Goal: Task Accomplishment & Management: Manage account settings

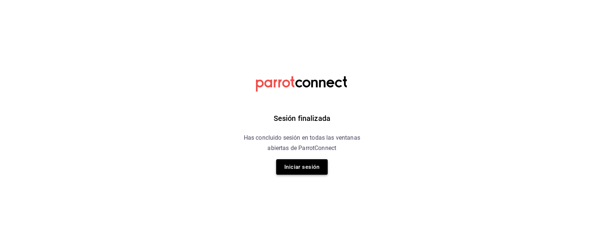
click at [309, 171] on button "Iniciar sesión" at bounding box center [302, 166] width 52 height 15
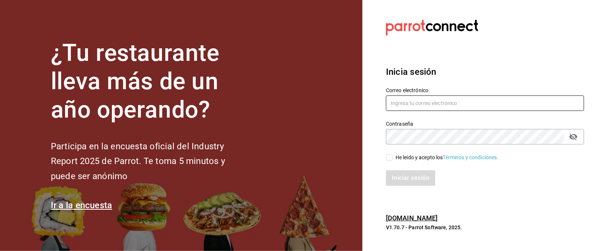
type input "[EMAIL_ADDRESS][DOMAIN_NAME]"
click at [389, 159] on input "He leído y acepto los Términos y condiciones." at bounding box center [389, 157] width 7 height 7
checkbox input "true"
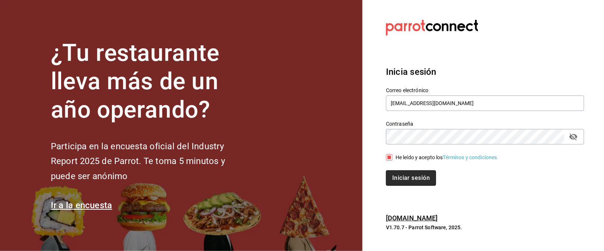
click at [419, 180] on button "Iniciar sesión" at bounding box center [411, 177] width 50 height 15
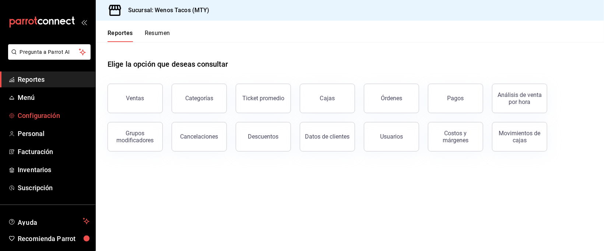
click at [35, 113] on span "Configuración" at bounding box center [54, 116] width 72 height 10
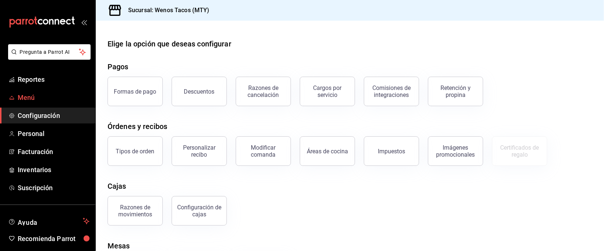
click at [23, 99] on span "Menú" at bounding box center [54, 97] width 72 height 10
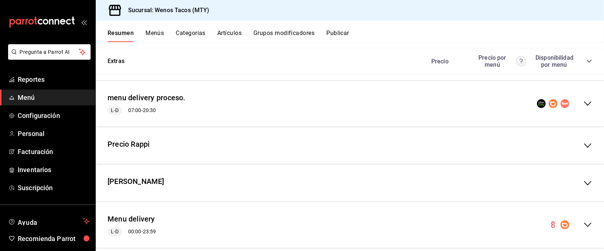
scroll to position [819, 0]
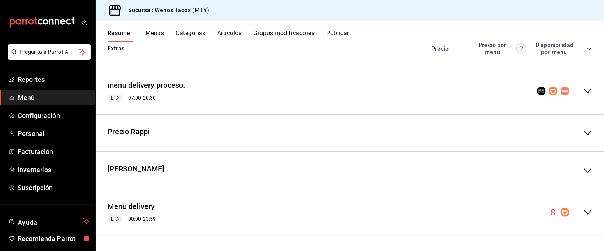
click at [584, 169] on icon "collapse-menu-row" at bounding box center [588, 170] width 9 height 9
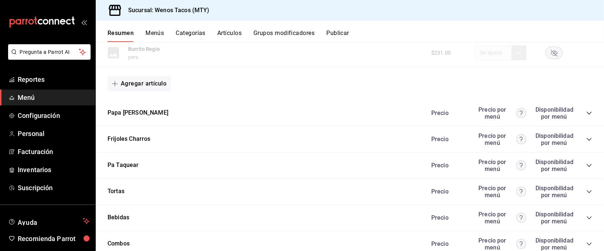
scroll to position [1263, 0]
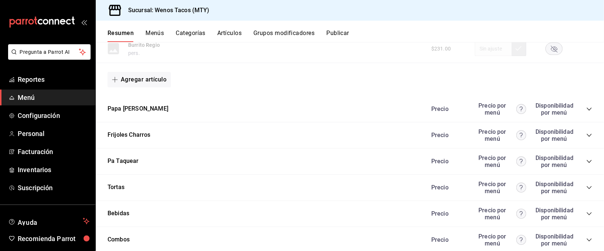
click at [586, 112] on icon "collapse-category-row" at bounding box center [589, 109] width 6 height 6
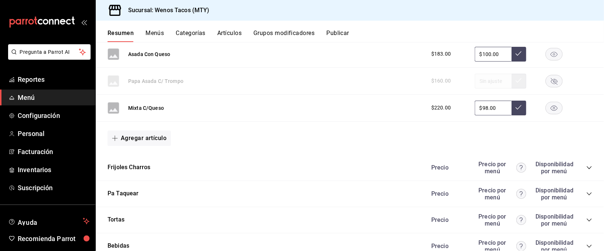
scroll to position [1429, 0]
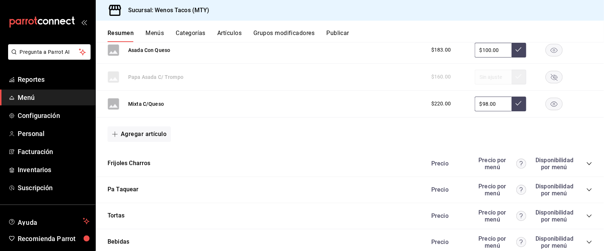
click at [586, 165] on icon "collapse-category-row" at bounding box center [589, 164] width 6 height 6
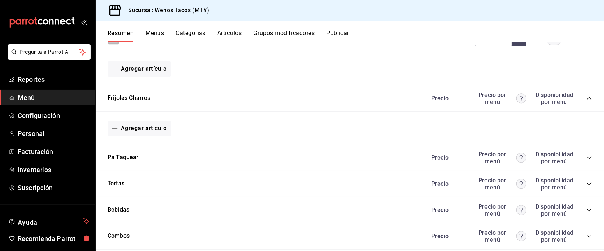
scroll to position [1498, 0]
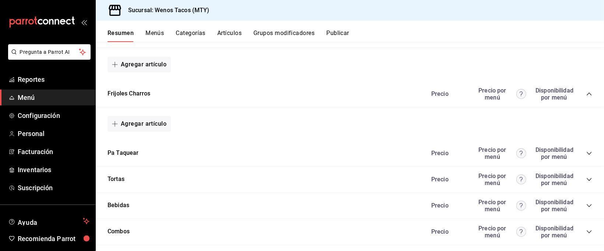
click at [586, 155] on icon "collapse-category-row" at bounding box center [589, 153] width 6 height 6
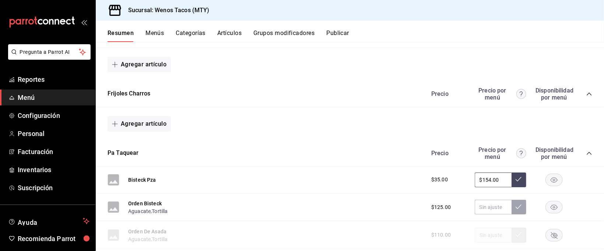
click at [596, 188] on div "Resumen sucursal Si activas ‘Editar artículo por menú’, podrás personalizar los…" at bounding box center [350, 146] width 508 height 209
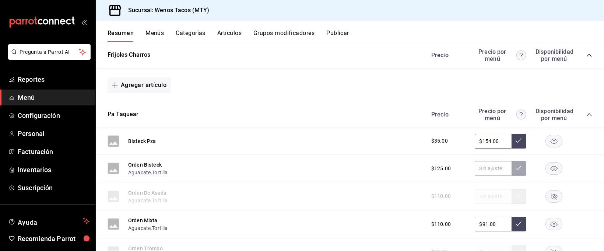
scroll to position [1542, 0]
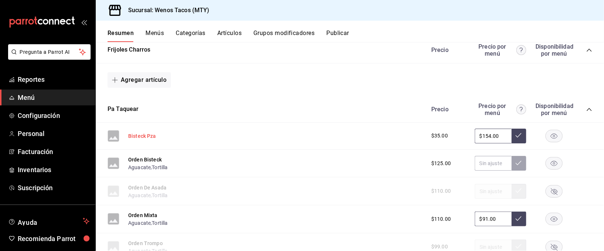
click at [153, 138] on button "Bisteck Pza" at bounding box center [142, 135] width 28 height 7
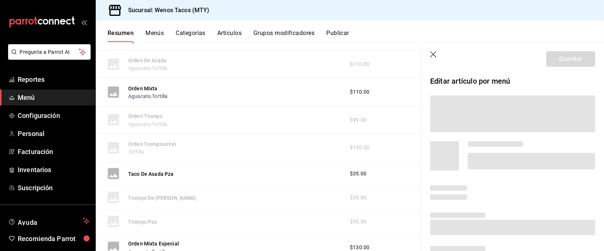
scroll to position [1417, 0]
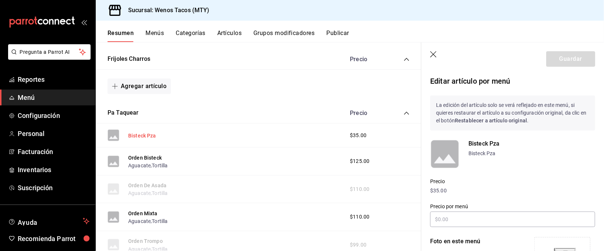
type input "$154.00"
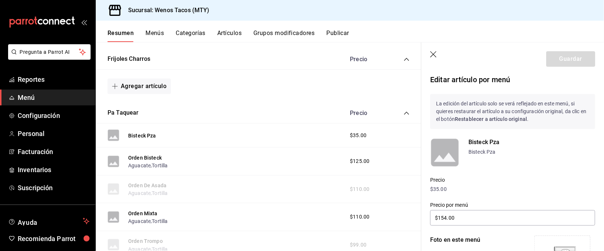
click at [436, 187] on p "$35.00" at bounding box center [512, 189] width 165 height 8
click at [438, 187] on p "$35.00" at bounding box center [512, 189] width 165 height 8
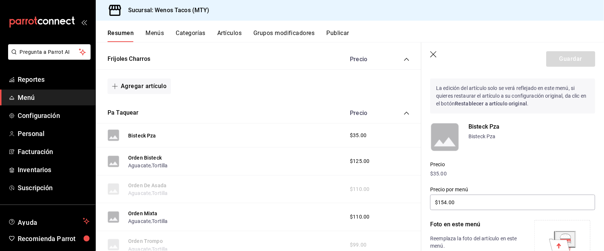
scroll to position [0, 0]
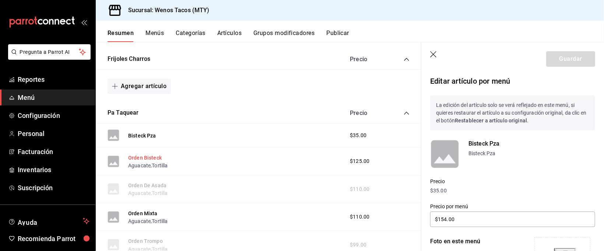
click at [151, 158] on button "Orden Bisteck" at bounding box center [145, 157] width 34 height 7
click at [19, 94] on span "Menú" at bounding box center [54, 97] width 72 height 10
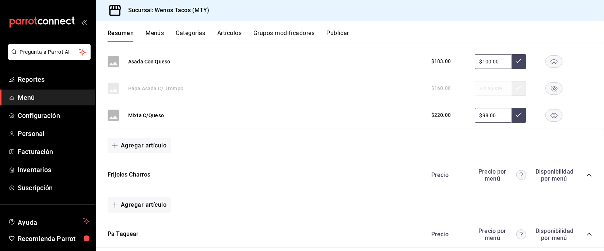
scroll to position [1539, 0]
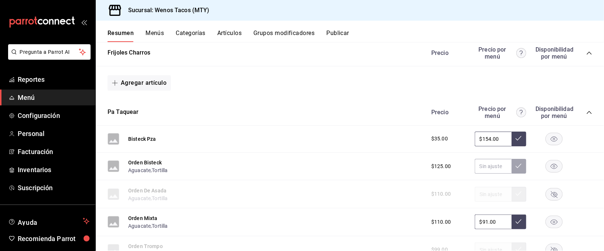
click at [19, 94] on span "Menú" at bounding box center [54, 97] width 72 height 10
click at [37, 77] on span "Reportes" at bounding box center [54, 79] width 72 height 10
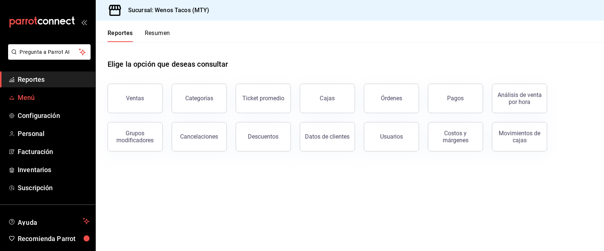
click at [26, 95] on span "Menú" at bounding box center [54, 97] width 72 height 10
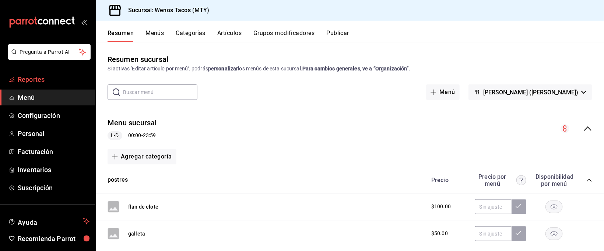
click at [22, 79] on span "Reportes" at bounding box center [54, 79] width 72 height 10
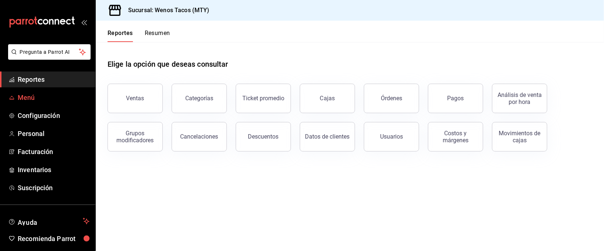
click at [30, 95] on span "Menú" at bounding box center [54, 97] width 72 height 10
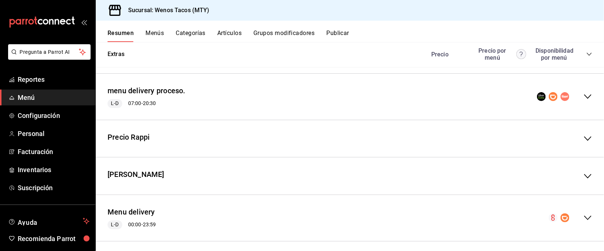
scroll to position [819, 0]
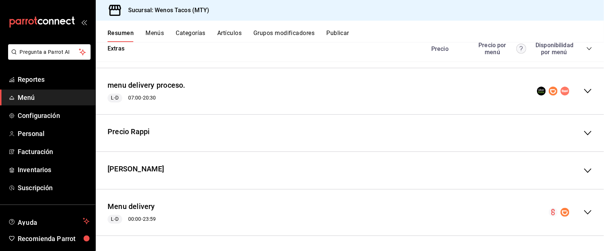
click at [584, 171] on icon "collapse-menu-row" at bounding box center [588, 170] width 9 height 9
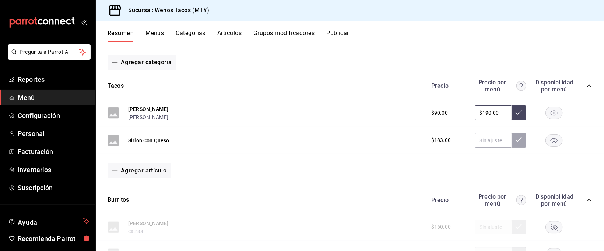
scroll to position [956, 0]
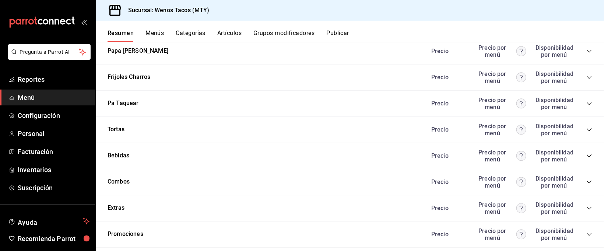
scroll to position [1388, 0]
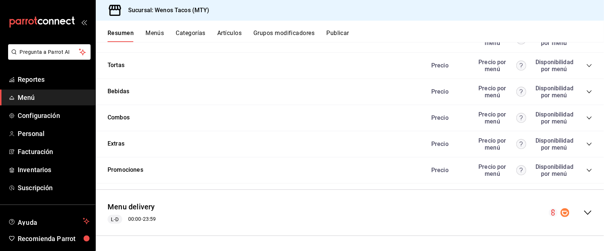
click at [584, 211] on icon "collapse-menu-row" at bounding box center [588, 212] width 9 height 9
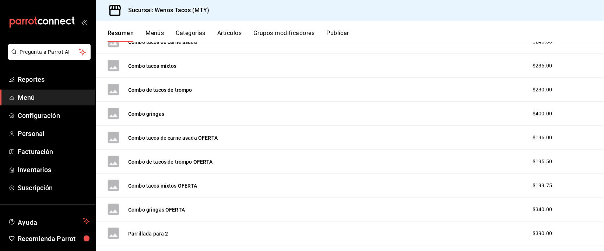
scroll to position [1621, 0]
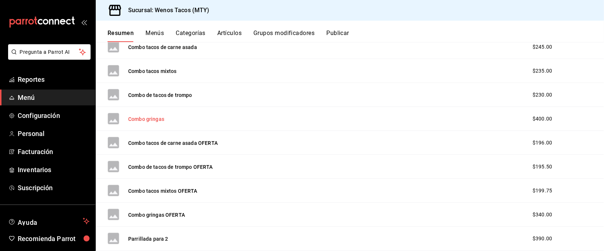
click at [143, 122] on button "Combo gringas" at bounding box center [146, 118] width 36 height 7
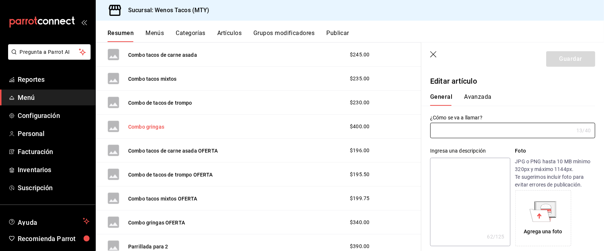
type input "Combo gringas"
type textarea "2 Gringas, 2 frijoles a la charra sencillos , 2 aguas de sabor"
type textarea "x"
type input "AR-1704504227521"
type textarea "x"
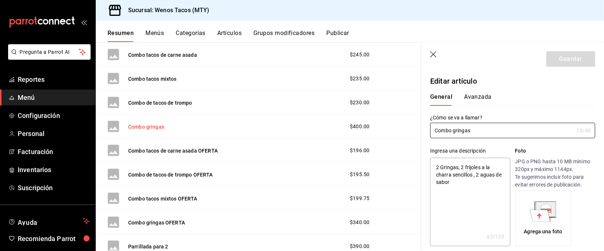
type input "$400.00"
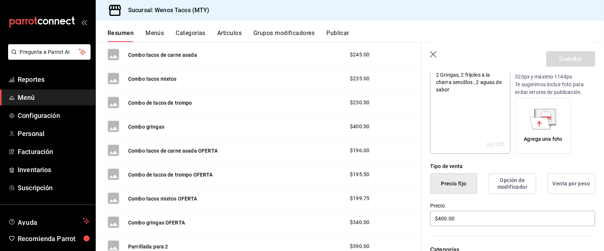
scroll to position [118, 0]
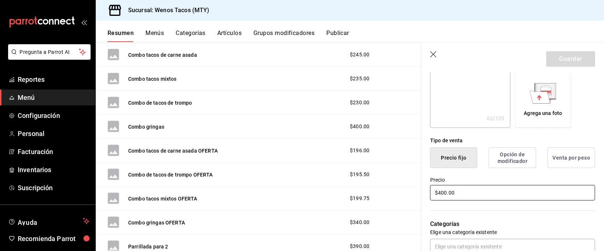
click at [459, 190] on input "$400.00" at bounding box center [512, 192] width 165 height 15
type textarea "x"
type input "$400.00"
type textarea "x"
type input "$400.00"
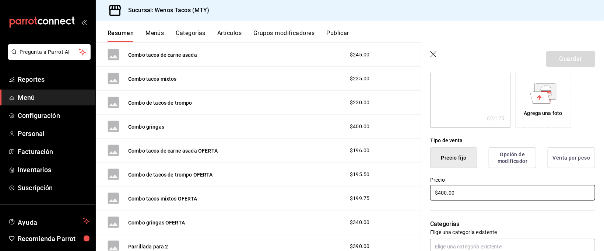
type textarea "x"
type input "$400.00"
type textarea "x"
type input "$40.00"
type textarea "x"
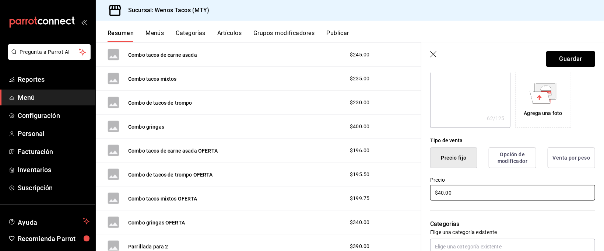
type input "$4.00"
type textarea "x"
type input "$46.00"
type textarea "x"
type input "$460.00"
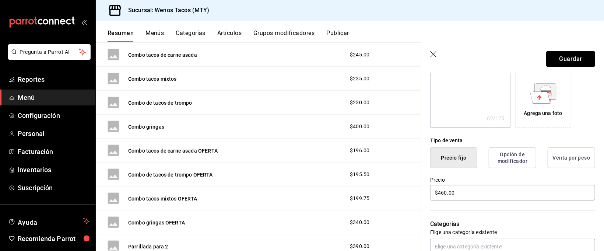
click at [490, 180] on label "Precio" at bounding box center [512, 180] width 165 height 5
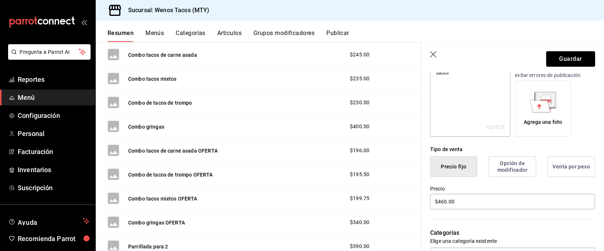
scroll to position [97, 0]
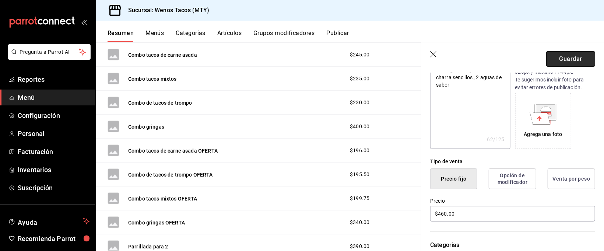
click at [558, 59] on button "Guardar" at bounding box center [570, 58] width 49 height 15
type textarea "x"
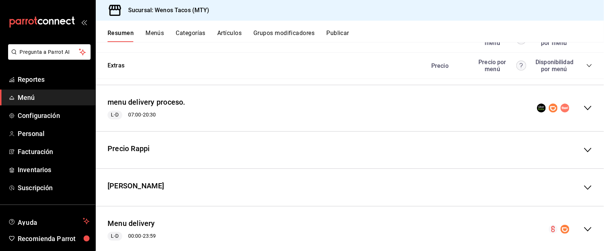
scroll to position [819, 0]
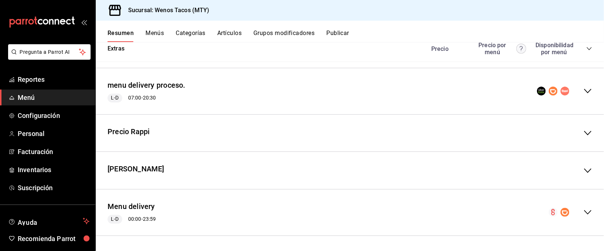
click at [584, 212] on icon "collapse-menu-row" at bounding box center [588, 212] width 9 height 9
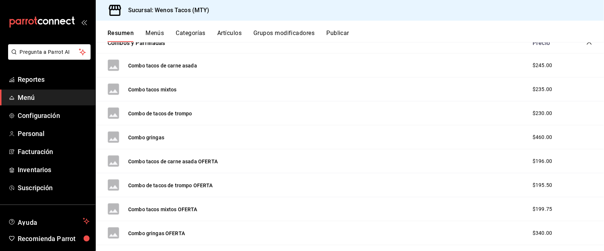
scroll to position [1036, 0]
click at [172, 66] on button "Combo tacos de carne asada" at bounding box center [162, 65] width 69 height 7
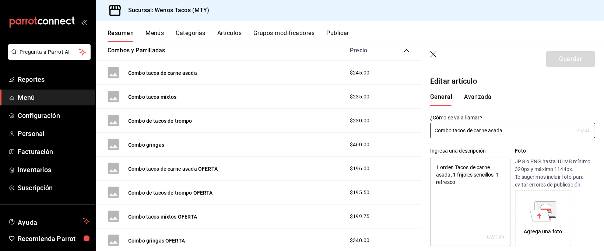
type textarea "x"
type input "$245.00"
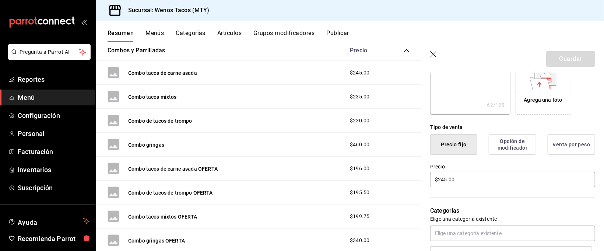
scroll to position [140, 0]
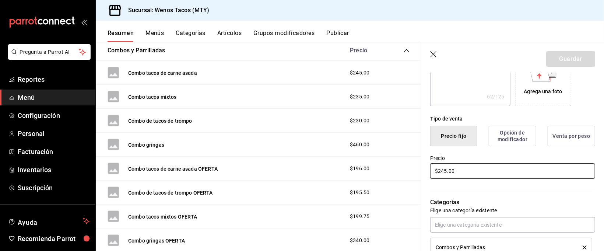
click at [466, 168] on input "$245.00" at bounding box center [512, 170] width 165 height 15
type textarea "x"
type input "$245.00"
type textarea "x"
type input "$245.00"
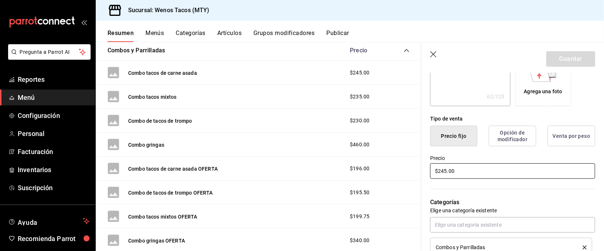
type textarea "x"
type input "$245.00"
type textarea "x"
type input "$24.00"
type textarea "x"
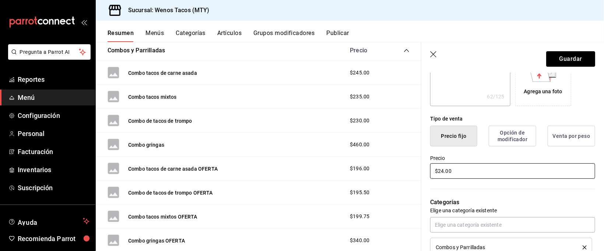
type input "$2.00"
type textarea "x"
type input "$26.00"
type textarea "x"
type input "$260.00"
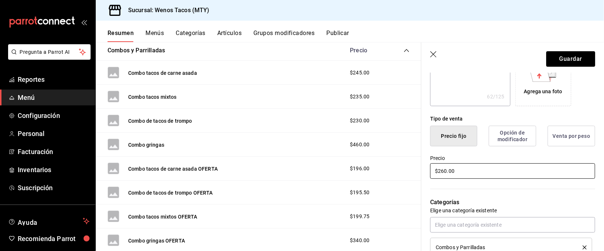
type textarea "x"
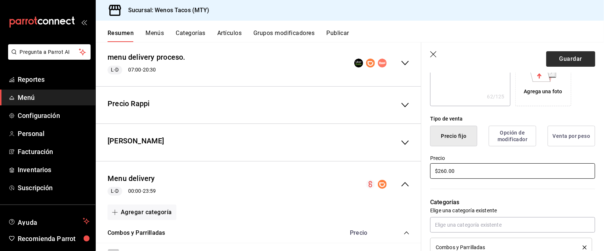
type input "$260.00"
click at [563, 58] on button "Guardar" at bounding box center [570, 58] width 49 height 15
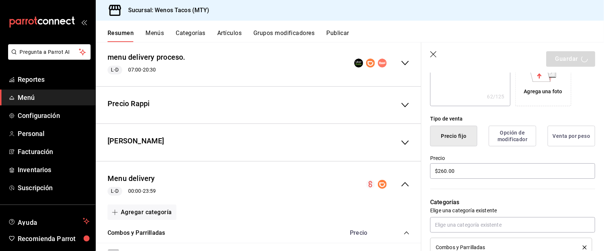
type textarea "x"
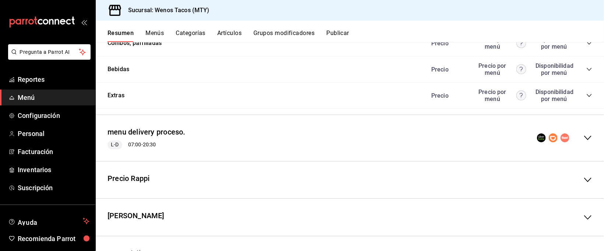
scroll to position [819, 0]
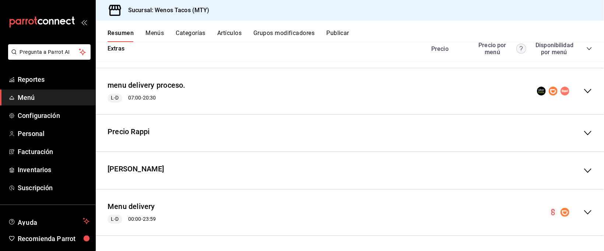
click at [584, 213] on icon "collapse-menu-row" at bounding box center [588, 212] width 9 height 9
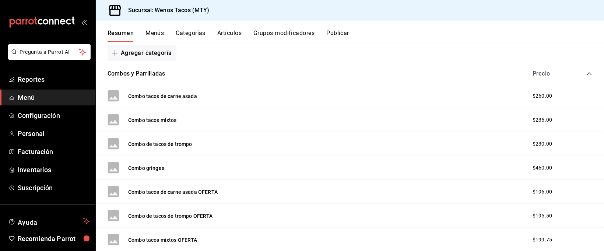
scroll to position [992, 0]
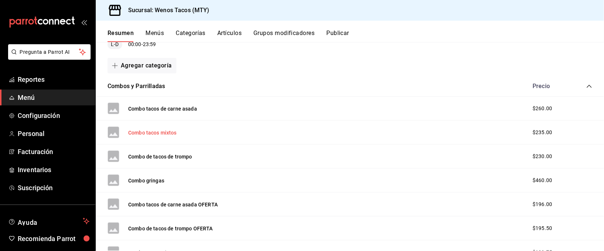
click at [169, 132] on button "Combo tacos mixtos" at bounding box center [152, 132] width 49 height 7
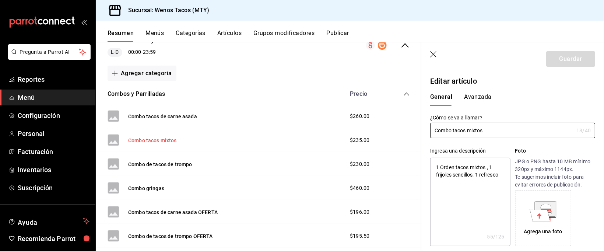
type textarea "x"
type input "$235.00"
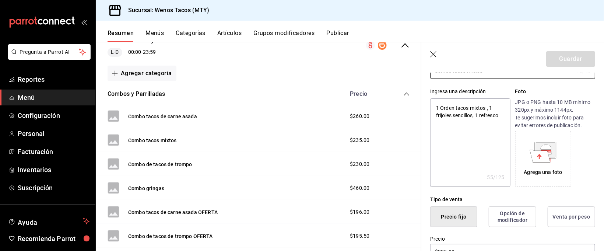
scroll to position [39, 0]
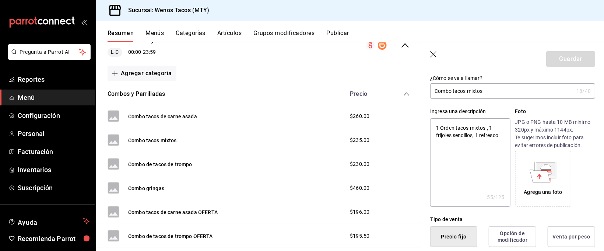
click at [560, 90] on input "Combo tacos mixtos" at bounding box center [501, 91] width 143 height 15
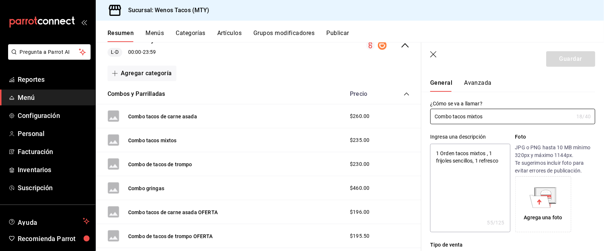
scroll to position [15, 0]
drag, startPoint x: 171, startPoint y: 139, endPoint x: 469, endPoint y: 80, distance: 303.4
click at [469, 80] on button "Avanzada" at bounding box center [478, 84] width 28 height 13
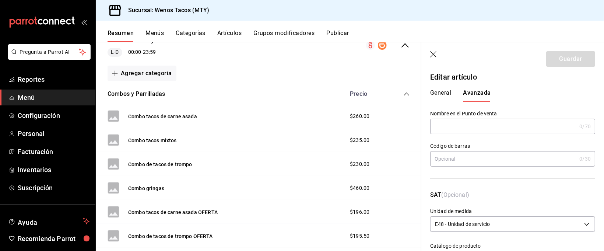
scroll to position [0, 0]
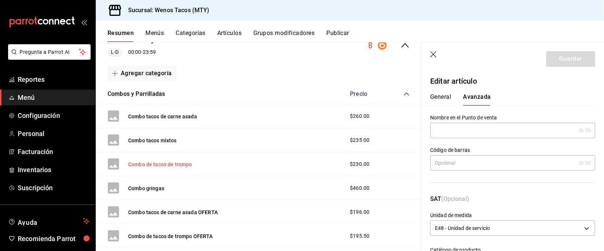
click at [184, 163] on button "Combo de tacos de trompo" at bounding box center [160, 164] width 64 height 7
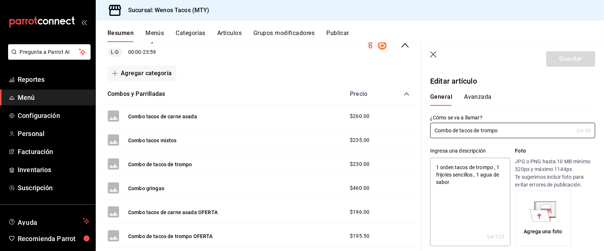
type textarea "x"
type input "$230.00"
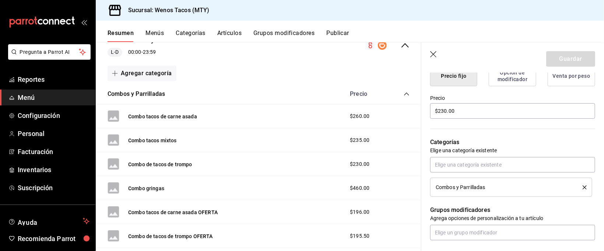
scroll to position [162, 0]
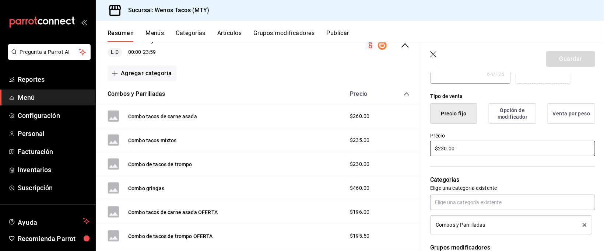
click at [459, 150] on input "$230.00" at bounding box center [512, 148] width 165 height 15
type textarea "x"
type input "$230.00"
type textarea "x"
type input "$230.00"
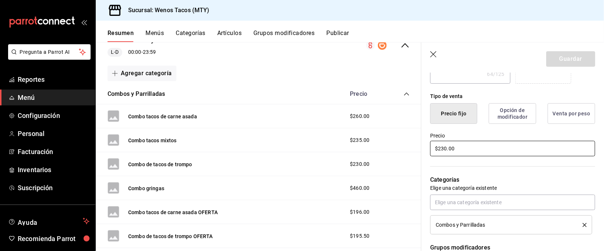
type textarea "x"
type input "$230.00"
type textarea "x"
type input "$23.00"
type textarea "x"
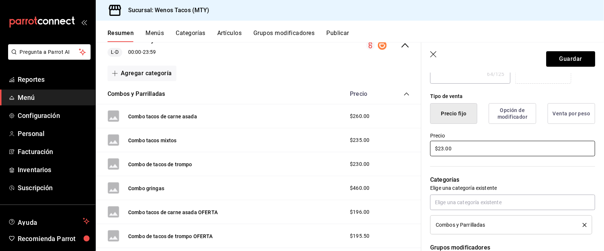
type input "$2.00"
type textarea "x"
type input "$24.00"
type textarea "x"
type input "$240.00"
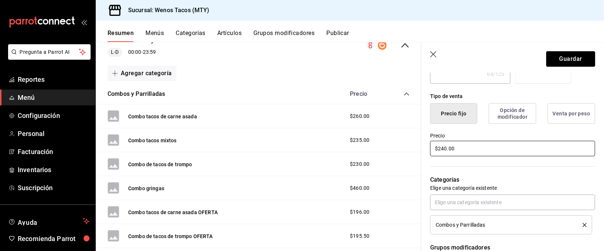
type textarea "x"
type input "$240.00"
click at [570, 57] on button "Guardar" at bounding box center [570, 58] width 49 height 15
type textarea "x"
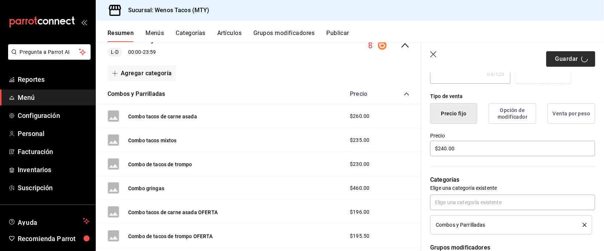
type input "AR-1758434194002"
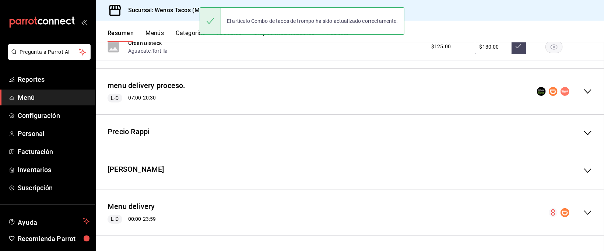
scroll to position [819, 0]
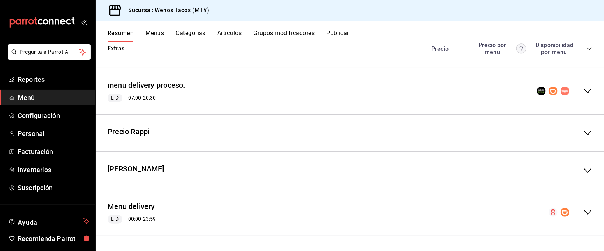
click at [584, 211] on icon "collapse-menu-row" at bounding box center [588, 212] width 9 height 9
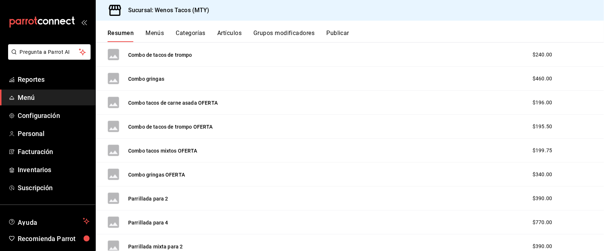
scroll to position [1098, 0]
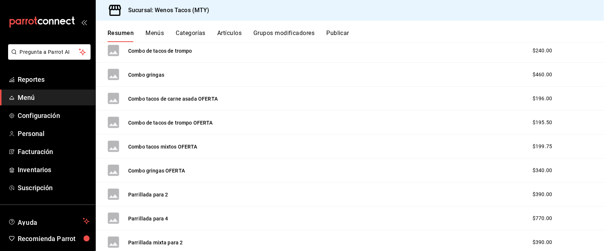
click at [467, 201] on div "Parrillada para 2 $390.00" at bounding box center [350, 194] width 508 height 24
click at [144, 192] on button "Parrillada para 2" at bounding box center [148, 194] width 40 height 7
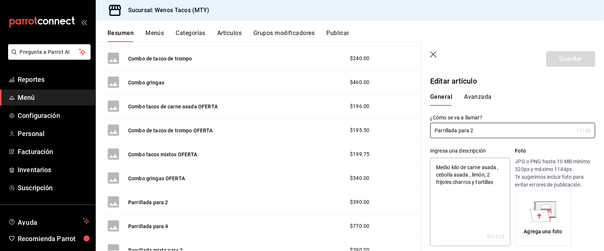
type textarea "x"
type input "$390.00"
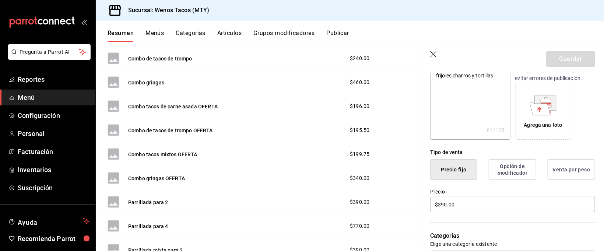
scroll to position [109, 0]
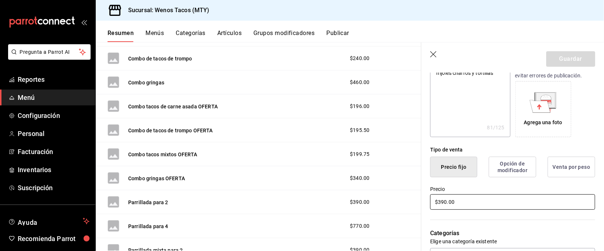
drag, startPoint x: 461, startPoint y: 199, endPoint x: 428, endPoint y: 201, distance: 33.6
click at [428, 201] on div "Precio $390.00" at bounding box center [508, 194] width 174 height 34
type textarea "x"
type input "$5.00"
type textarea "x"
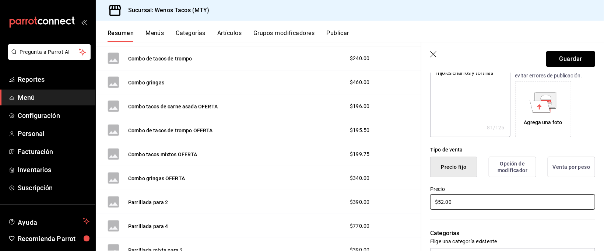
type input "$525.00"
type textarea "x"
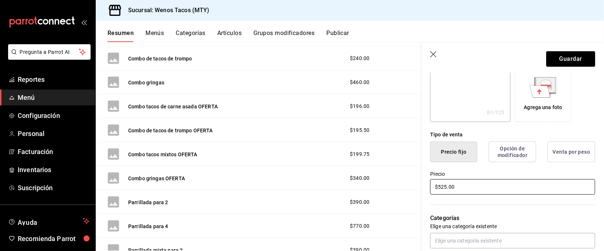
scroll to position [93, 0]
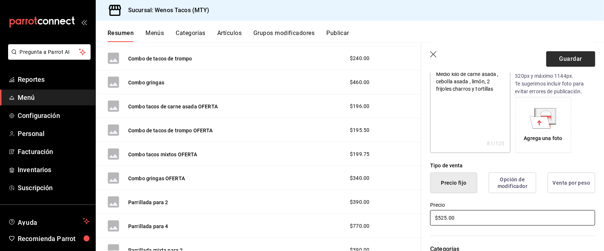
type input "$525.00"
click at [566, 57] on button "Guardar" at bounding box center [570, 58] width 49 height 15
type textarea "x"
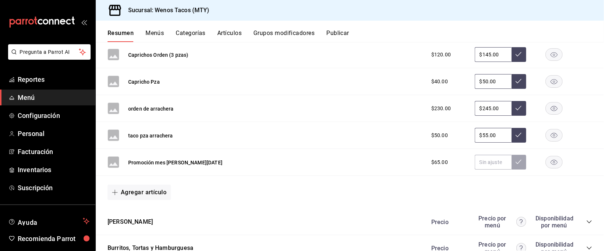
scroll to position [819, 0]
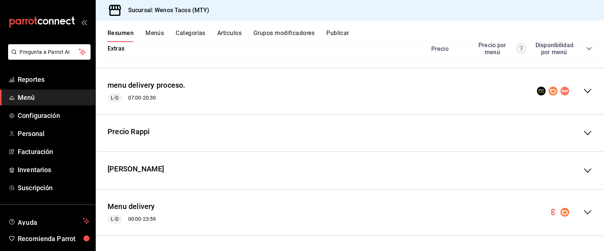
click at [584, 212] on icon "collapse-menu-row" at bounding box center [588, 212] width 9 height 9
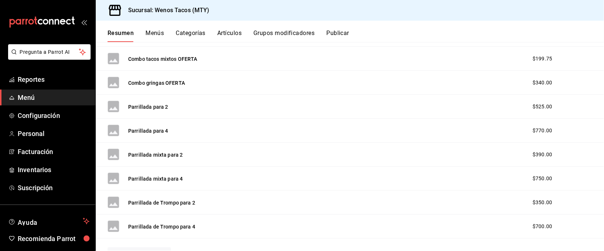
scroll to position [1166, 0]
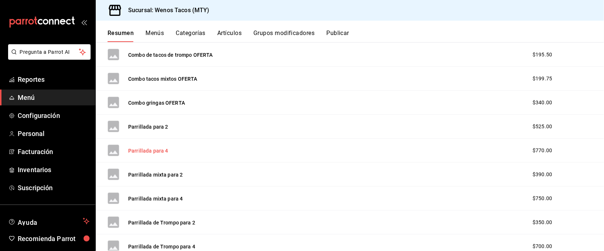
click at [156, 150] on button "Parrillada para 4" at bounding box center [148, 150] width 40 height 7
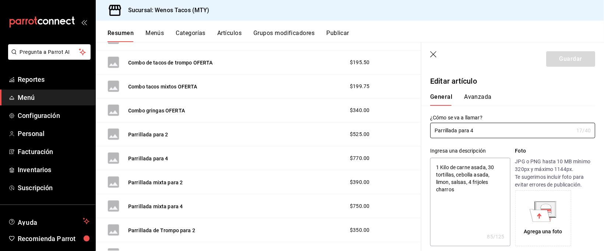
type textarea "x"
type input "$770.00"
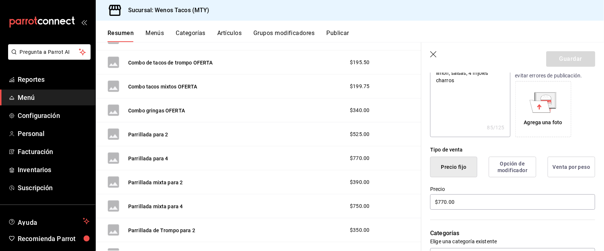
scroll to position [116, 0]
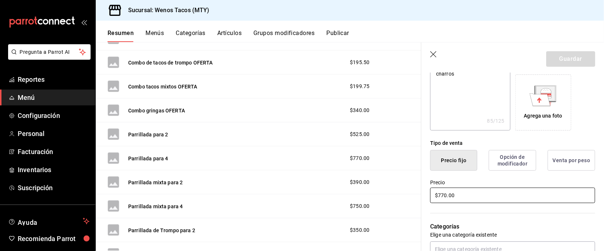
drag, startPoint x: 456, startPoint y: 193, endPoint x: 426, endPoint y: 196, distance: 29.6
click at [426, 196] on div "Precio $770.00" at bounding box center [508, 188] width 174 height 34
type textarea "x"
type input "$1.00"
type textarea "x"
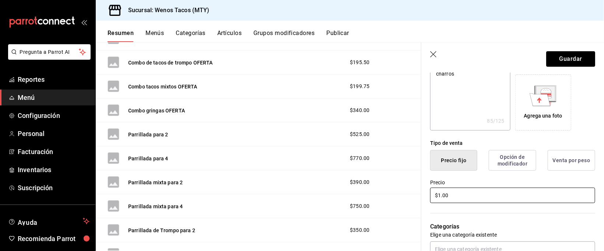
type input "$10.00"
type textarea "x"
type input "$106.00"
type textarea "x"
type input "$1060.00"
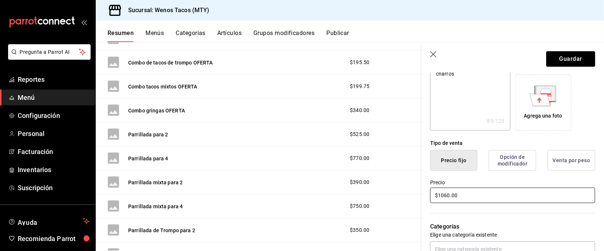
type textarea "x"
type input "$1060.00"
click at [564, 56] on button "Guardar" at bounding box center [570, 58] width 49 height 15
type textarea "x"
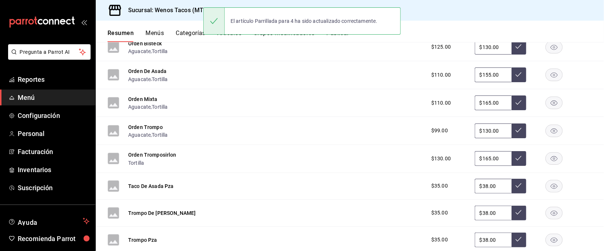
scroll to position [819, 0]
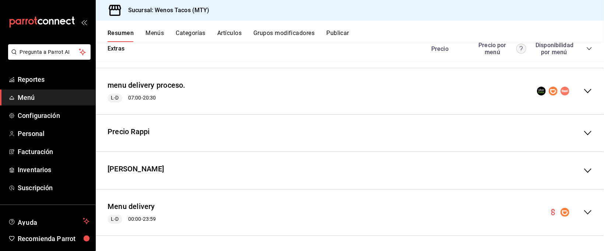
click at [584, 211] on icon "collapse-menu-row" at bounding box center [588, 212] width 9 height 9
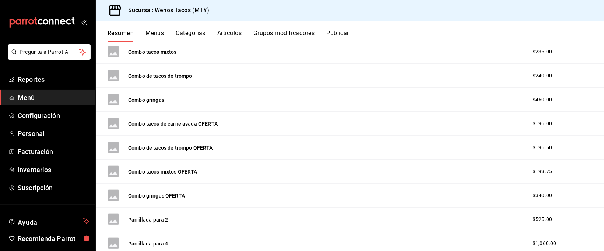
scroll to position [1214, 0]
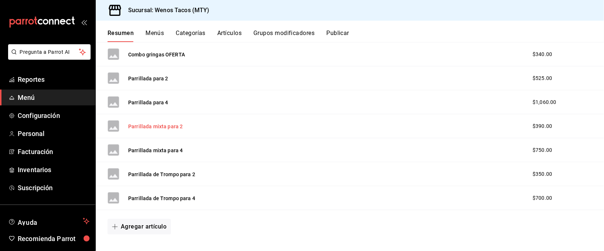
click at [165, 129] on button "Parrillada mixta para 2" at bounding box center [155, 126] width 55 height 7
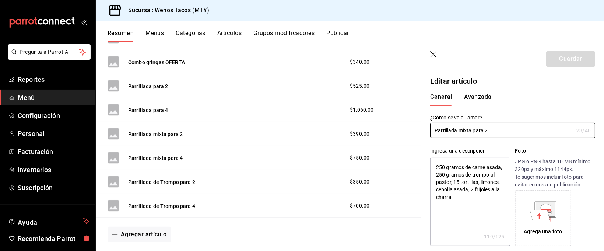
type textarea "x"
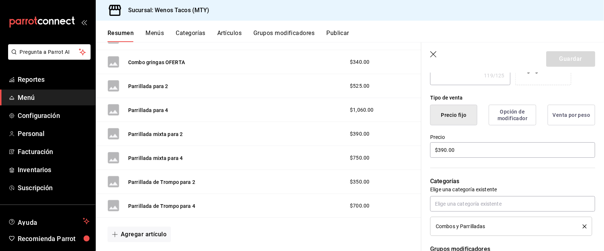
scroll to position [154, 0]
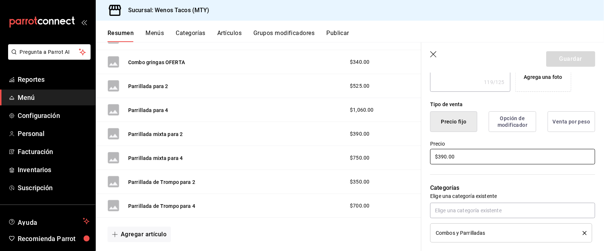
drag, startPoint x: 459, startPoint y: 152, endPoint x: 418, endPoint y: 152, distance: 40.5
click at [418, 152] on main "Resumen sucursal Si activas ‘Editar artículo por menú’, podrás personalizar los…" at bounding box center [350, 146] width 508 height 209
type input "$5.00"
type textarea "x"
type input "$52.00"
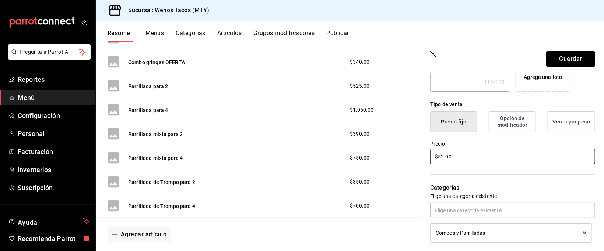
type textarea "x"
type input "$525.00"
click at [573, 58] on button "Guardar" at bounding box center [570, 58] width 49 height 15
type textarea "x"
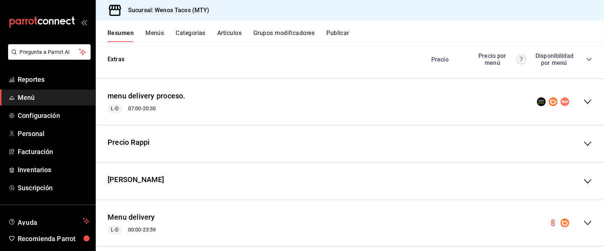
scroll to position [819, 0]
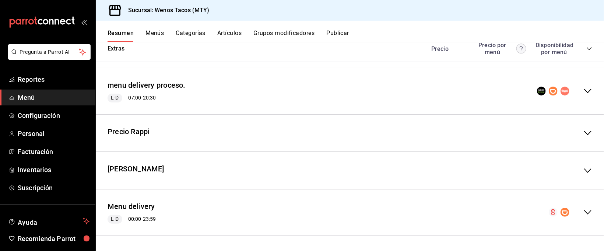
click at [584, 213] on icon "collapse-menu-row" at bounding box center [588, 212] width 9 height 9
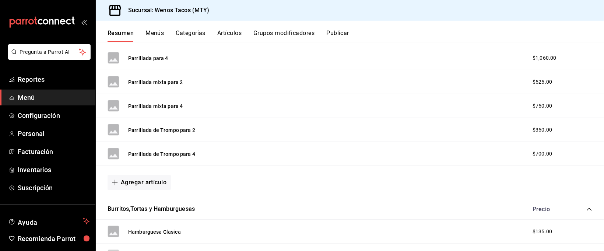
scroll to position [1246, 0]
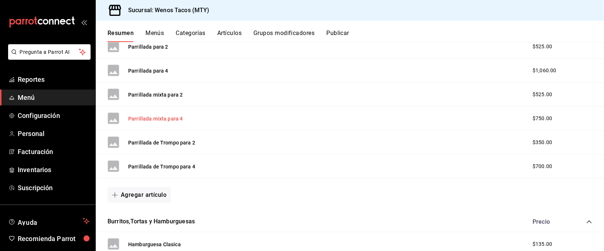
click at [164, 119] on button "Parrillada mixta para 4" at bounding box center [155, 118] width 55 height 7
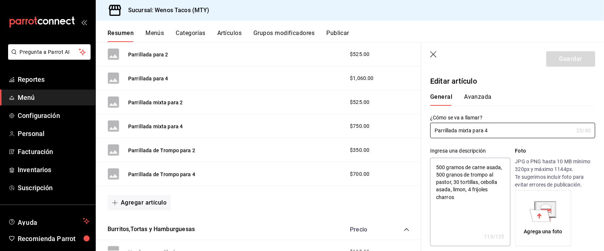
type textarea "x"
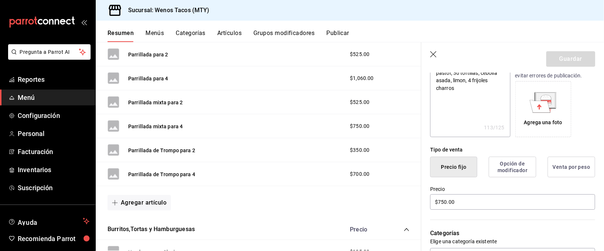
scroll to position [111, 0]
drag, startPoint x: 459, startPoint y: 201, endPoint x: 415, endPoint y: 197, distance: 44.3
click at [415, 197] on main "Resumen sucursal Si activas ‘Editar artículo por menú’, podrás personalizar los…" at bounding box center [350, 146] width 508 height 209
type input "$1.00"
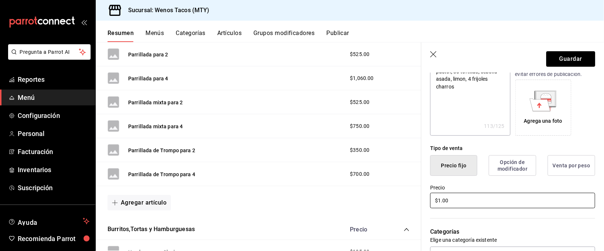
type textarea "x"
type input "$106.00"
type textarea "x"
type input "$1060.00"
click at [567, 57] on button "Guardar" at bounding box center [570, 58] width 49 height 15
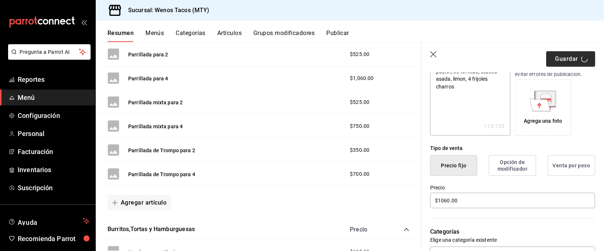
type textarea "x"
type input "AR-1758434439508"
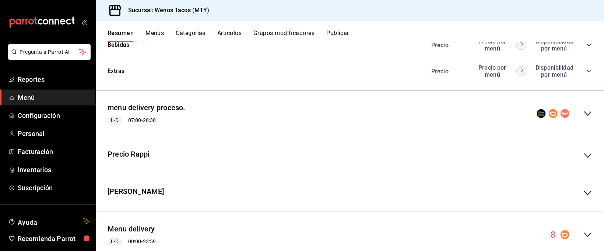
scroll to position [819, 0]
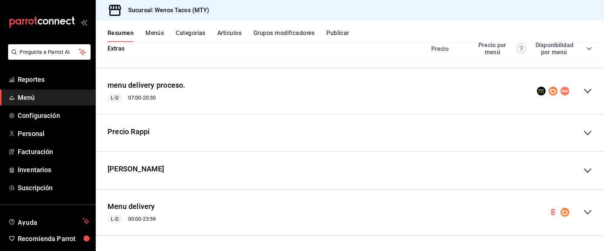
click at [584, 209] on icon "collapse-menu-row" at bounding box center [588, 212] width 9 height 9
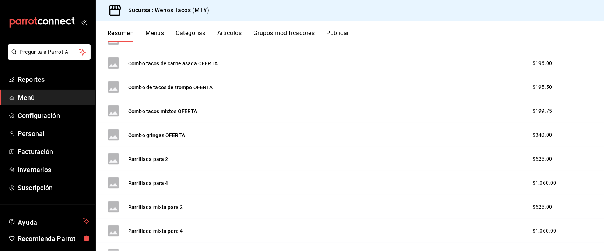
scroll to position [1186, 0]
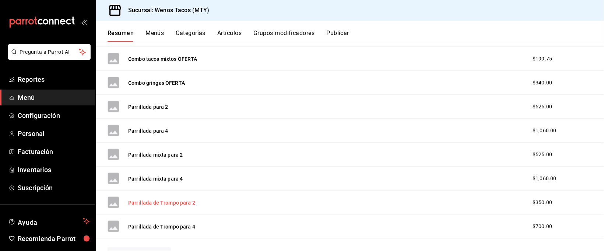
click at [165, 202] on button "Parrillada de Trompo para 2" at bounding box center [161, 202] width 67 height 7
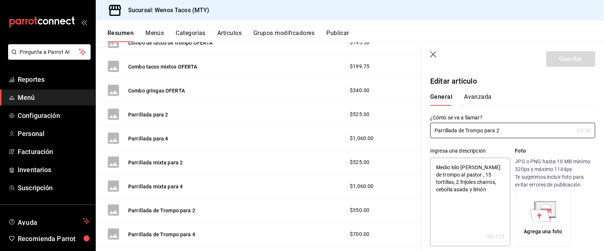
type textarea "x"
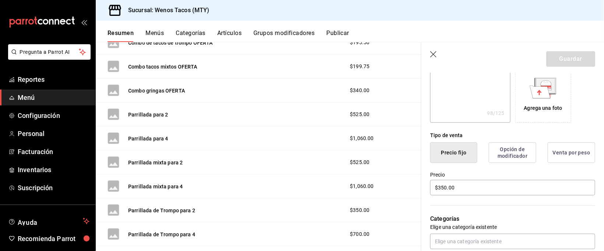
scroll to position [125, 0]
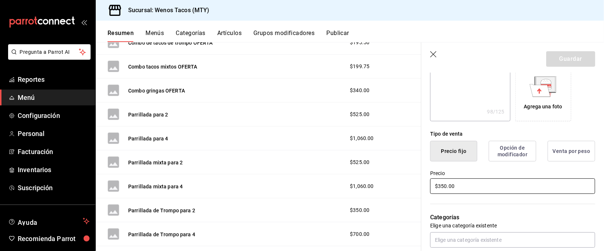
drag, startPoint x: 460, startPoint y: 183, endPoint x: 416, endPoint y: 189, distance: 44.3
click at [416, 189] on main "Resumen sucursal Si activas ‘Editar artículo por menú’, podrás personalizar los…" at bounding box center [350, 146] width 508 height 209
type input "$5.00"
type textarea "x"
type input "$52.00"
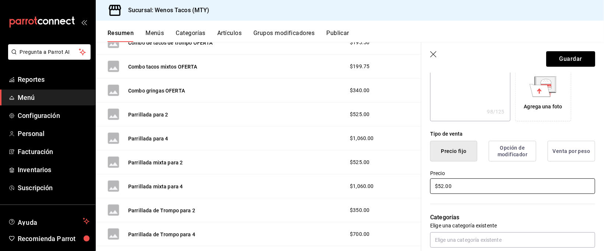
type textarea "x"
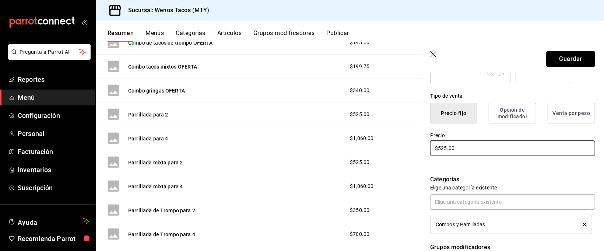
scroll to position [162, 0]
type input "$525.00"
click at [561, 56] on button "Guardar" at bounding box center [570, 58] width 49 height 15
click at [561, 56] on div "Guardar" at bounding box center [570, 58] width 49 height 15
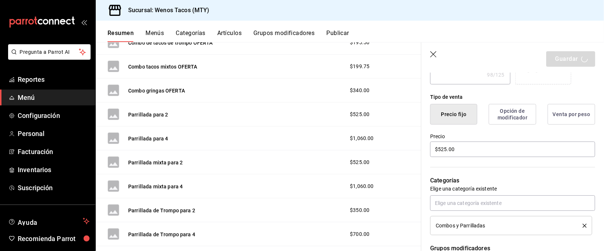
type textarea "x"
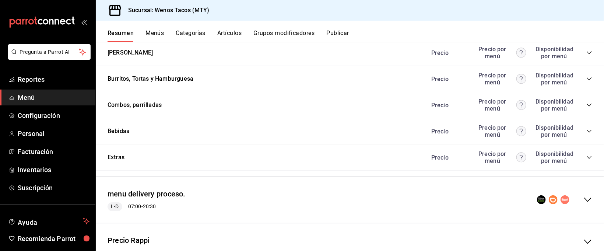
scroll to position [819, 0]
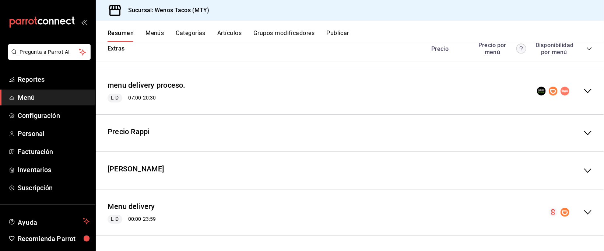
click at [584, 212] on icon "collapse-menu-row" at bounding box center [587, 212] width 7 height 4
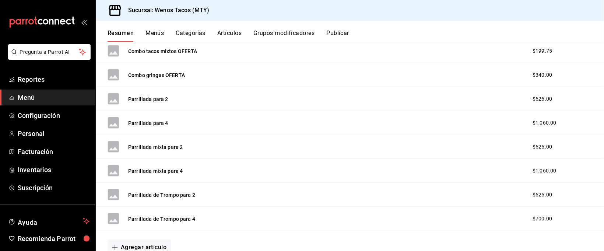
scroll to position [1197, 0]
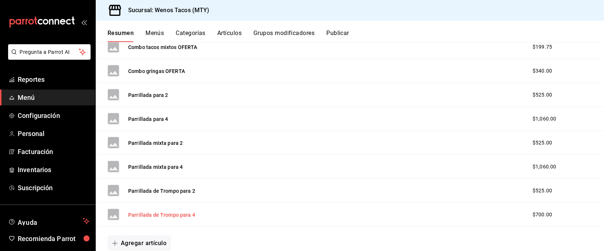
click at [145, 215] on button "Parrillada de Trompo para 4" at bounding box center [161, 214] width 67 height 7
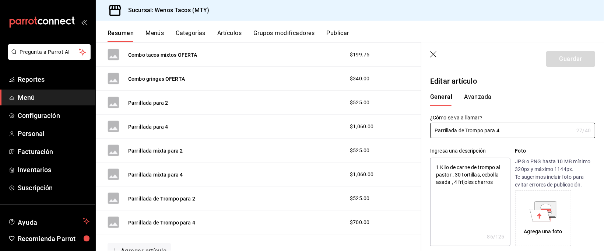
type textarea "x"
type input "$700.00"
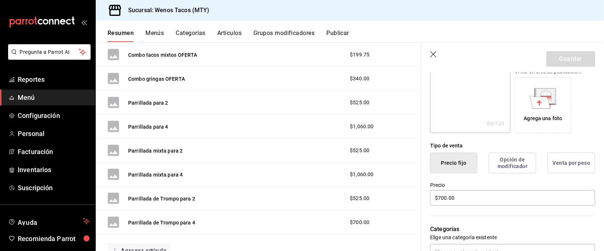
scroll to position [153, 0]
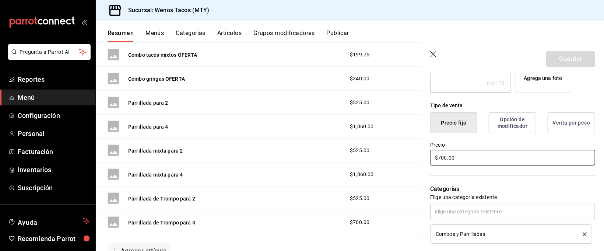
drag, startPoint x: 457, startPoint y: 158, endPoint x: 413, endPoint y: 155, distance: 44.3
click at [413, 155] on main "Resumen sucursal Si activas ‘Editar artículo por menú’, podrás personalizar los…" at bounding box center [350, 146] width 508 height 209
type textarea "x"
type input "$4.00"
type textarea "x"
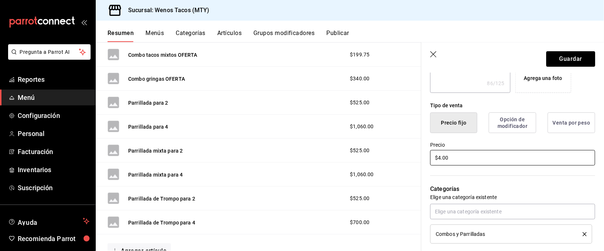
type input "$40.00"
type textarea "x"
type input "$4060.00"
type textarea "x"
type input "$406.00"
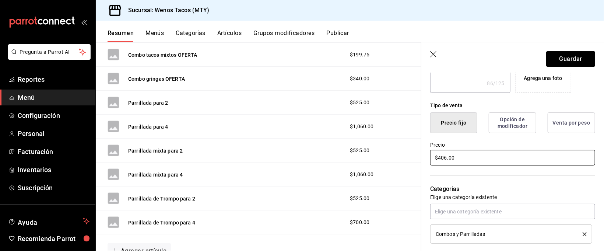
type textarea "x"
type input "$4.00"
type textarea "x"
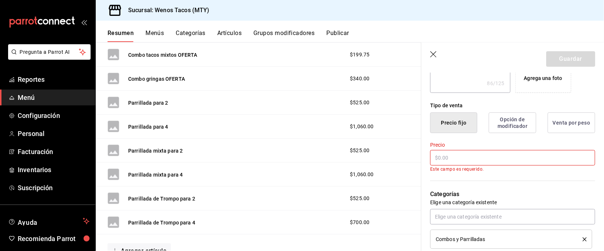
type input "$1.00"
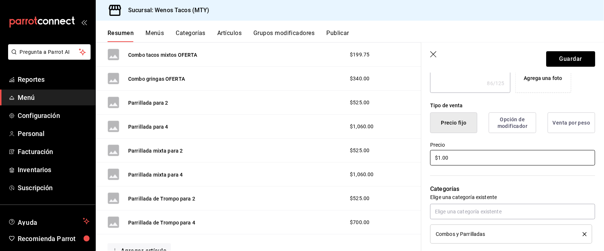
type textarea "x"
type input "$106.00"
type textarea "x"
type input "$1060.00"
type textarea "x"
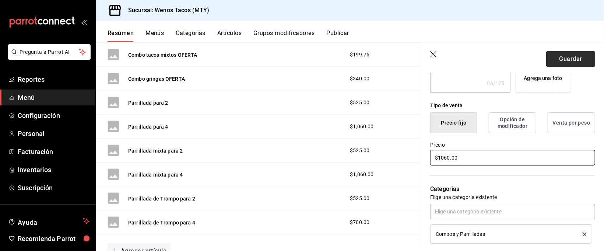
type input "$1060.00"
click at [565, 57] on button "Guardar" at bounding box center [570, 58] width 49 height 15
type textarea "x"
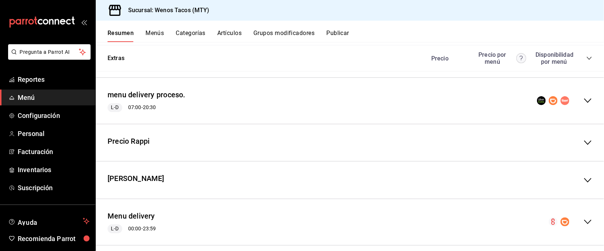
scroll to position [819, 0]
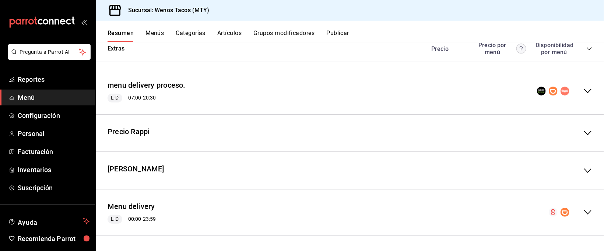
click at [584, 211] on icon "collapse-menu-row" at bounding box center [587, 212] width 7 height 4
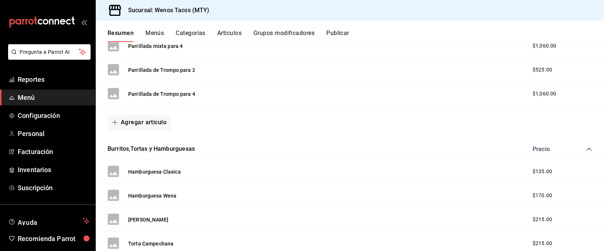
scroll to position [1322, 0]
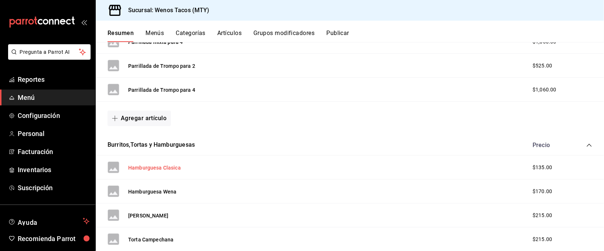
click at [151, 168] on button "Hamburguesa Clasica" at bounding box center [154, 167] width 53 height 7
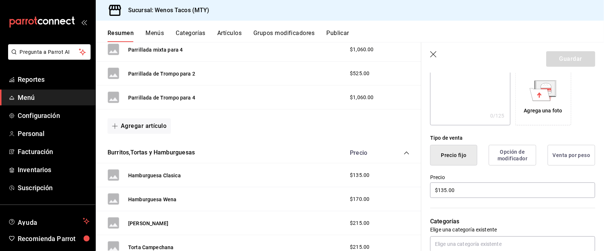
scroll to position [122, 0]
drag, startPoint x: 455, startPoint y: 187, endPoint x: 433, endPoint y: 188, distance: 22.1
click at [433, 188] on input "$135.00" at bounding box center [512, 188] width 165 height 15
type input "$175.00"
click at [567, 54] on button "Guardar" at bounding box center [570, 58] width 49 height 15
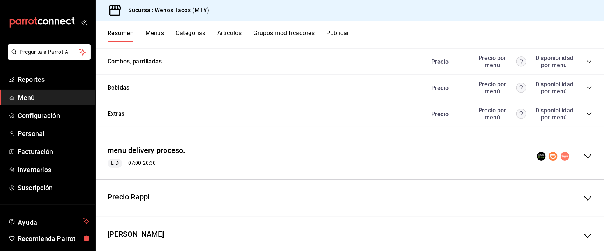
scroll to position [819, 0]
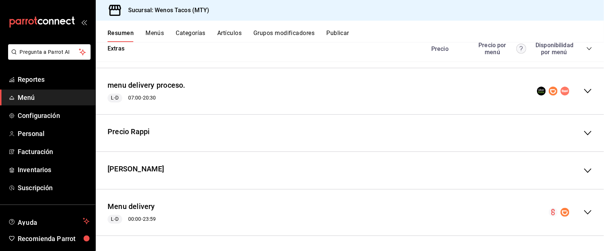
click at [584, 210] on icon "collapse-menu-row" at bounding box center [588, 212] width 9 height 9
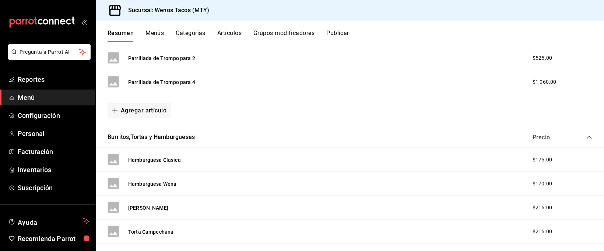
scroll to position [1334, 0]
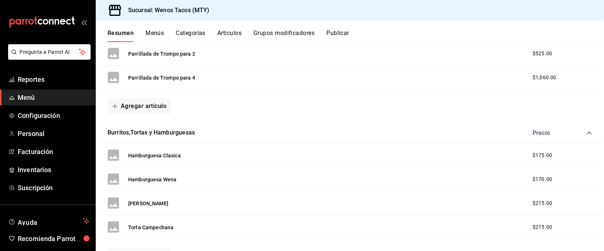
drag, startPoint x: 167, startPoint y: 180, endPoint x: 442, endPoint y: 176, distance: 274.9
click at [167, 180] on button "Hamburguesa Wena" at bounding box center [152, 179] width 48 height 7
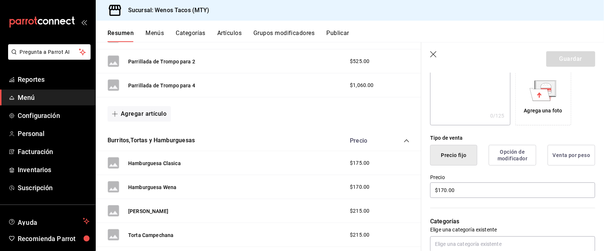
scroll to position [123, 0]
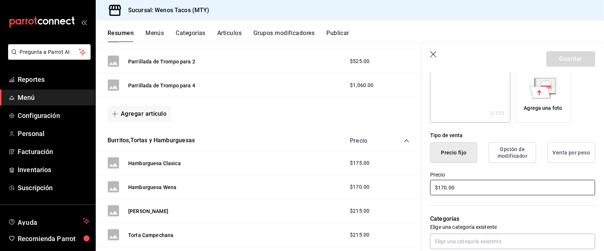
drag, startPoint x: 456, startPoint y: 185, endPoint x: 419, endPoint y: 188, distance: 36.9
click at [419, 188] on main "Resumen sucursal Si activas ‘Editar artículo por menú’, podrás personalizar los…" at bounding box center [350, 146] width 508 height 209
type input "$220.00"
click at [568, 60] on button "Guardar" at bounding box center [570, 58] width 49 height 15
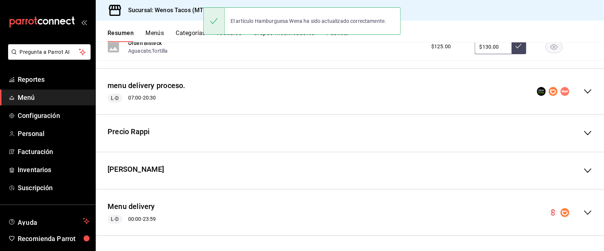
scroll to position [819, 0]
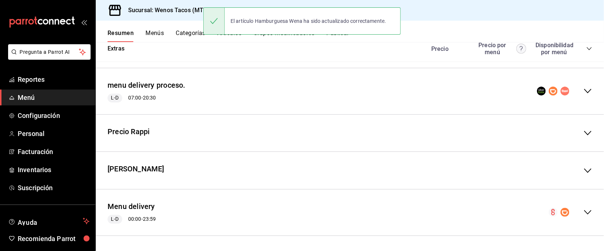
click at [584, 209] on icon "collapse-menu-row" at bounding box center [588, 212] width 9 height 9
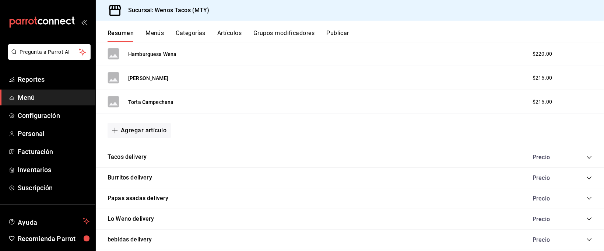
scroll to position [1467, 0]
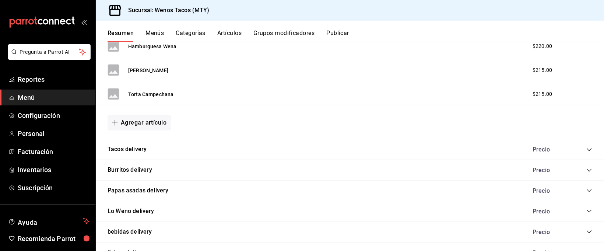
click at [586, 151] on icon "collapse-category-row" at bounding box center [589, 150] width 6 height 6
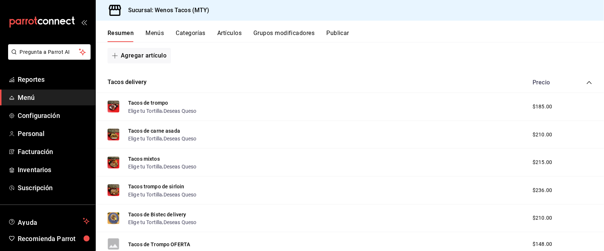
scroll to position [1525, 0]
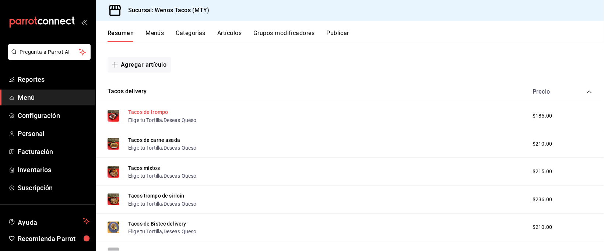
click at [158, 114] on button "Tacos de trompo" at bounding box center [148, 111] width 40 height 7
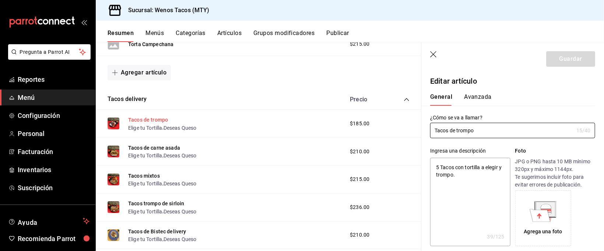
type textarea "x"
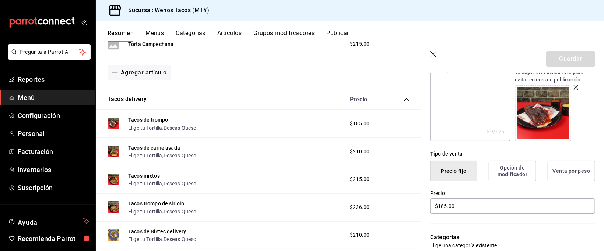
scroll to position [133, 0]
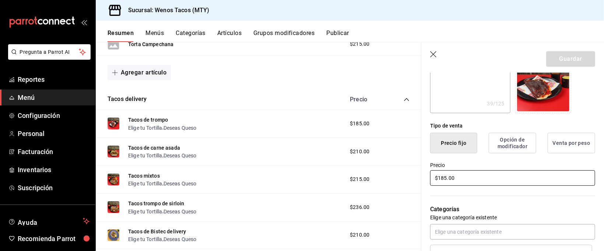
drag, startPoint x: 459, startPoint y: 178, endPoint x: 417, endPoint y: 177, distance: 41.6
click at [417, 177] on main "Resumen sucursal Si activas ‘Editar artículo por menú’, podrás personalizar los…" at bounding box center [350, 146] width 508 height 209
type input "$1.00"
type textarea "x"
type input "$17.00"
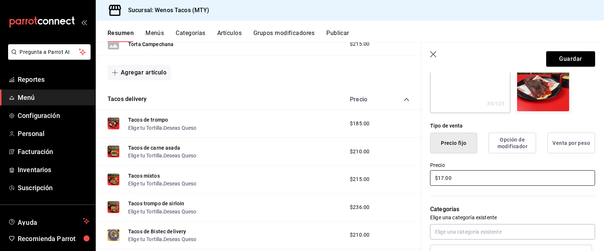
type textarea "x"
type input "$175.00"
click at [569, 55] on button "Guardar" at bounding box center [570, 58] width 49 height 15
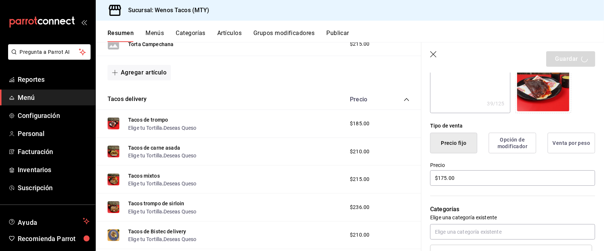
type textarea "x"
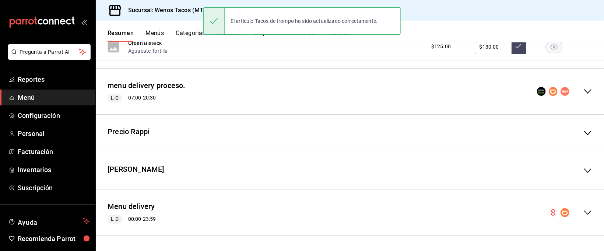
scroll to position [819, 0]
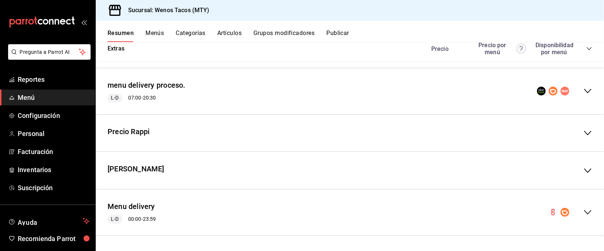
click at [584, 209] on icon "collapse-menu-row" at bounding box center [588, 212] width 9 height 9
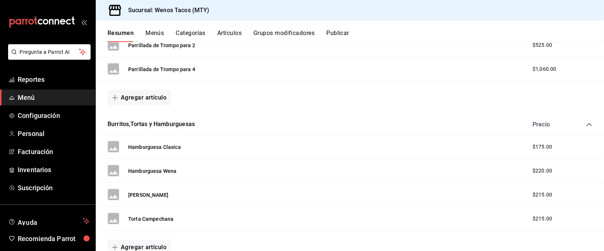
scroll to position [1404, 0]
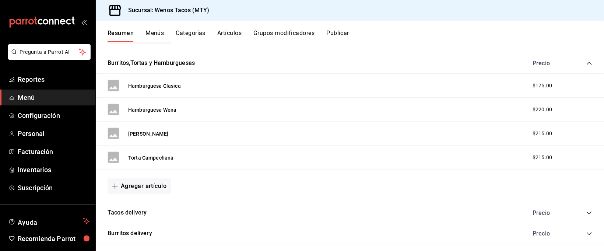
click at [586, 214] on icon "collapse-category-row" at bounding box center [589, 213] width 6 height 6
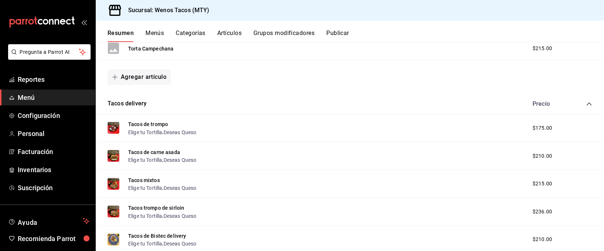
scroll to position [1518, 0]
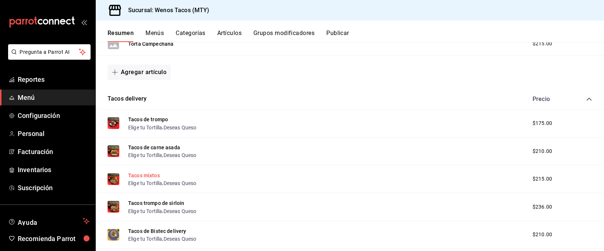
click at [155, 179] on button "Tacos mixtos" at bounding box center [144, 175] width 32 height 7
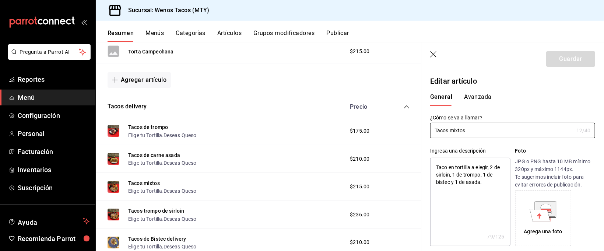
type textarea "x"
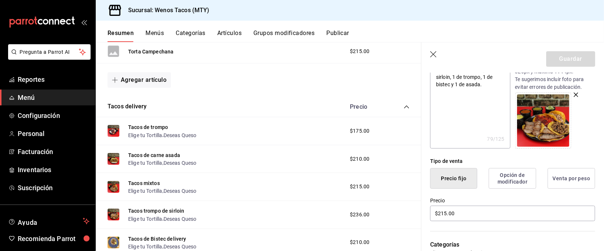
scroll to position [102, 0]
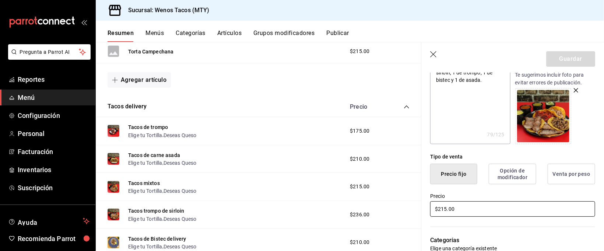
drag, startPoint x: 457, startPoint y: 207, endPoint x: 430, endPoint y: 207, distance: 26.9
click at [430, 207] on input "$215.00" at bounding box center [512, 208] width 165 height 15
type input "$2.00"
type textarea "x"
type input "$220.00"
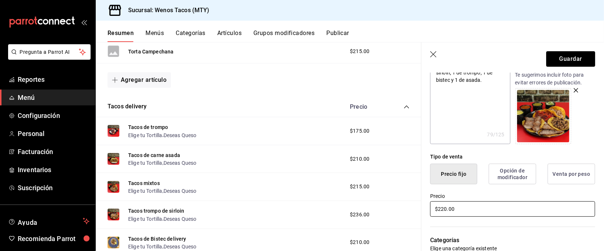
type textarea "x"
type input "$220.00"
click at [563, 60] on button "Guardar" at bounding box center [570, 58] width 49 height 15
type textarea "x"
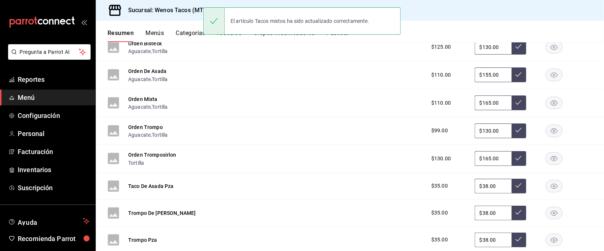
scroll to position [819, 0]
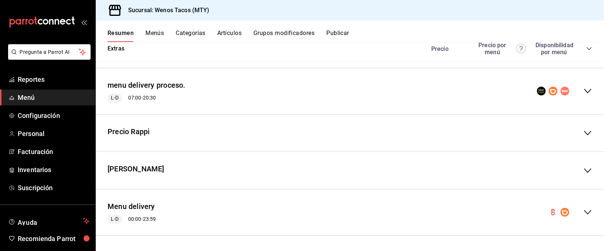
click at [584, 212] on icon "collapse-menu-row" at bounding box center [588, 212] width 9 height 9
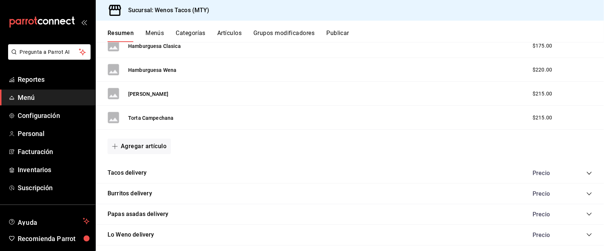
scroll to position [1452, 0]
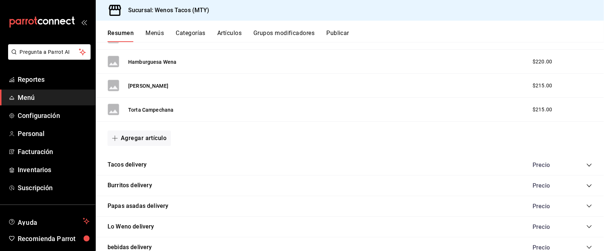
click at [586, 165] on icon "collapse-category-row" at bounding box center [589, 165] width 6 height 6
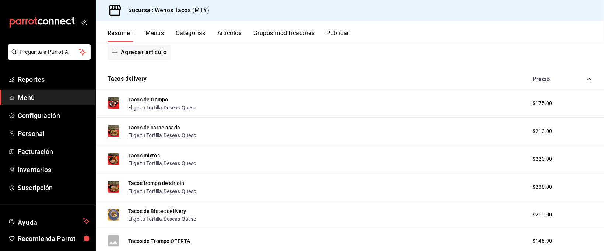
scroll to position [1542, 0]
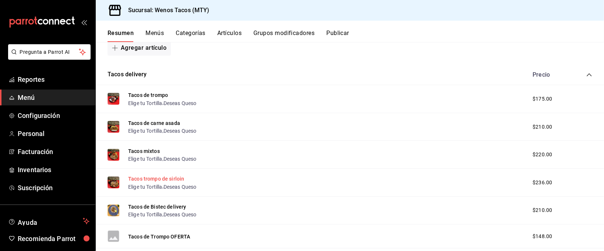
click at [161, 178] on button "Tacos trompo de sirloin" at bounding box center [156, 178] width 56 height 7
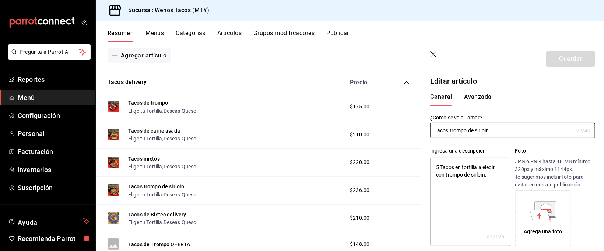
type textarea "x"
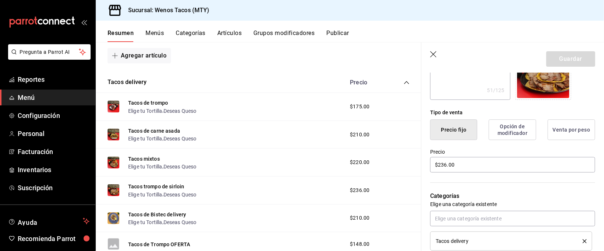
scroll to position [152, 0]
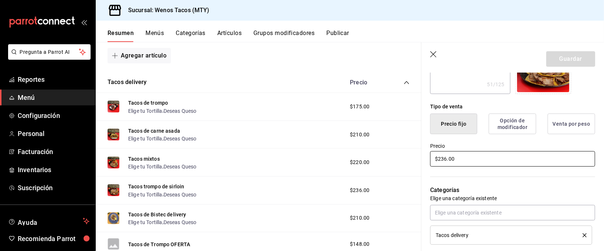
drag, startPoint x: 457, startPoint y: 158, endPoint x: 435, endPoint y: 159, distance: 22.1
click at [435, 159] on input "$236.00" at bounding box center [512, 158] width 165 height 15
type input "$2.00"
type textarea "x"
type input "$22.00"
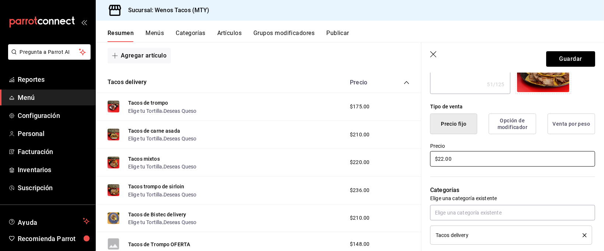
type textarea "x"
type input "$220.00"
click at [571, 55] on button "Guardar" at bounding box center [570, 58] width 49 height 15
type textarea "x"
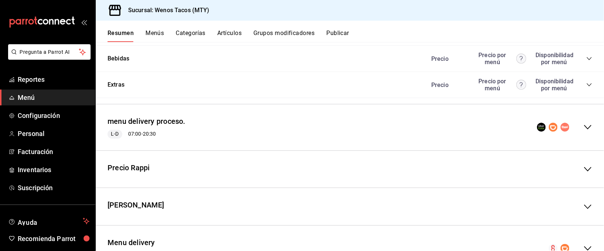
scroll to position [819, 0]
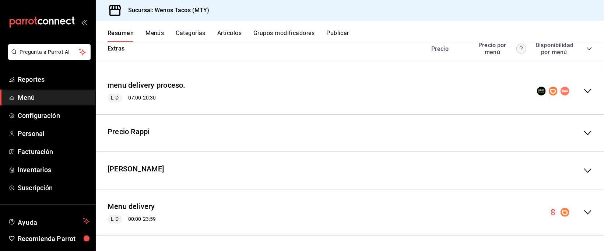
click at [584, 209] on icon "collapse-menu-row" at bounding box center [588, 212] width 9 height 9
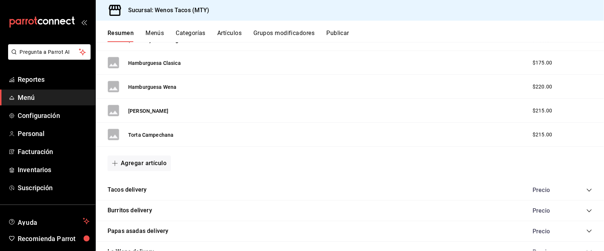
scroll to position [1435, 0]
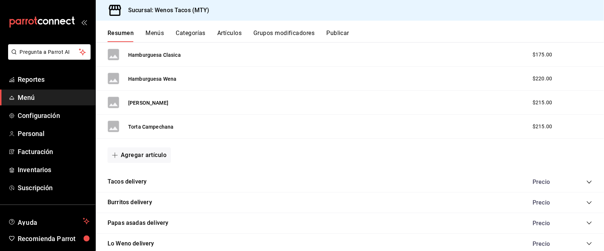
click at [586, 183] on icon "collapse-category-row" at bounding box center [589, 182] width 6 height 6
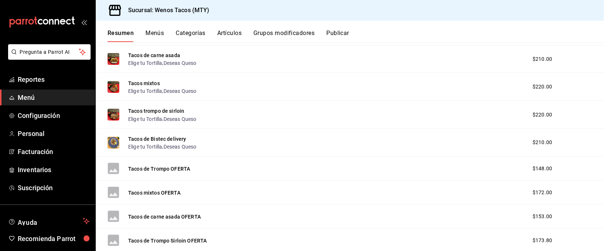
scroll to position [1615, 0]
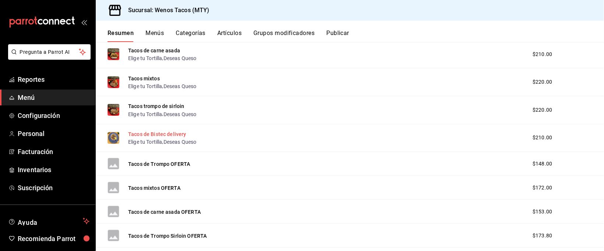
click at [161, 134] on button "Tacos de Bistec delivery" at bounding box center [157, 133] width 58 height 7
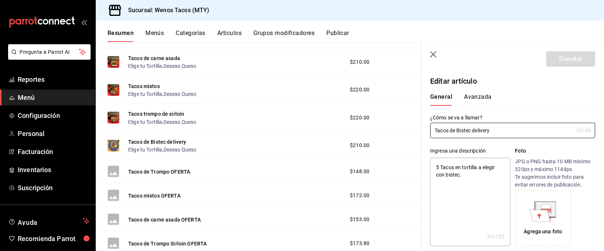
type textarea "x"
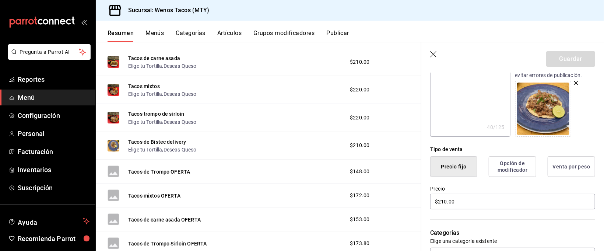
scroll to position [115, 0]
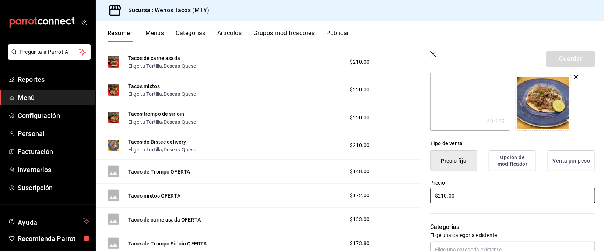
drag, startPoint x: 457, startPoint y: 193, endPoint x: 426, endPoint y: 193, distance: 31.7
click at [426, 193] on div "Precio $210.00" at bounding box center [508, 188] width 174 height 34
type input "$1.00"
type textarea "x"
type input "$17.00"
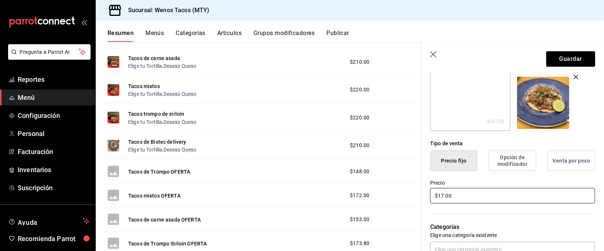
type textarea "x"
type input "$175.00"
type textarea "x"
type input "$175.00"
click at [562, 57] on button "Guardar" at bounding box center [570, 58] width 49 height 15
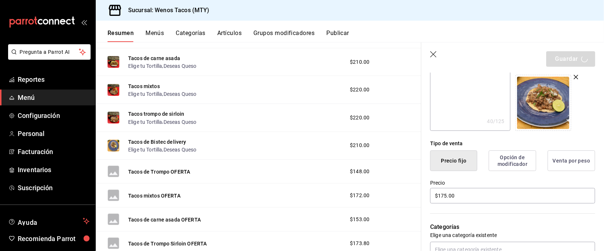
type textarea "x"
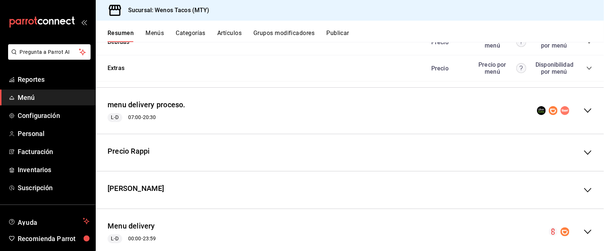
scroll to position [819, 0]
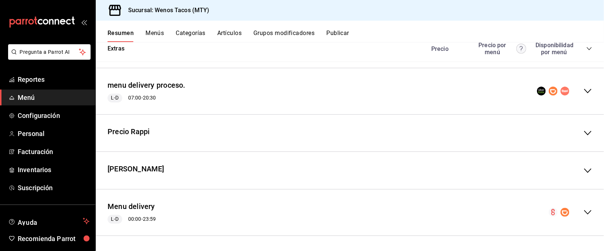
click at [584, 212] on icon "collapse-menu-row" at bounding box center [588, 212] width 9 height 9
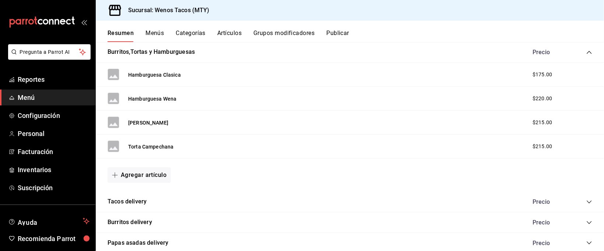
scroll to position [1439, 0]
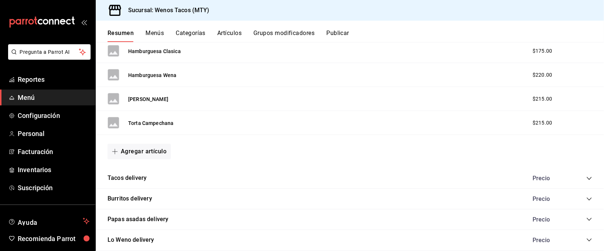
click at [587, 180] on icon "collapse-category-row" at bounding box center [589, 178] width 5 height 3
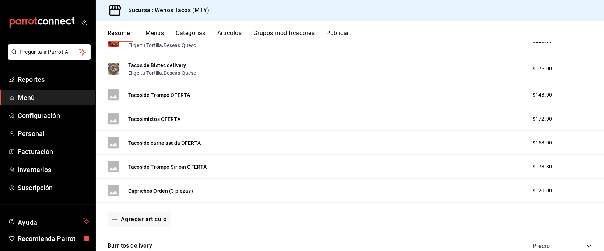
scroll to position [1707, 0]
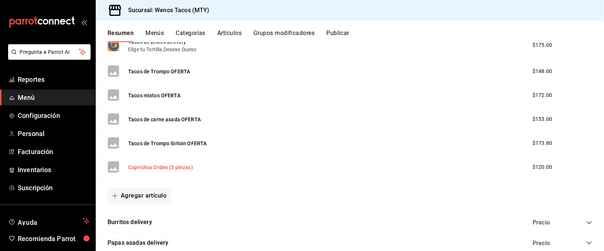
click at [160, 167] on button "Caprichos Orden (3 piezas)" at bounding box center [160, 167] width 65 height 7
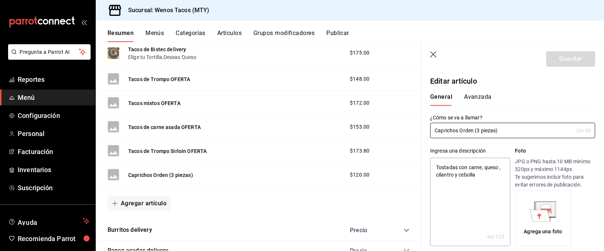
type textarea "x"
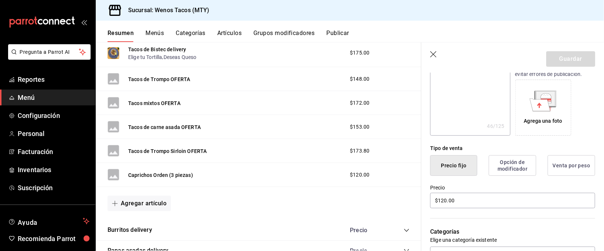
scroll to position [117, 0]
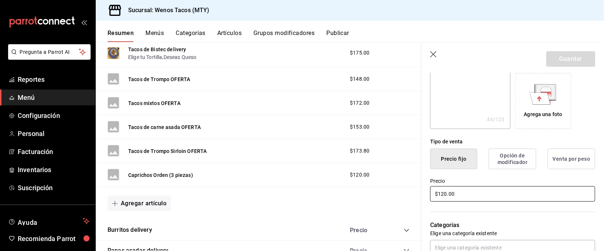
drag, startPoint x: 471, startPoint y: 191, endPoint x: 379, endPoint y: 196, distance: 91.9
click at [379, 196] on main "Resumen sucursal Si activas ‘Editar artículo por menú’, podrás personalizar los…" at bounding box center [350, 146] width 508 height 209
type input "$1.00"
type textarea "x"
type input "$190.00"
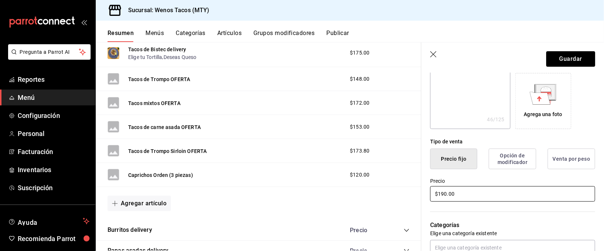
type textarea "x"
type input "$190.00"
click at [563, 62] on button "Guardar" at bounding box center [570, 58] width 49 height 15
type textarea "x"
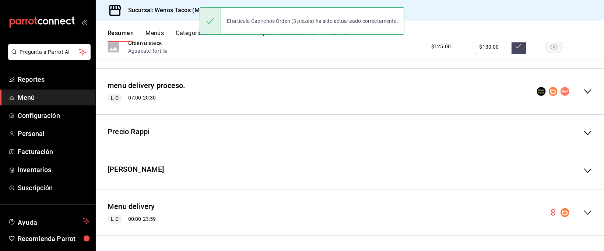
scroll to position [819, 0]
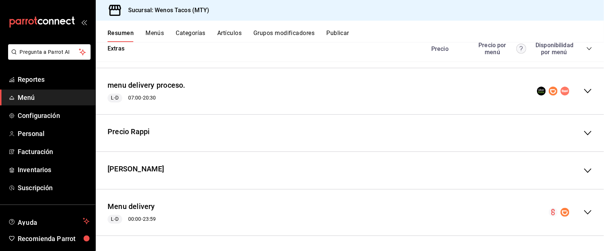
click at [584, 210] on icon "collapse-menu-row" at bounding box center [588, 212] width 9 height 9
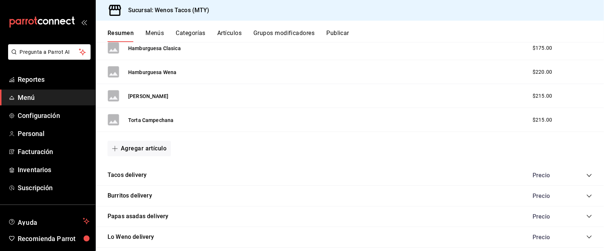
scroll to position [1446, 0]
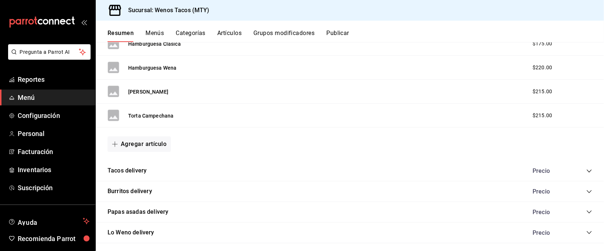
click at [587, 172] on icon "collapse-category-row" at bounding box center [589, 170] width 5 height 3
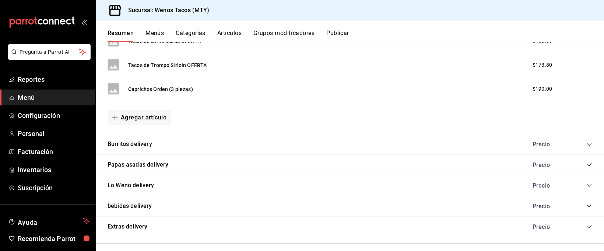
scroll to position [1790, 0]
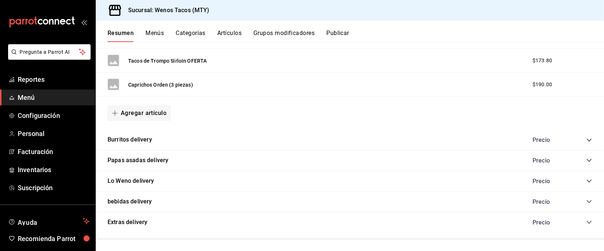
click at [586, 143] on icon "collapse-category-row" at bounding box center [589, 140] width 6 height 6
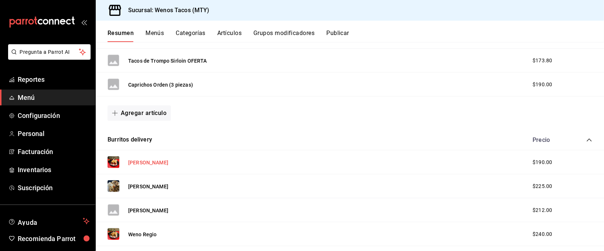
click at [147, 162] on button "Weno Gringo" at bounding box center [148, 162] width 40 height 7
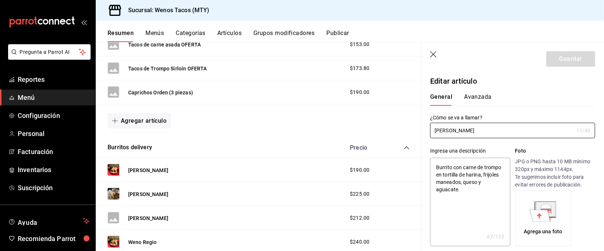
type textarea "x"
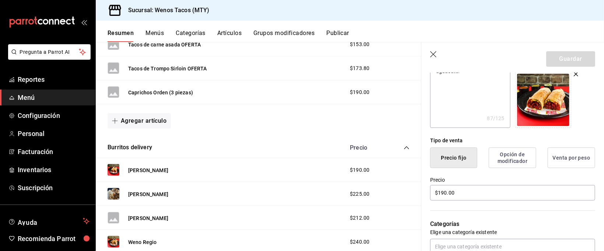
scroll to position [143, 0]
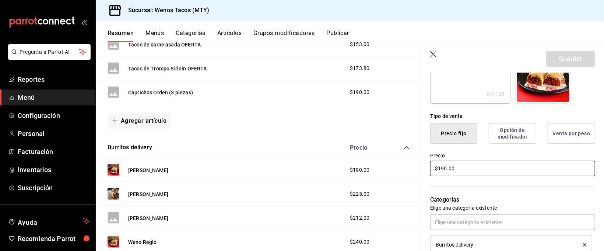
drag, startPoint x: 459, startPoint y: 165, endPoint x: 428, endPoint y: 167, distance: 31.0
click at [428, 167] on div "Precio $190.00" at bounding box center [508, 161] width 174 height 34
type input "$2.00"
type textarea "x"
type input "$200.00"
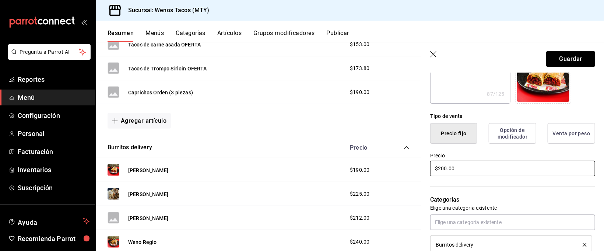
type textarea "x"
type input "$200.00"
type textarea "x"
type input "$200.00"
click at [571, 53] on button "Guardar" at bounding box center [570, 58] width 49 height 15
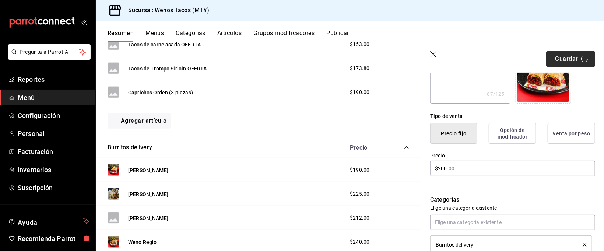
type textarea "x"
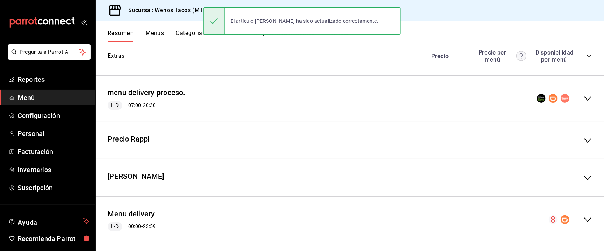
scroll to position [819, 0]
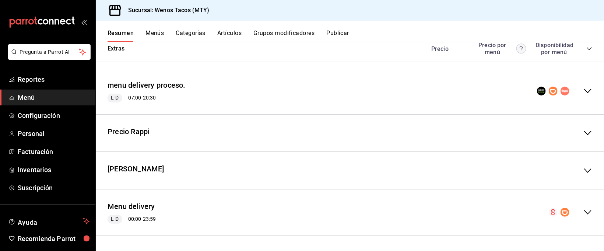
click at [584, 211] on icon "collapse-menu-row" at bounding box center [588, 212] width 9 height 9
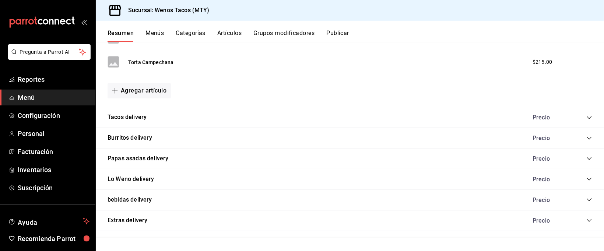
scroll to position [1504, 0]
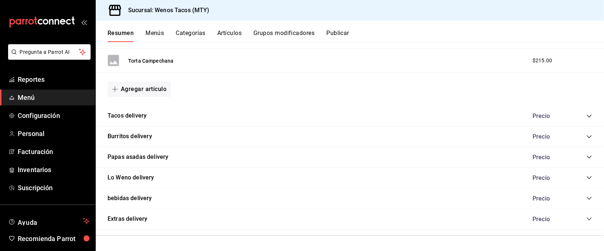
click at [586, 136] on icon "collapse-category-row" at bounding box center [589, 137] width 6 height 6
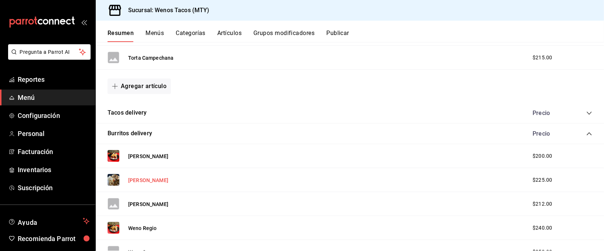
click at [155, 180] on button "Weno Campechano" at bounding box center [148, 179] width 40 height 7
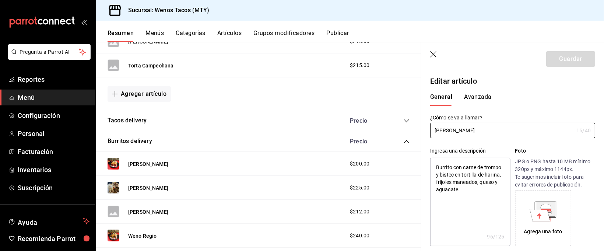
type textarea "x"
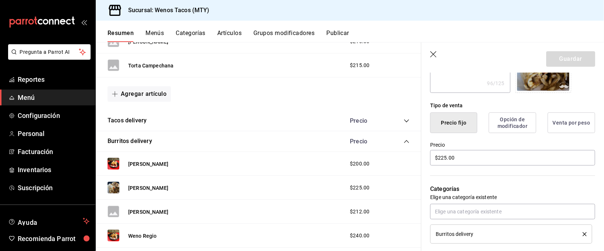
scroll to position [154, 0]
drag, startPoint x: 457, startPoint y: 154, endPoint x: 432, endPoint y: 154, distance: 25.4
click at [432, 154] on input "$225.00" at bounding box center [512, 156] width 165 height 15
type input "$2.00"
type textarea "x"
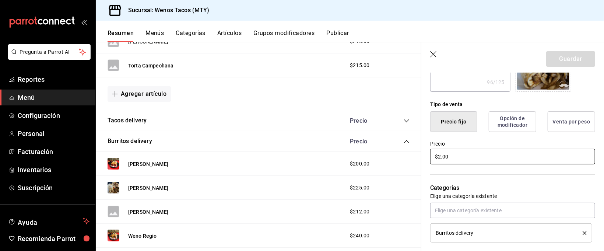
type input "$23.00"
type textarea "x"
type input "$235.00"
click at [565, 54] on button "Guardar" at bounding box center [570, 58] width 49 height 15
type textarea "x"
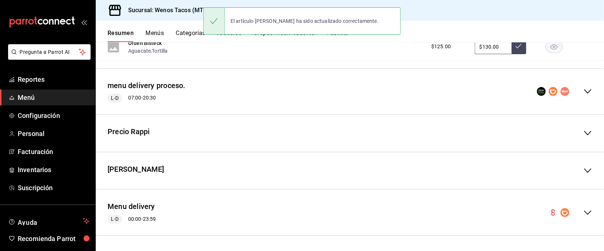
scroll to position [819, 0]
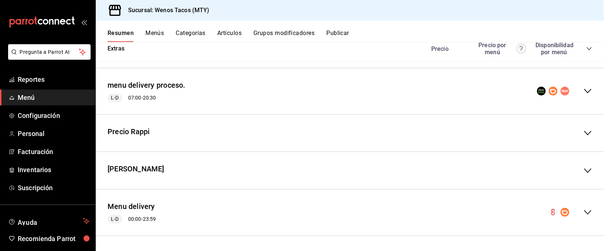
click at [584, 210] on icon "collapse-menu-row" at bounding box center [588, 212] width 9 height 9
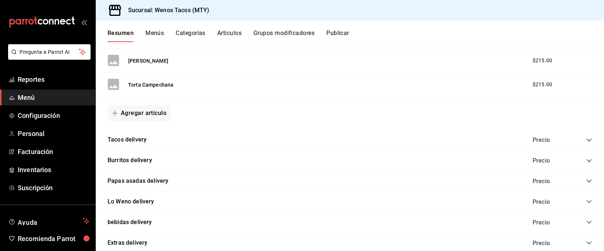
scroll to position [1504, 0]
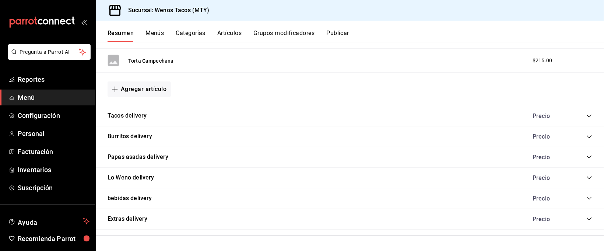
click at [586, 136] on icon "collapse-category-row" at bounding box center [589, 137] width 6 height 6
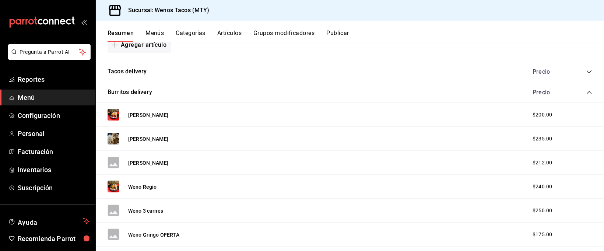
scroll to position [1550, 0]
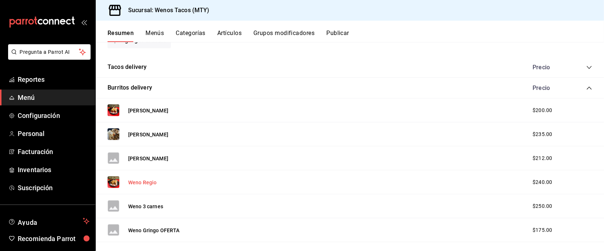
click at [144, 182] on button "Weno Regio" at bounding box center [142, 182] width 29 height 7
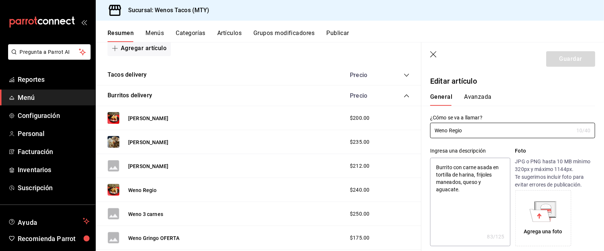
type textarea "x"
type input "$240.00"
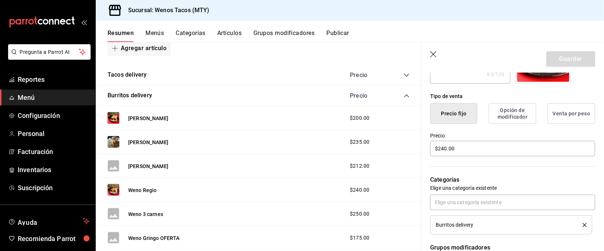
scroll to position [178, 0]
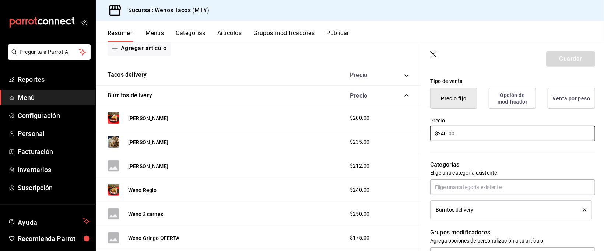
drag, startPoint x: 426, startPoint y: 136, endPoint x: 406, endPoint y: 137, distance: 20.7
click at [406, 137] on main "Resumen sucursal Si activas ‘Editar artículo por menú’, podrás personalizar los…" at bounding box center [350, 146] width 508 height 209
type textarea "x"
type input "$2.00"
type textarea "x"
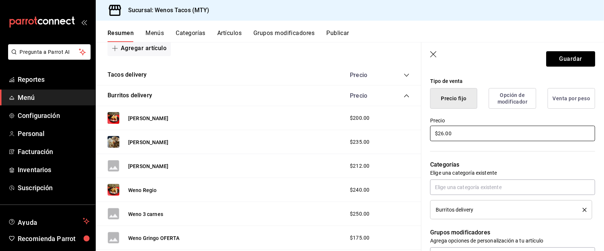
type input "$260.00"
type textarea "x"
type input "$260.00"
click at [565, 57] on button "Guardar" at bounding box center [570, 58] width 49 height 15
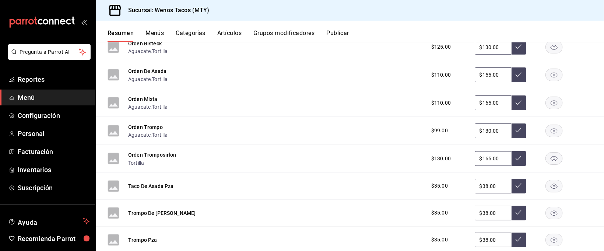
scroll to position [819, 0]
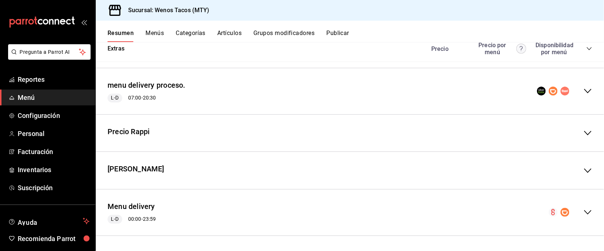
click at [584, 211] on icon "collapse-menu-row" at bounding box center [588, 212] width 9 height 9
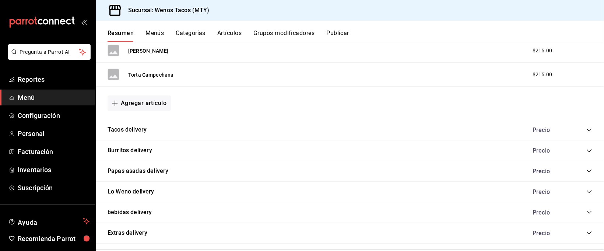
scroll to position [1483, 0]
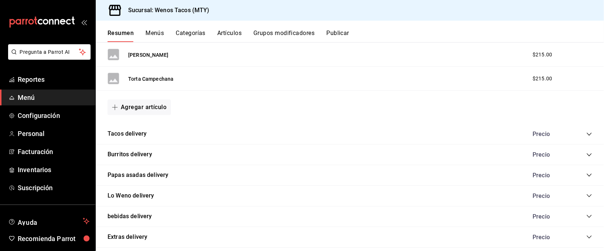
click at [586, 157] on icon "collapse-category-row" at bounding box center [589, 155] width 6 height 6
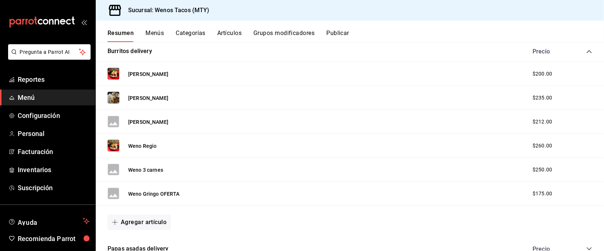
scroll to position [1590, 0]
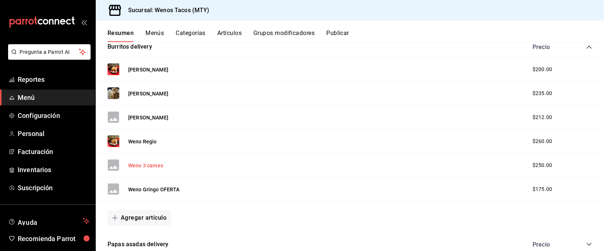
click at [155, 167] on button "Weno 3 carnes" at bounding box center [145, 165] width 35 height 7
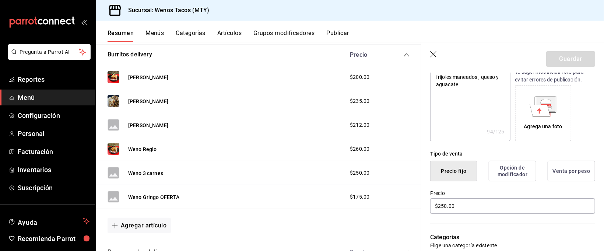
scroll to position [134, 0]
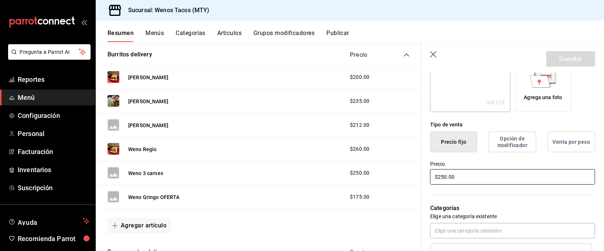
drag, startPoint x: 454, startPoint y: 178, endPoint x: 406, endPoint y: 176, distance: 48.3
click at [406, 176] on main "Resumen sucursal Si activas ‘Editar artículo por menú’, podrás personalizar los…" at bounding box center [350, 146] width 508 height 209
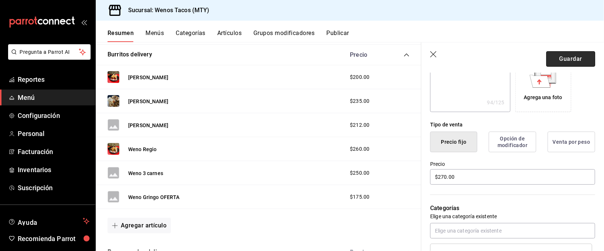
click at [563, 57] on button "Guardar" at bounding box center [570, 58] width 49 height 15
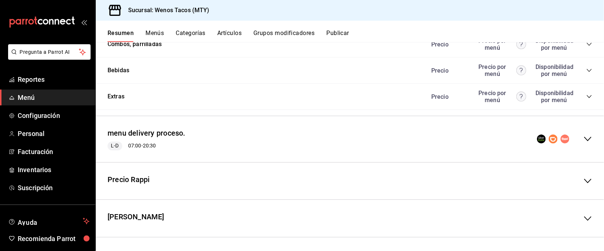
scroll to position [819, 0]
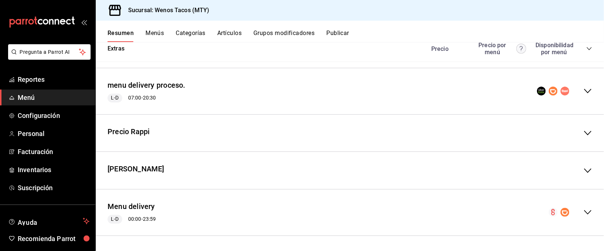
click at [584, 211] on icon "collapse-menu-row" at bounding box center [588, 212] width 9 height 9
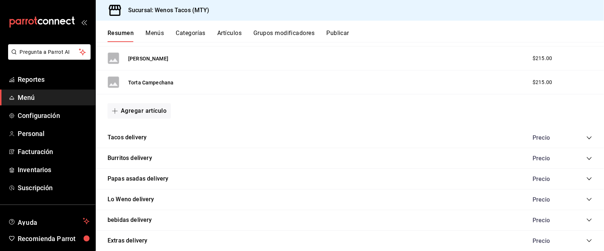
scroll to position [1483, 0]
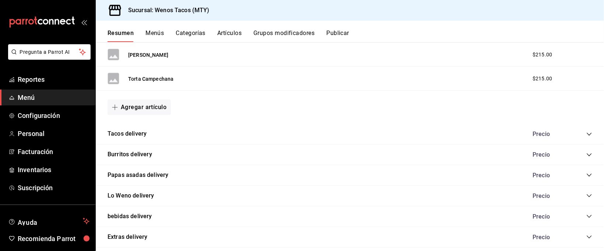
click at [586, 154] on icon "collapse-category-row" at bounding box center [589, 155] width 6 height 6
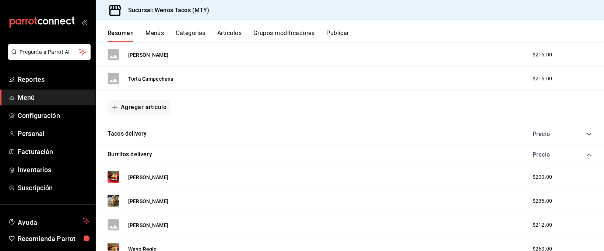
scroll to position [1681, 0]
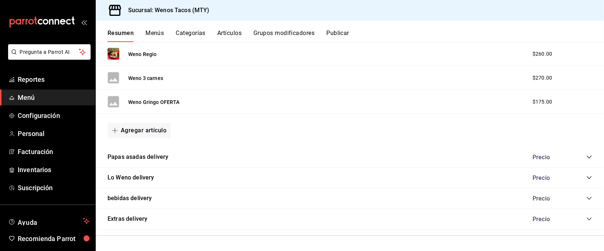
click at [586, 154] on icon "collapse-category-row" at bounding box center [589, 157] width 6 height 6
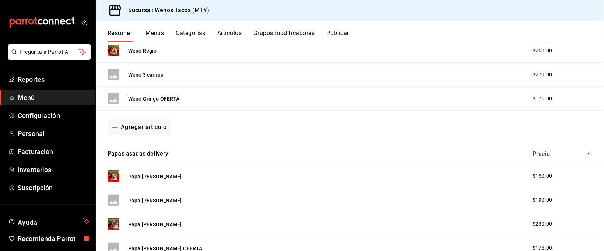
click at [586, 155] on icon "collapse-category-row" at bounding box center [589, 154] width 6 height 6
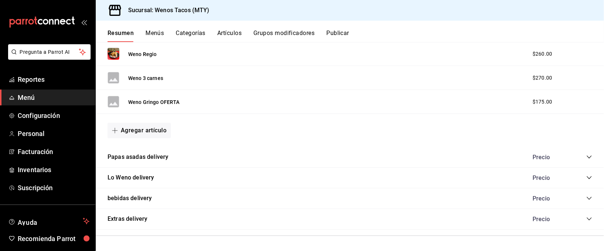
click at [586, 155] on icon "collapse-category-row" at bounding box center [589, 157] width 6 height 6
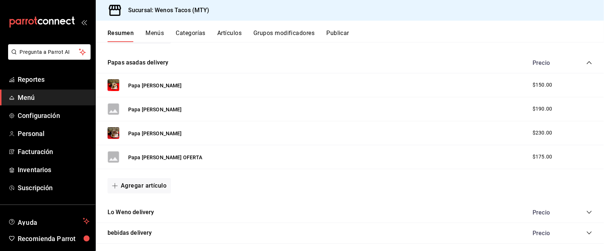
scroll to position [1768, 0]
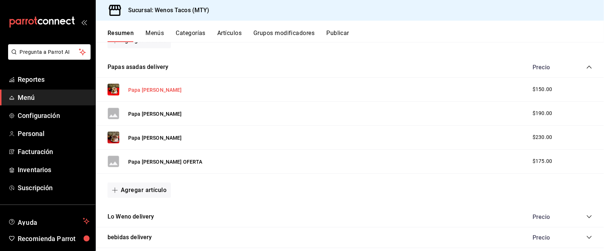
click at [154, 92] on button "Papa Asada Sencilla" at bounding box center [155, 89] width 54 height 7
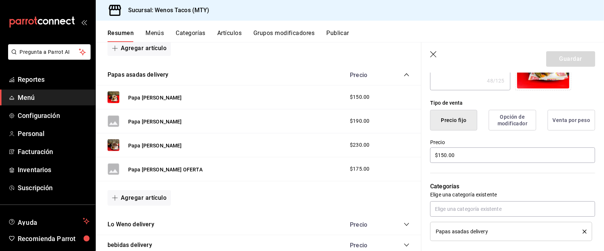
scroll to position [158, 0]
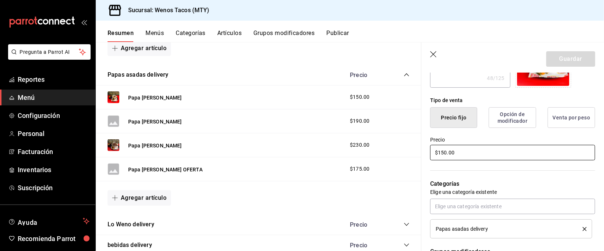
drag, startPoint x: 462, startPoint y: 153, endPoint x: 430, endPoint y: 152, distance: 31.3
click at [430, 152] on input "$150.00" at bounding box center [512, 152] width 165 height 15
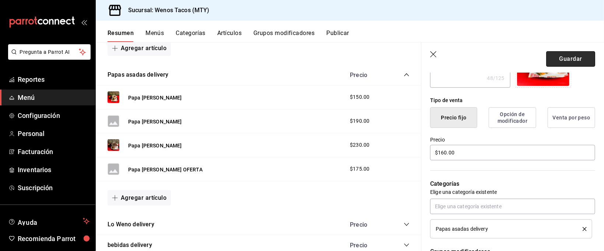
click at [569, 59] on button "Guardar" at bounding box center [570, 58] width 49 height 15
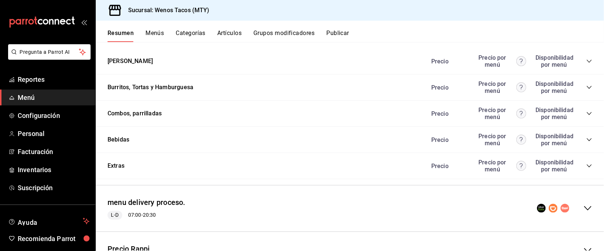
scroll to position [819, 0]
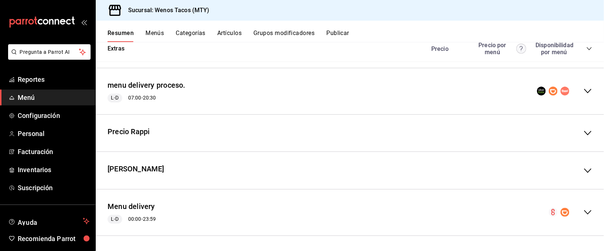
click at [584, 210] on icon "collapse-menu-row" at bounding box center [588, 212] width 9 height 9
click at [584, 211] on icon "collapse-menu-row" at bounding box center [588, 212] width 9 height 9
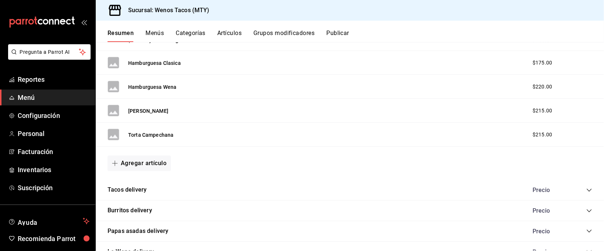
scroll to position [1504, 0]
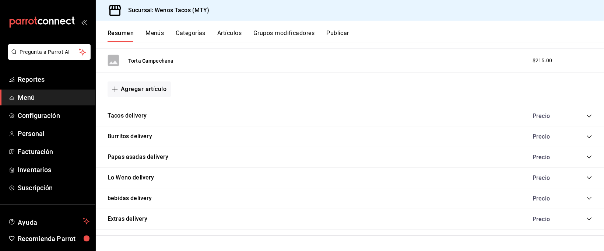
click at [586, 156] on icon "collapse-category-row" at bounding box center [589, 157] width 6 height 6
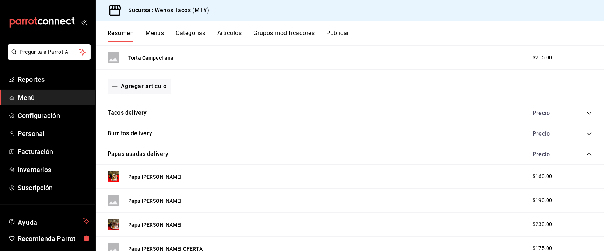
scroll to position [1538, 0]
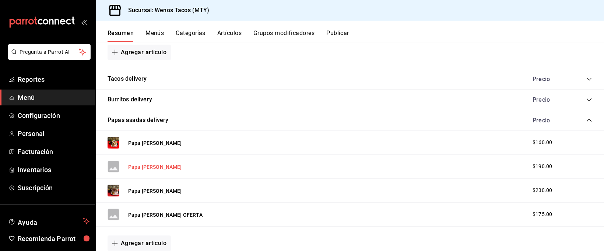
click at [158, 169] on button "Papa Asada Wena" at bounding box center [155, 166] width 54 height 7
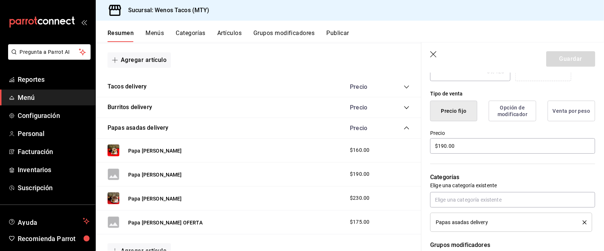
scroll to position [185, 0]
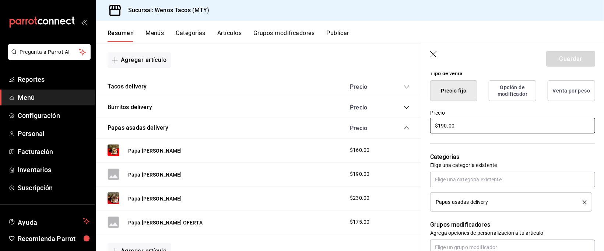
drag, startPoint x: 459, startPoint y: 122, endPoint x: 419, endPoint y: 123, distance: 40.6
click at [419, 123] on main "Resumen sucursal Si activas ‘Editar artículo por menú’, podrás personalizar los…" at bounding box center [350, 146] width 508 height 209
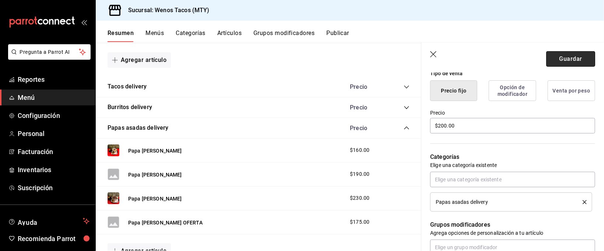
click at [554, 55] on button "Guardar" at bounding box center [570, 58] width 49 height 15
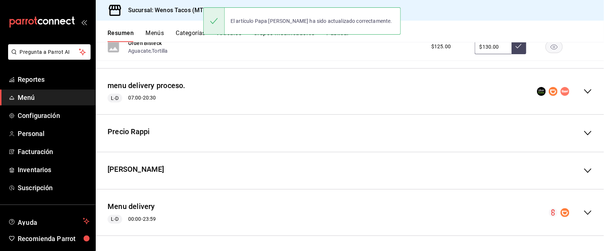
scroll to position [819, 0]
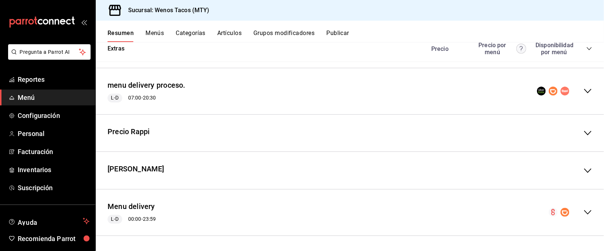
click at [584, 209] on icon "collapse-menu-row" at bounding box center [588, 212] width 9 height 9
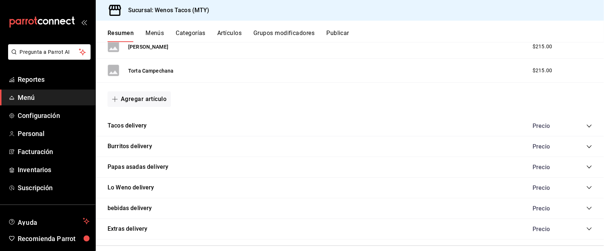
scroll to position [1491, 0]
click at [586, 166] on icon "collapse-category-row" at bounding box center [589, 167] width 6 height 6
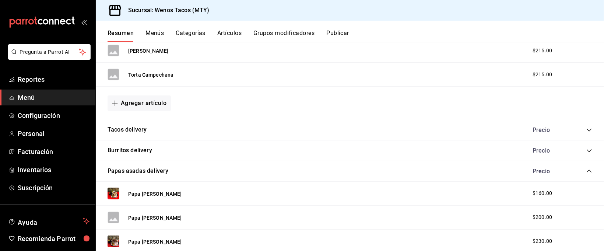
scroll to position [1487, 0]
click at [182, 240] on button "Papa Asada Wena Campechana" at bounding box center [155, 241] width 54 height 7
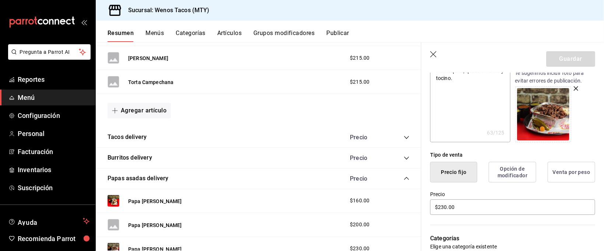
scroll to position [129, 0]
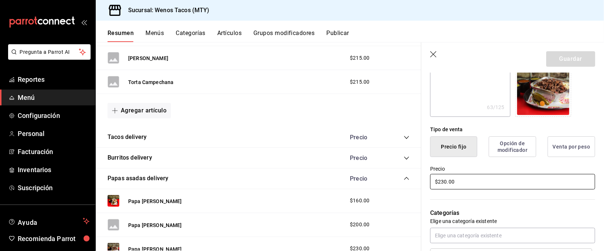
drag, startPoint x: 458, startPoint y: 181, endPoint x: 421, endPoint y: 180, distance: 36.5
click at [421, 180] on div "Precio $230.00" at bounding box center [508, 174] width 174 height 34
click at [558, 57] on button "Guardar" at bounding box center [570, 58] width 49 height 15
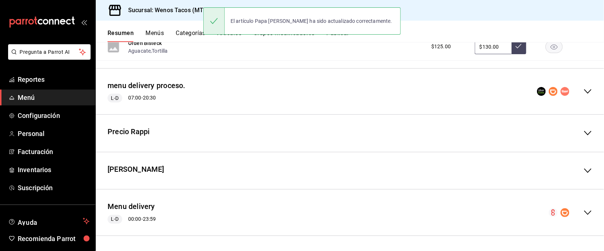
scroll to position [819, 0]
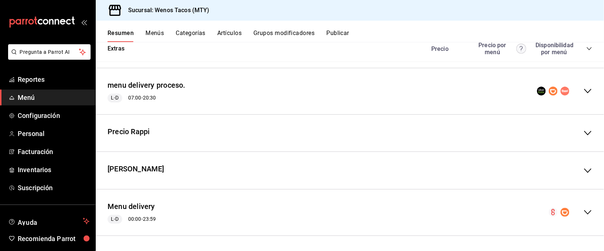
click at [584, 211] on icon "collapse-menu-row" at bounding box center [588, 212] width 9 height 9
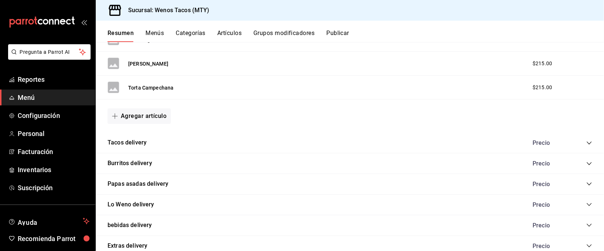
scroll to position [1504, 0]
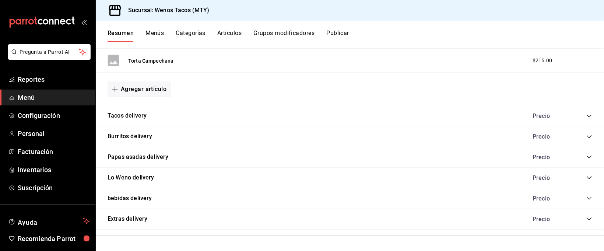
click at [586, 154] on icon "collapse-category-row" at bounding box center [589, 157] width 6 height 6
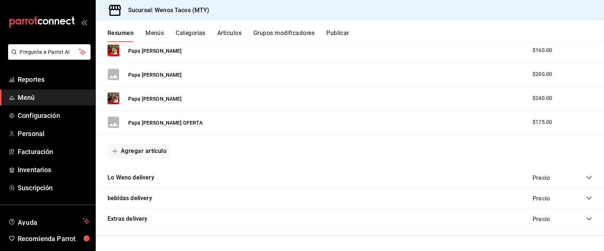
scroll to position [1633, 0]
click at [586, 176] on icon "collapse-category-row" at bounding box center [589, 178] width 6 height 6
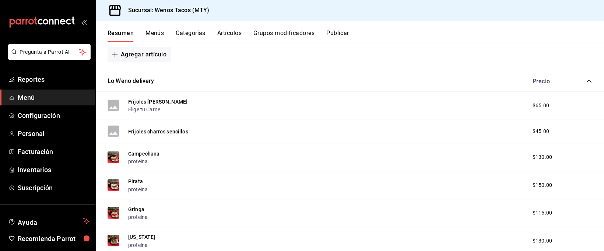
scroll to position [1731, 0]
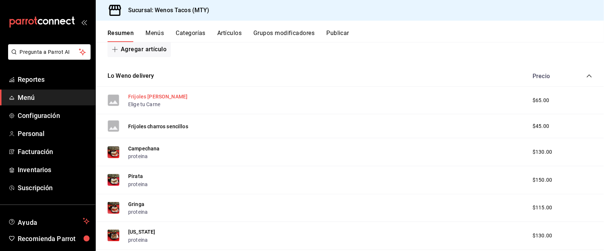
click at [155, 97] on button "Frijoles charros Wenos" at bounding box center [157, 96] width 59 height 7
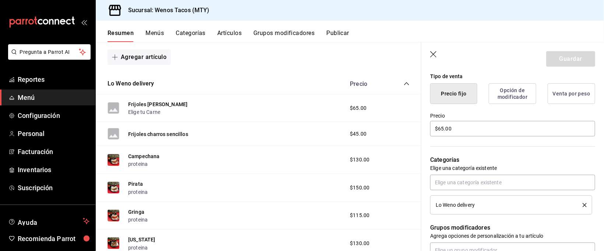
scroll to position [187, 0]
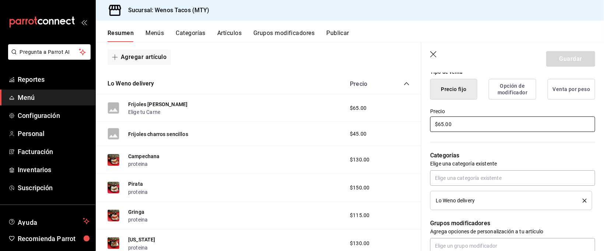
drag, startPoint x: 463, startPoint y: 123, endPoint x: 378, endPoint y: 117, distance: 85.7
click at [378, 117] on main "Resumen sucursal Si activas ‘Editar artículo por menú’, podrás personalizar los…" at bounding box center [350, 146] width 508 height 209
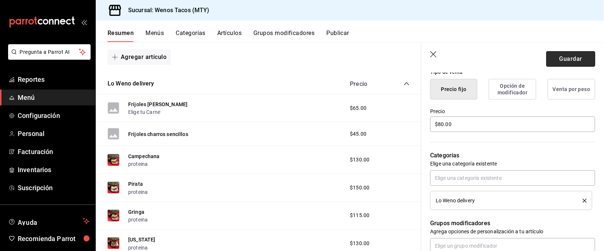
click at [567, 56] on button "Guardar" at bounding box center [570, 58] width 49 height 15
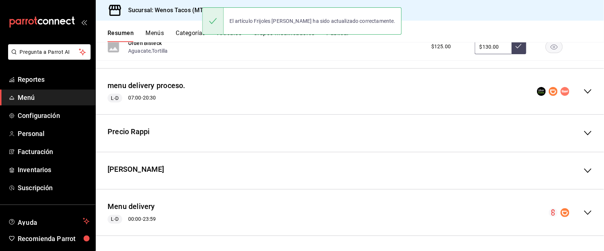
scroll to position [819, 0]
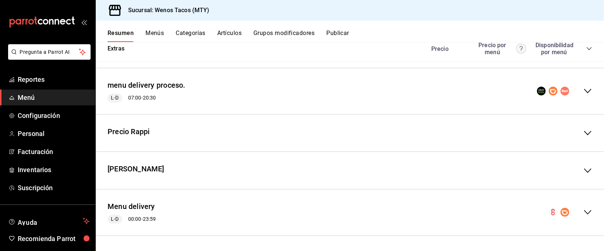
click at [584, 210] on icon "collapse-menu-row" at bounding box center [588, 212] width 9 height 9
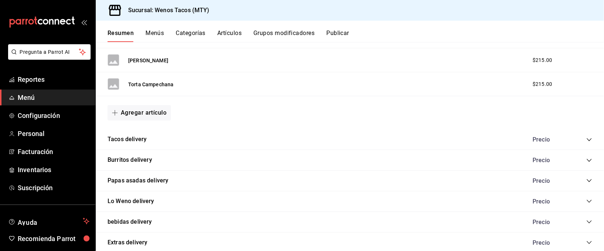
scroll to position [1504, 0]
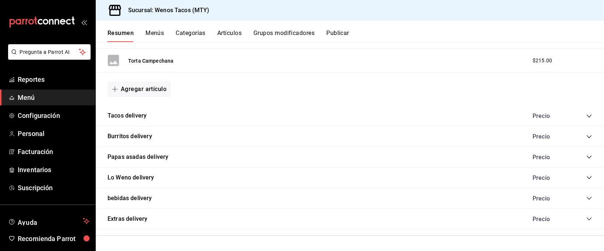
click at [586, 177] on icon "collapse-category-row" at bounding box center [589, 178] width 6 height 6
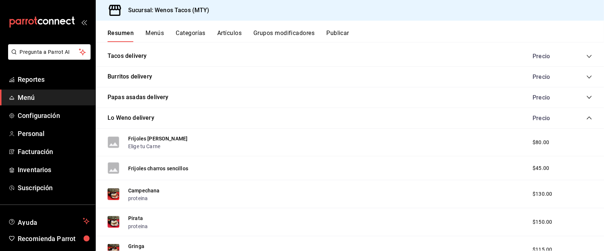
scroll to position [1565, 0]
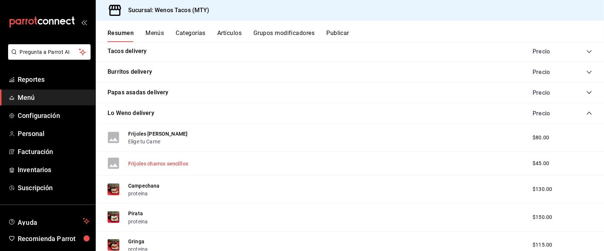
click at [174, 166] on button "Frijoles charros sencillos" at bounding box center [158, 163] width 60 height 7
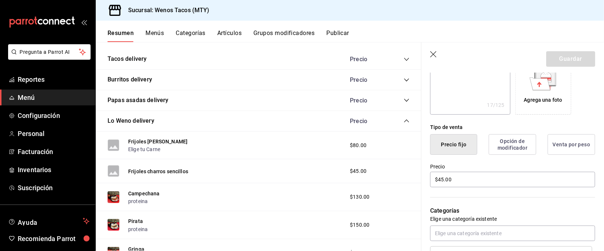
scroll to position [139, 0]
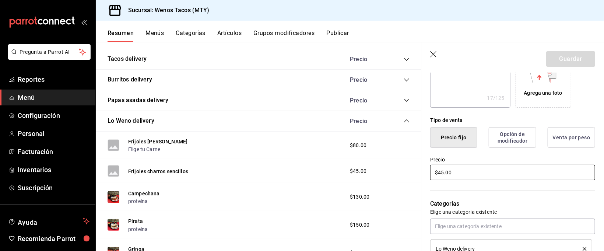
drag, startPoint x: 455, startPoint y: 169, endPoint x: 429, endPoint y: 169, distance: 25.4
click at [429, 169] on div "Precio $45.00" at bounding box center [508, 165] width 174 height 34
click at [571, 58] on button "Guardar" at bounding box center [570, 58] width 49 height 15
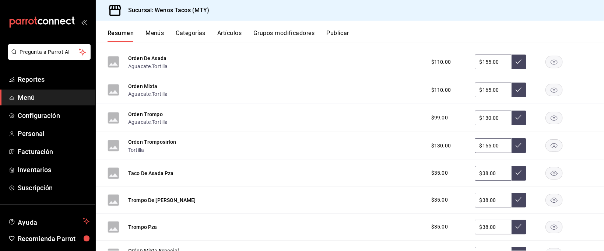
scroll to position [819, 0]
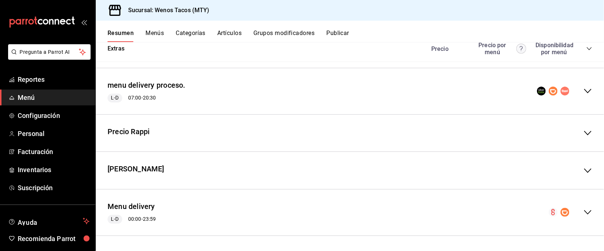
click at [584, 213] on icon "collapse-menu-row" at bounding box center [587, 212] width 7 height 4
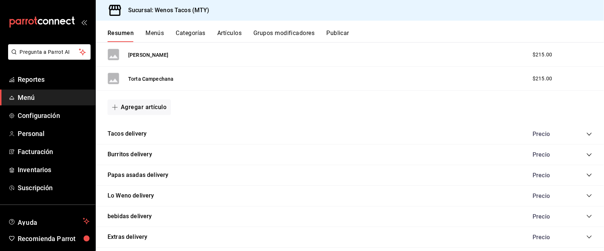
scroll to position [1504, 0]
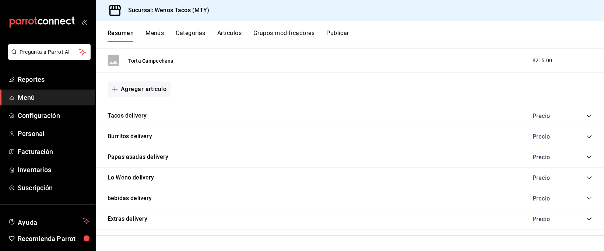
click at [586, 176] on icon "collapse-category-row" at bounding box center [589, 178] width 6 height 6
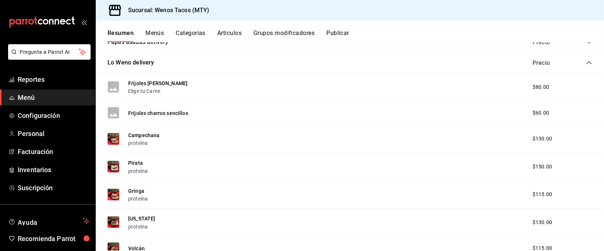
scroll to position [1621, 0]
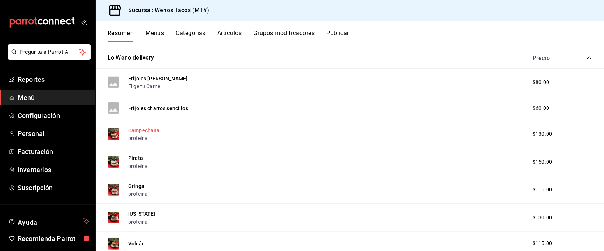
click at [151, 130] on button "Campechana" at bounding box center [144, 130] width 32 height 7
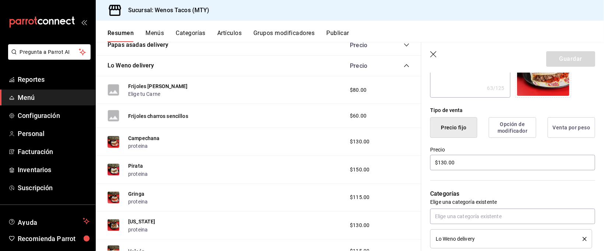
scroll to position [156, 0]
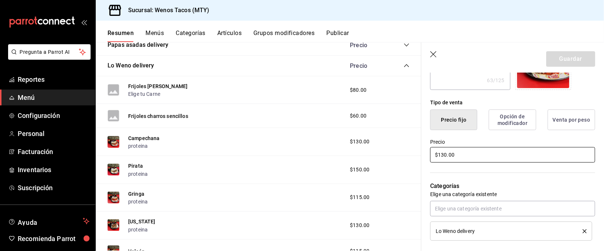
drag, startPoint x: 458, startPoint y: 157, endPoint x: 419, endPoint y: 156, distance: 39.8
click at [419, 156] on main "Resumen sucursal Si activas ‘Editar artículo por menú’, podrás personalizar los…" at bounding box center [350, 146] width 508 height 209
click at [564, 59] on button "Guardar" at bounding box center [570, 58] width 49 height 15
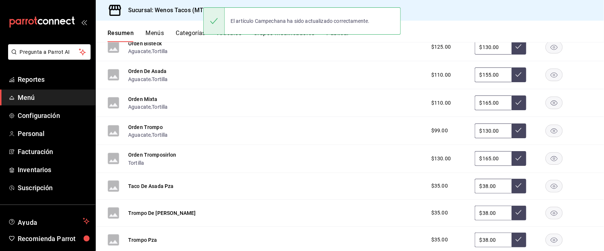
scroll to position [819, 0]
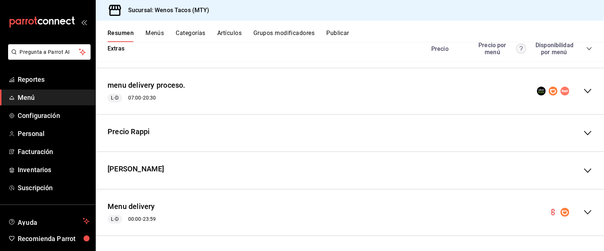
click at [584, 209] on icon "collapse-menu-row" at bounding box center [588, 212] width 9 height 9
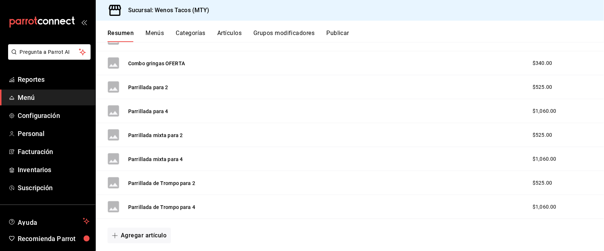
scroll to position [1504, 0]
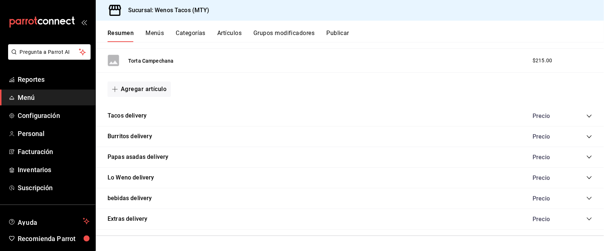
click at [586, 176] on icon "collapse-category-row" at bounding box center [589, 178] width 6 height 6
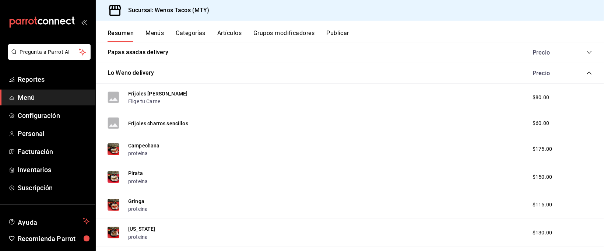
scroll to position [1616, 0]
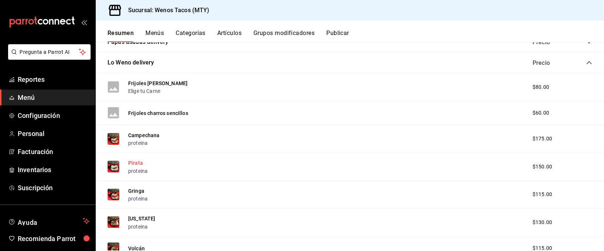
click at [140, 167] on button "Pirata" at bounding box center [135, 162] width 15 height 7
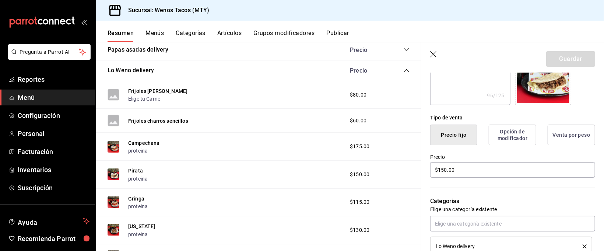
scroll to position [152, 0]
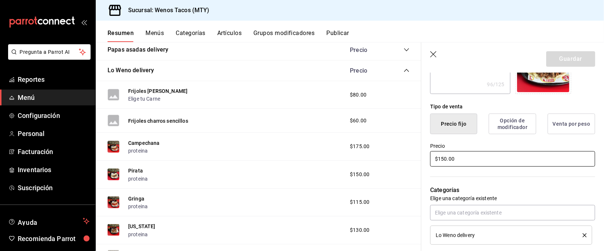
drag, startPoint x: 458, startPoint y: 158, endPoint x: 370, endPoint y: 140, distance: 89.4
click at [370, 140] on main "Resumen sucursal Si activas ‘Editar artículo por menú’, podrás personalizar los…" at bounding box center [350, 146] width 508 height 209
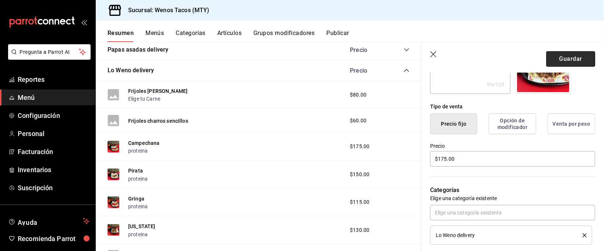
click at [571, 56] on button "Guardar" at bounding box center [570, 58] width 49 height 15
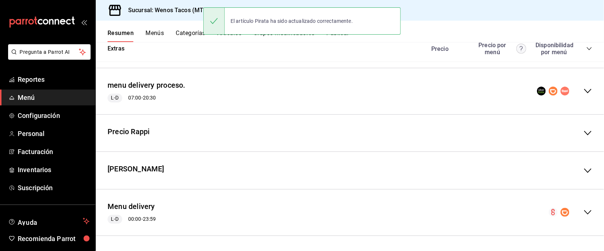
scroll to position [819, 0]
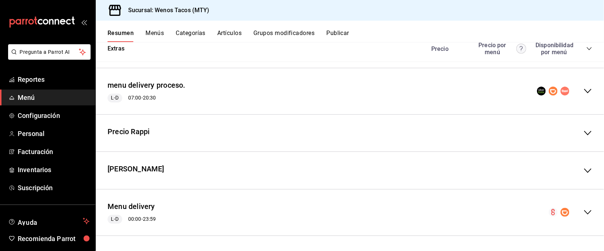
click at [584, 209] on icon "collapse-menu-row" at bounding box center [588, 212] width 9 height 9
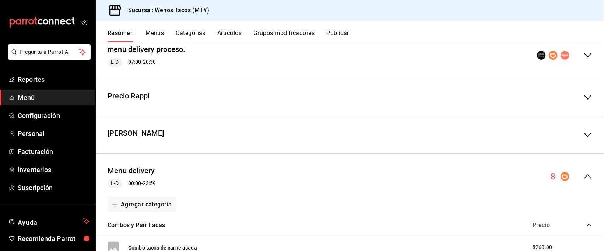
scroll to position [1504, 0]
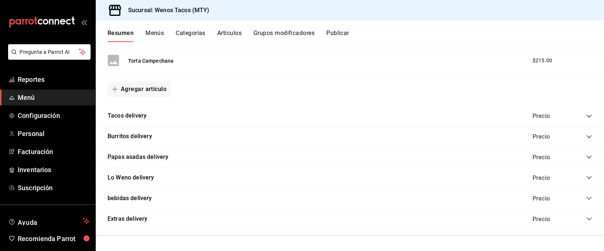
click at [586, 176] on icon "collapse-category-row" at bounding box center [589, 178] width 6 height 6
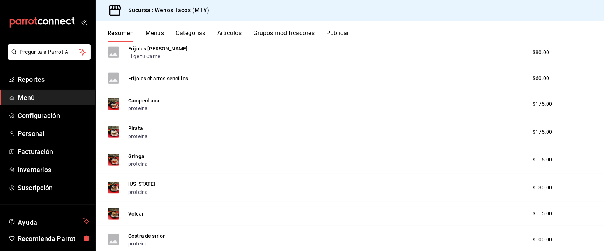
scroll to position [1656, 0]
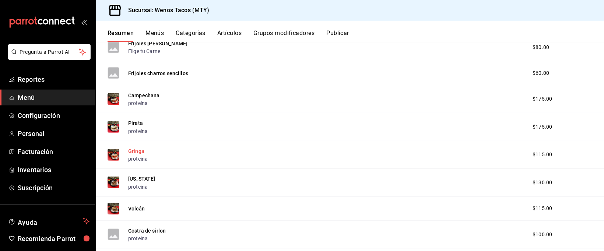
click at [132, 150] on button "Gringa" at bounding box center [136, 150] width 16 height 7
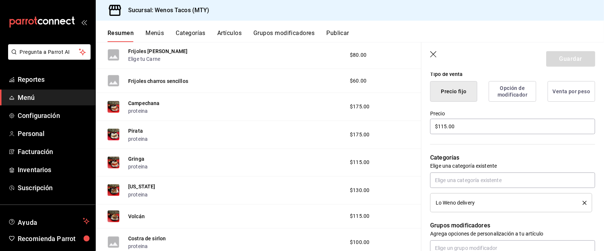
scroll to position [187, 0]
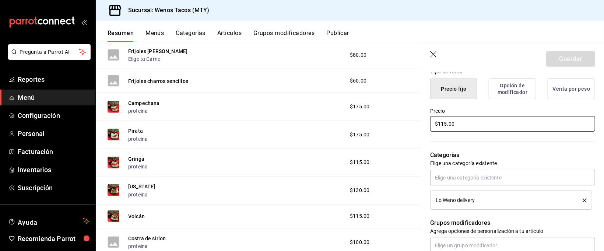
drag, startPoint x: 465, startPoint y: 123, endPoint x: 388, endPoint y: 113, distance: 77.7
click at [388, 113] on main "Resumen sucursal Si activas ‘Editar artículo por menú’, podrás personalizar los…" at bounding box center [350, 146] width 508 height 209
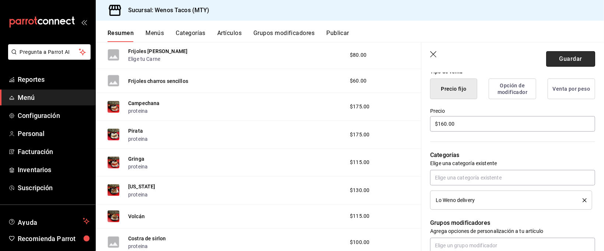
click at [570, 57] on button "Guardar" at bounding box center [570, 58] width 49 height 15
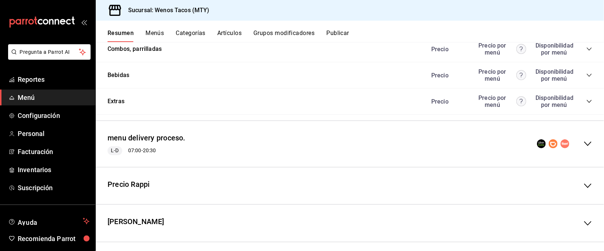
scroll to position [819, 0]
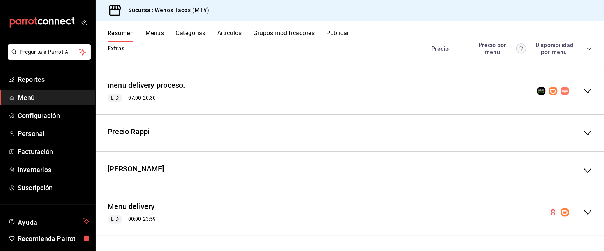
click at [584, 211] on icon "collapse-menu-row" at bounding box center [588, 212] width 9 height 9
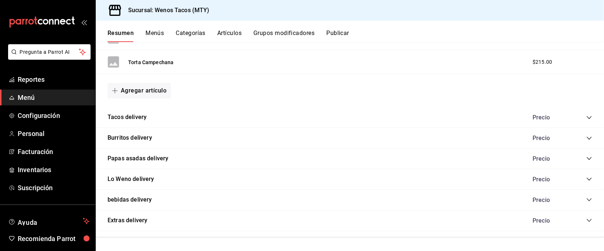
scroll to position [1504, 0]
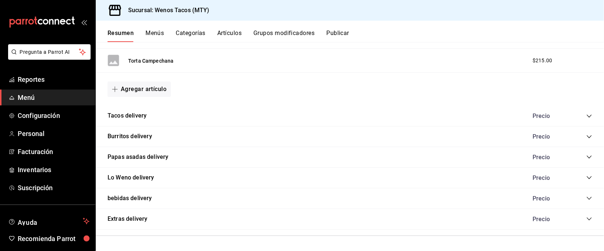
click at [586, 175] on icon "collapse-category-row" at bounding box center [589, 178] width 6 height 6
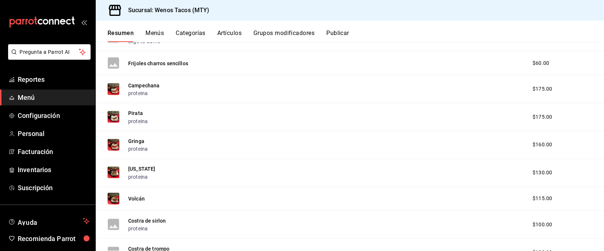
scroll to position [1670, 0]
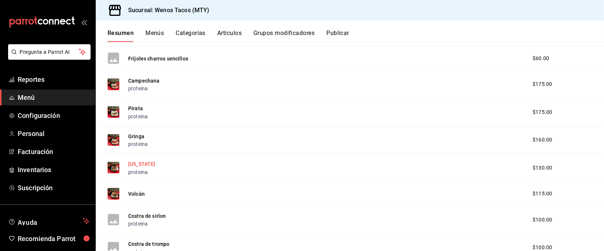
click at [145, 165] on button "California" at bounding box center [141, 163] width 27 height 7
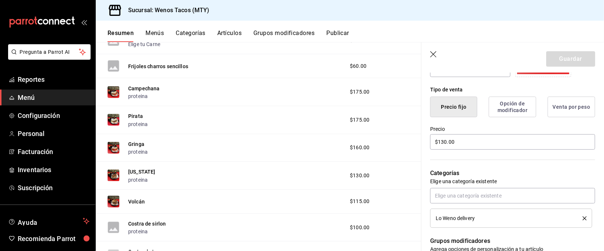
scroll to position [179, 0]
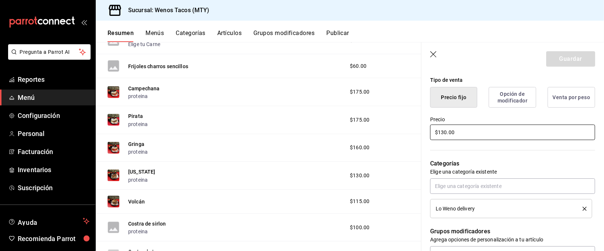
drag, startPoint x: 456, startPoint y: 130, endPoint x: 438, endPoint y: 130, distance: 18.4
click at [438, 130] on input "$130.00" at bounding box center [512, 132] width 165 height 15
click at [562, 59] on button "Guardar" at bounding box center [570, 58] width 49 height 15
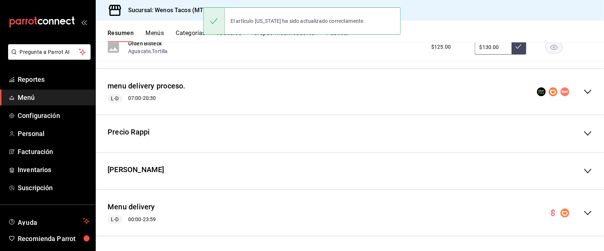
scroll to position [819, 0]
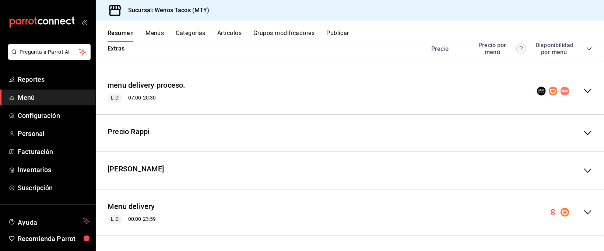
click at [584, 213] on icon "collapse-menu-row" at bounding box center [587, 212] width 7 height 4
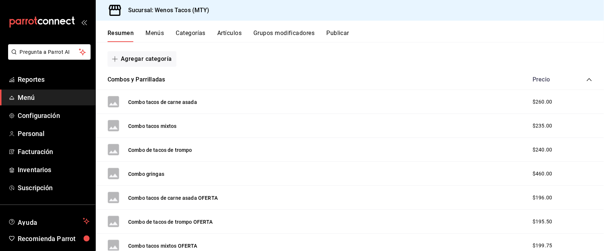
scroll to position [1504, 0]
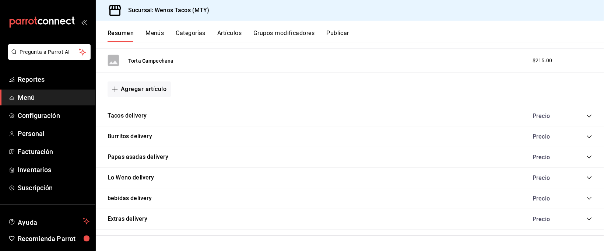
click at [586, 175] on icon "collapse-category-row" at bounding box center [589, 178] width 6 height 6
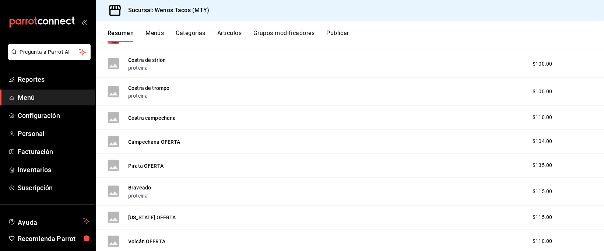
scroll to position [1881, 0]
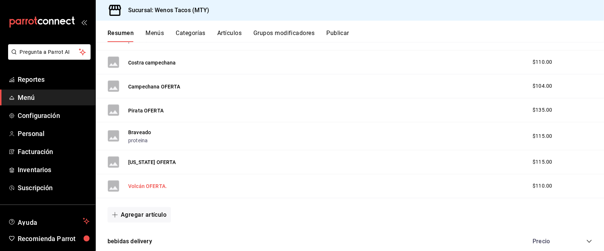
click at [144, 187] on button "Volcán OFERTA." at bounding box center [147, 185] width 39 height 7
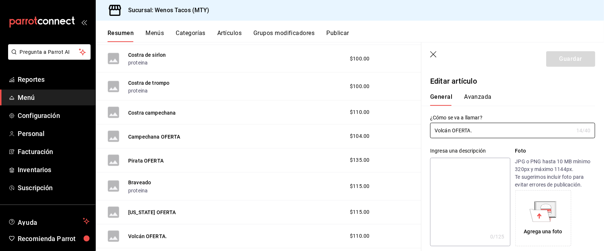
scroll to position [1804, 0]
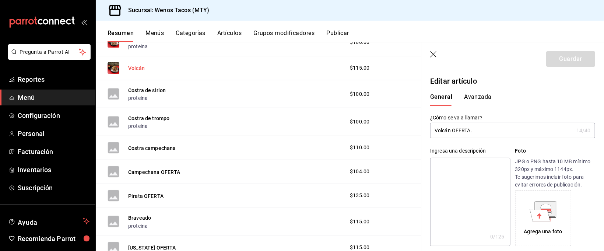
click at [131, 67] on button "Volcán" at bounding box center [136, 67] width 17 height 7
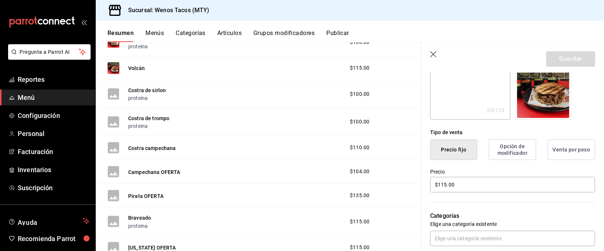
scroll to position [140, 0]
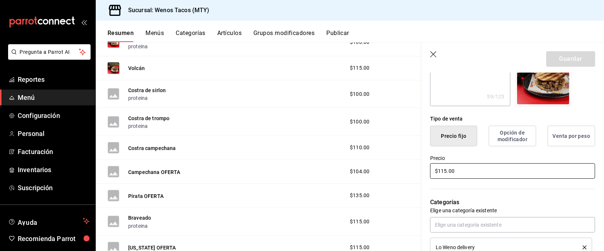
drag, startPoint x: 460, startPoint y: 165, endPoint x: 426, endPoint y: 164, distance: 33.9
click at [426, 164] on div "Precio $115.00" at bounding box center [508, 163] width 174 height 34
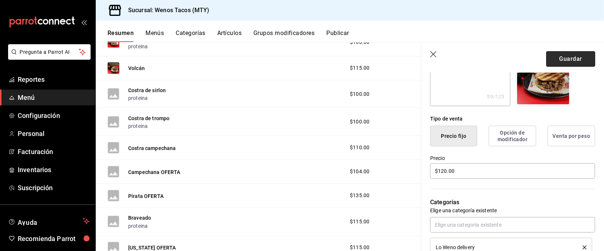
click at [564, 59] on button "Guardar" at bounding box center [570, 58] width 49 height 15
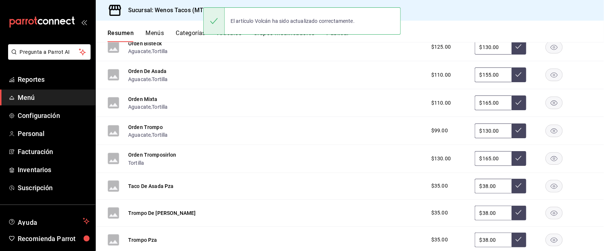
scroll to position [819, 0]
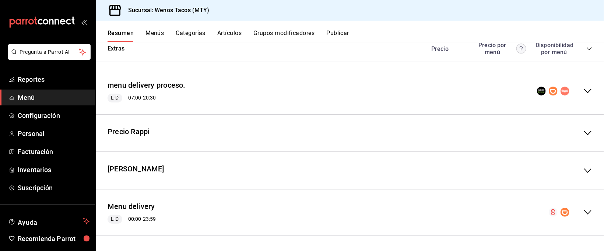
click at [584, 211] on icon "collapse-menu-row" at bounding box center [588, 212] width 9 height 9
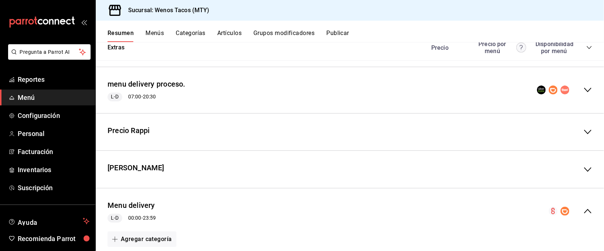
scroll to position [1504, 0]
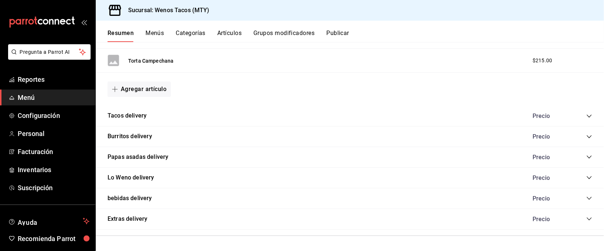
click at [577, 176] on div "Precio" at bounding box center [558, 177] width 67 height 7
click at [586, 176] on icon "collapse-category-row" at bounding box center [589, 178] width 6 height 6
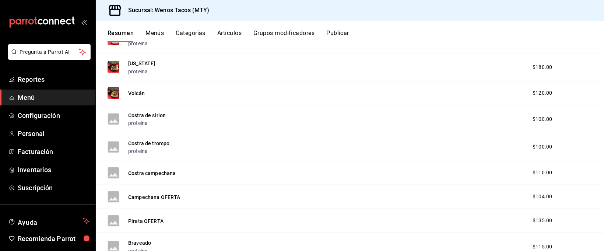
scroll to position [1756, 0]
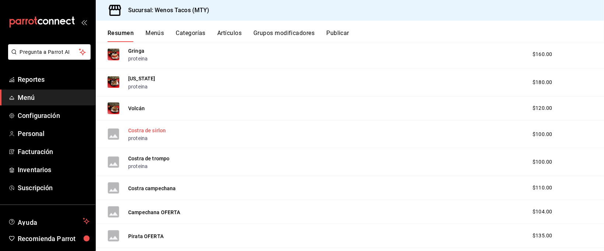
click at [156, 133] on button "Costra de sirlon" at bounding box center [147, 130] width 38 height 7
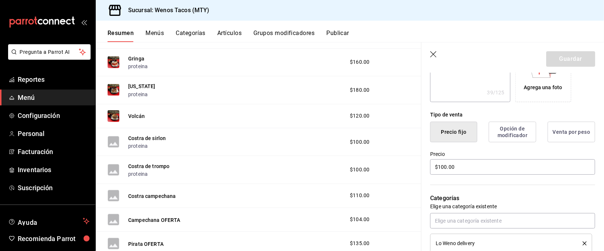
scroll to position [151, 0]
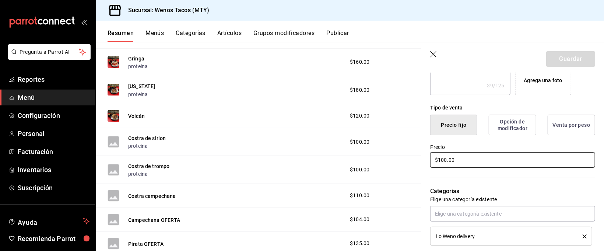
drag, startPoint x: 456, startPoint y: 159, endPoint x: 431, endPoint y: 156, distance: 26.0
click at [431, 156] on input "$100.00" at bounding box center [512, 159] width 165 height 15
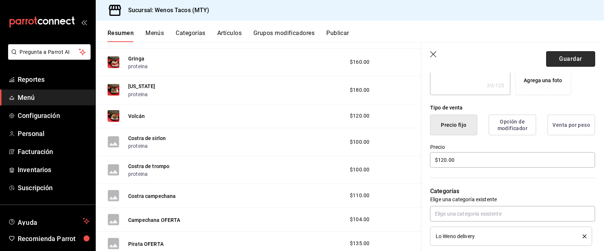
click at [572, 58] on button "Guardar" at bounding box center [570, 58] width 49 height 15
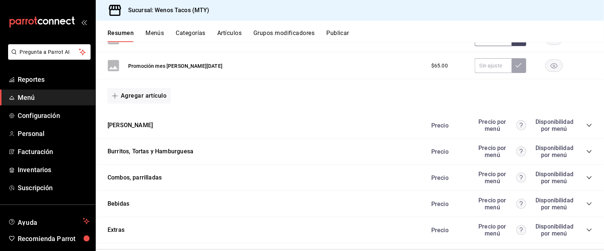
scroll to position [819, 0]
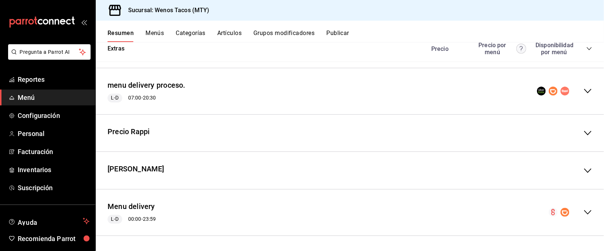
click at [584, 211] on icon "collapse-menu-row" at bounding box center [588, 212] width 9 height 9
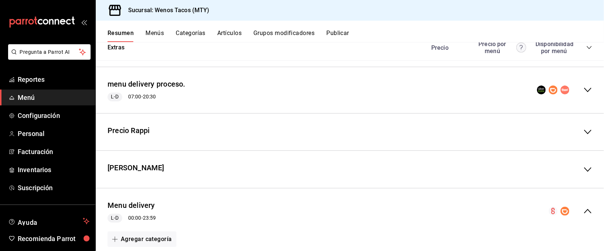
scroll to position [1504, 0]
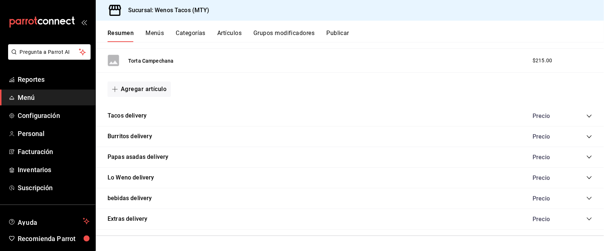
click at [586, 178] on icon "collapse-category-row" at bounding box center [589, 178] width 6 height 6
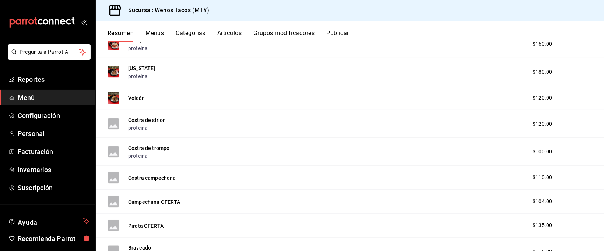
scroll to position [1781, 0]
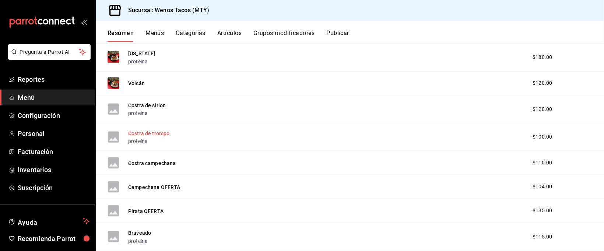
click at [153, 136] on button "Costra de trompo" at bounding box center [148, 133] width 41 height 7
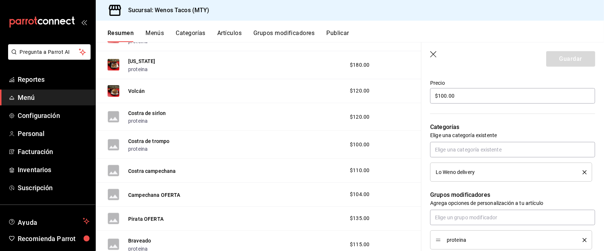
scroll to position [197, 0]
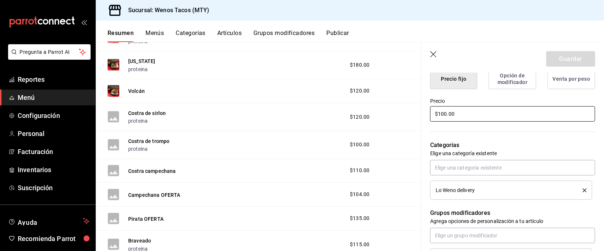
drag, startPoint x: 464, startPoint y: 116, endPoint x: 430, endPoint y: 114, distance: 34.3
click at [430, 114] on div "Precio $100.00" at bounding box center [508, 106] width 174 height 34
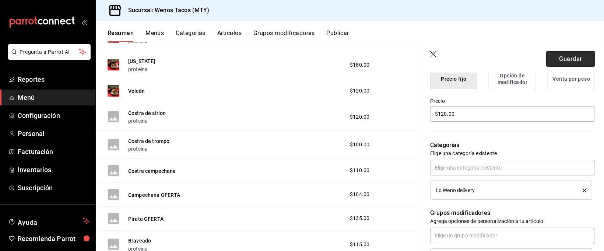
click at [561, 56] on button "Guardar" at bounding box center [570, 58] width 49 height 15
click at [561, 56] on div "Guardar" at bounding box center [570, 58] width 49 height 15
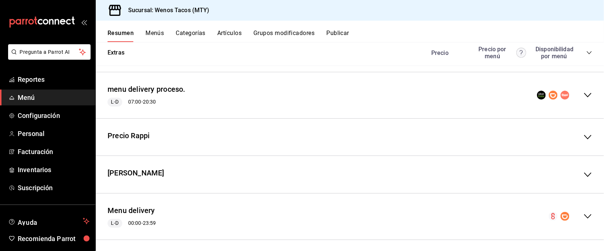
scroll to position [819, 0]
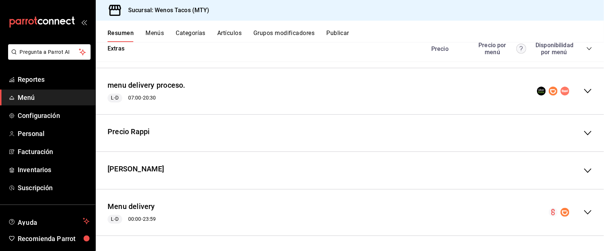
click at [584, 211] on icon "collapse-menu-row" at bounding box center [587, 212] width 7 height 4
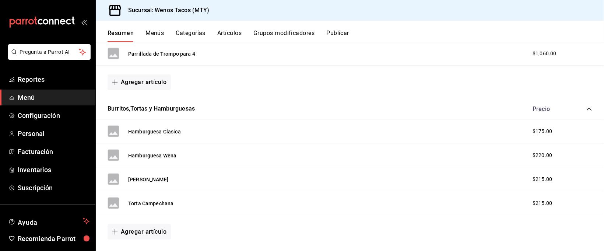
scroll to position [1504, 0]
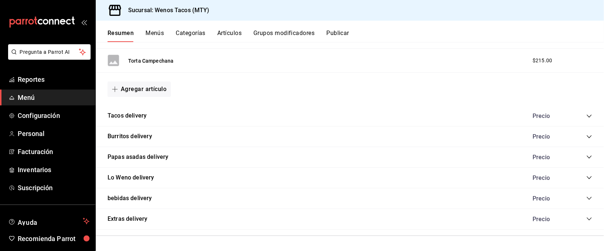
click at [581, 174] on div "Precio" at bounding box center [558, 177] width 67 height 7
click at [586, 176] on icon "collapse-category-row" at bounding box center [589, 178] width 6 height 6
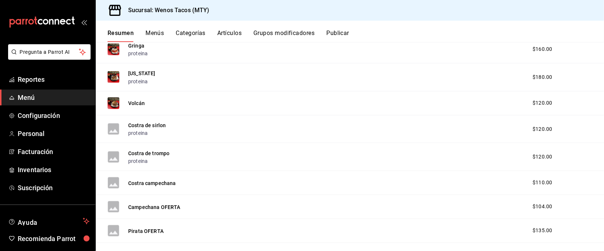
scroll to position [1781, 0]
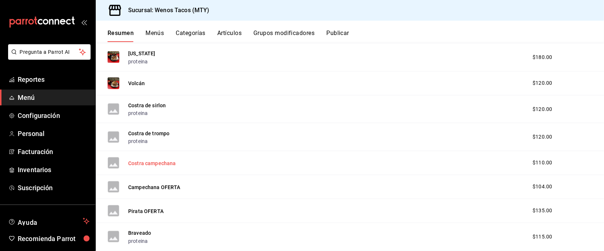
click at [164, 162] on button "Costra campechana" at bounding box center [152, 163] width 48 height 7
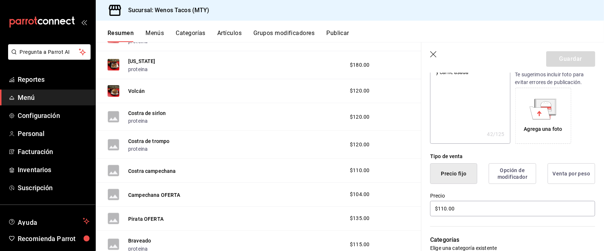
scroll to position [114, 0]
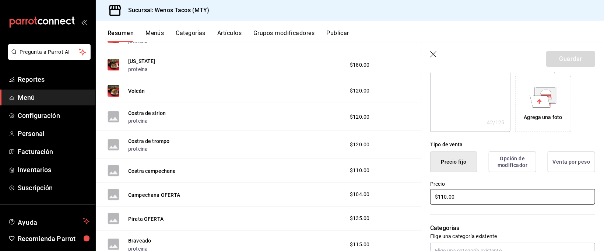
drag, startPoint x: 454, startPoint y: 196, endPoint x: 440, endPoint y: 196, distance: 14.0
click at [440, 196] on input "$110.00" at bounding box center [512, 196] width 165 height 15
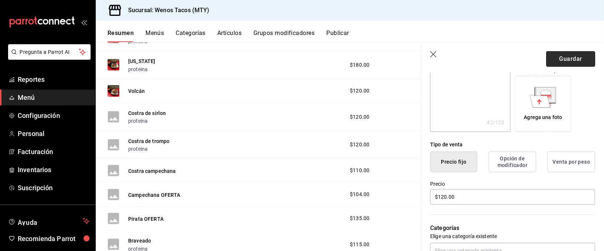
click at [565, 57] on button "Guardar" at bounding box center [570, 58] width 49 height 15
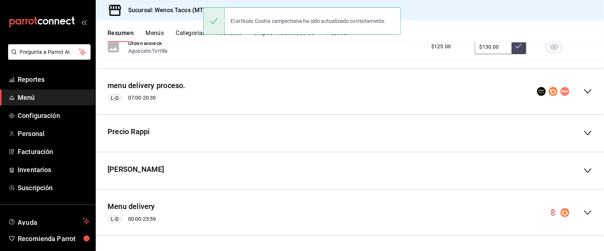
scroll to position [819, 0]
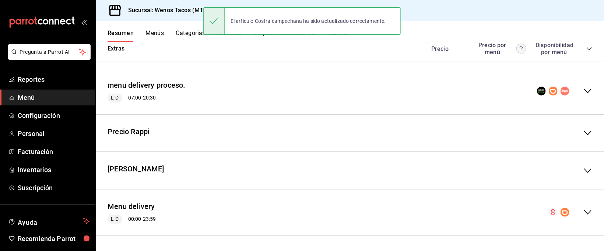
click at [584, 212] on icon "collapse-menu-row" at bounding box center [588, 212] width 9 height 9
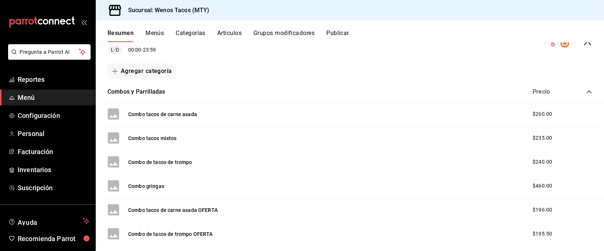
scroll to position [1000, 0]
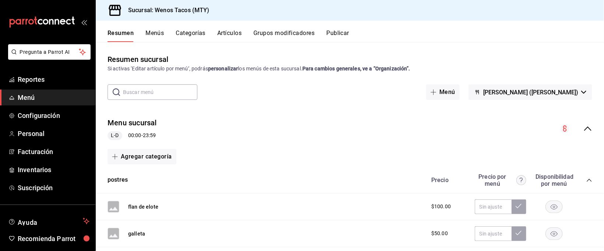
scroll to position [1504, 0]
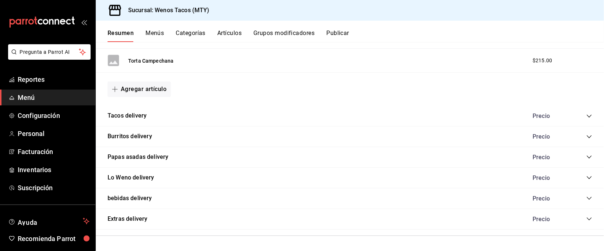
click at [586, 176] on icon "collapse-category-row" at bounding box center [589, 178] width 6 height 6
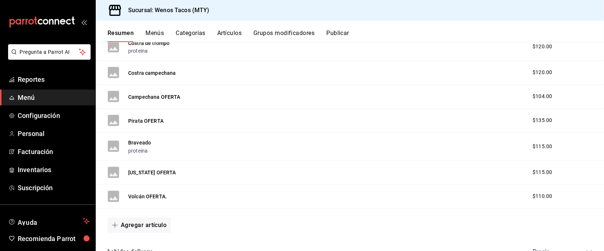
scroll to position [1856, 0]
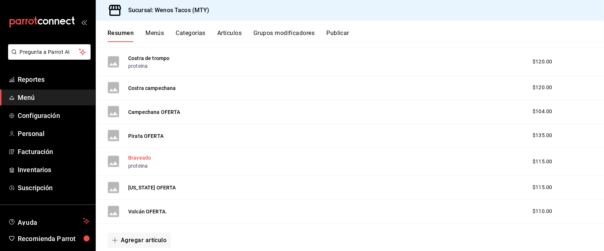
click at [145, 157] on button "Braveado" at bounding box center [139, 157] width 23 height 7
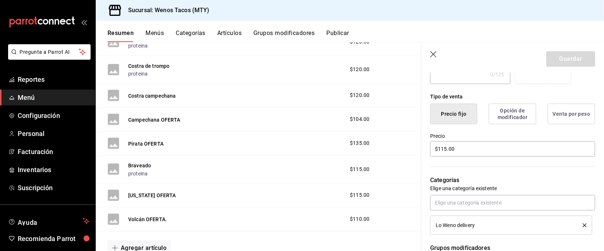
scroll to position [168, 0]
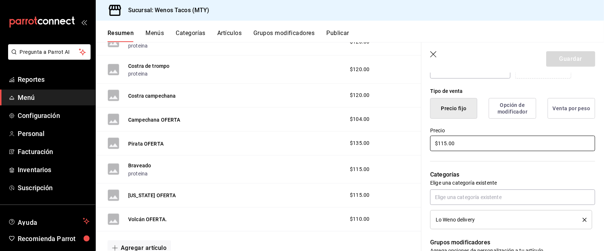
drag, startPoint x: 462, startPoint y: 140, endPoint x: 423, endPoint y: 137, distance: 38.8
click at [423, 137] on div "Precio $115.00" at bounding box center [508, 136] width 174 height 34
type input "$145.00"
click at [568, 54] on button "Guardar" at bounding box center [570, 58] width 49 height 15
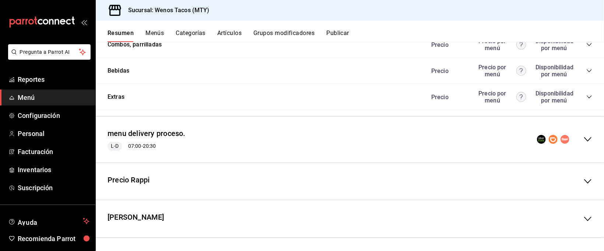
scroll to position [819, 0]
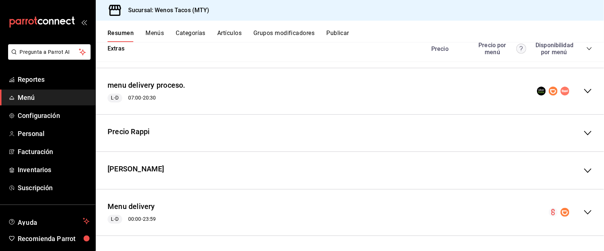
click at [584, 210] on icon "collapse-menu-row" at bounding box center [588, 212] width 9 height 9
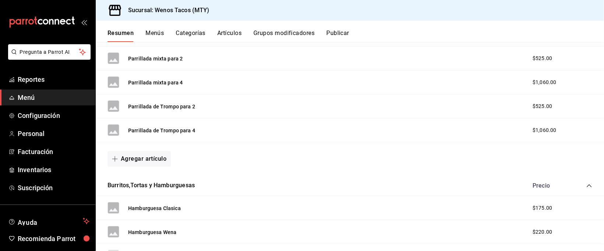
scroll to position [1504, 0]
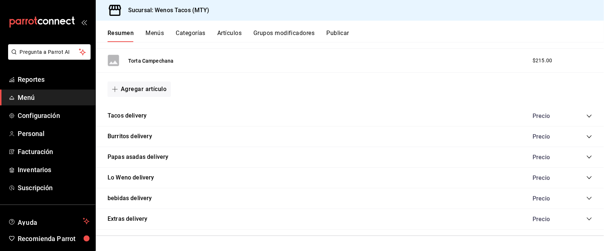
click at [586, 197] on icon "collapse-category-row" at bounding box center [589, 198] width 6 height 6
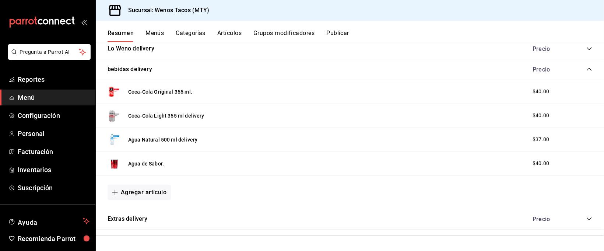
scroll to position [1633, 0]
click at [586, 217] on icon "collapse-category-row" at bounding box center [589, 219] width 6 height 6
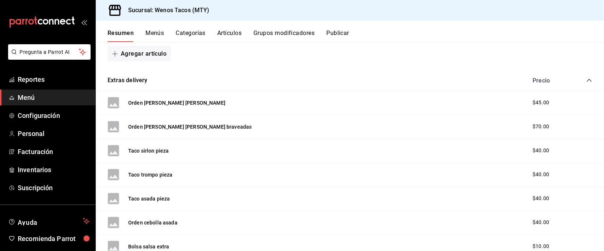
scroll to position [1778, 0]
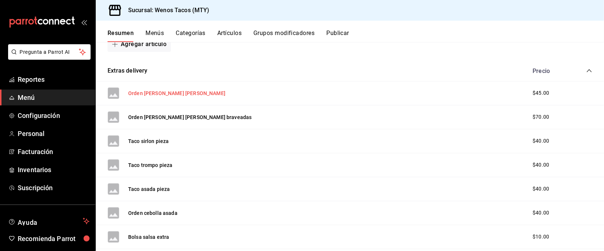
click at [163, 93] on button "Orden de papas galeana" at bounding box center [176, 93] width 97 height 7
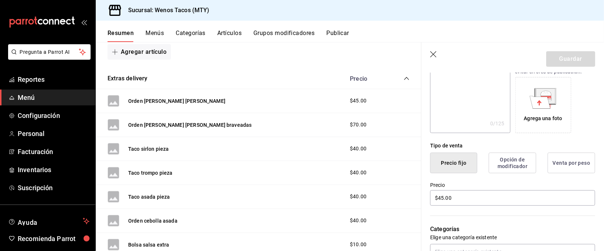
scroll to position [117, 0]
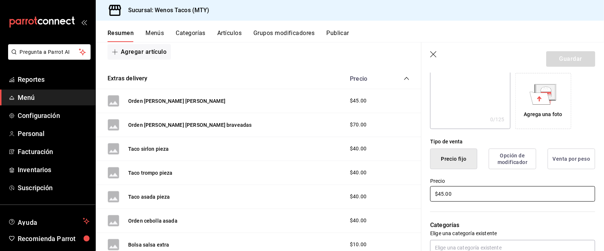
drag, startPoint x: 458, startPoint y: 193, endPoint x: 388, endPoint y: 193, distance: 70.4
click at [388, 193] on main "Resumen sucursal Si activas ‘Editar artículo por menú’, podrás personalizar los…" at bounding box center [350, 146] width 508 height 209
type input "$55.00"
click at [571, 55] on button "Guardar" at bounding box center [570, 58] width 49 height 15
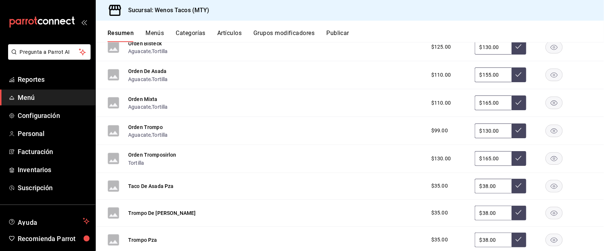
scroll to position [819, 0]
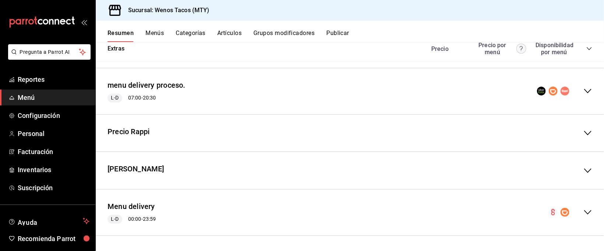
click at [584, 211] on icon "collapse-menu-row" at bounding box center [588, 212] width 9 height 9
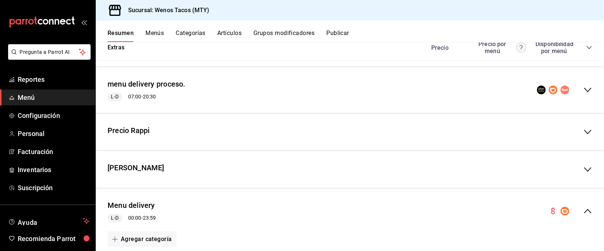
scroll to position [1504, 0]
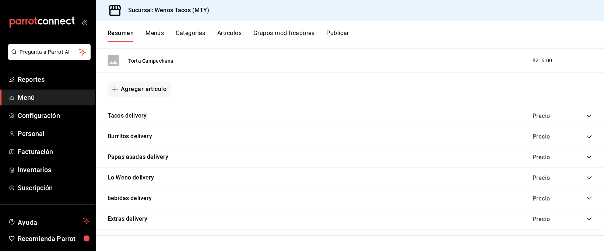
click at [586, 218] on icon "collapse-category-row" at bounding box center [589, 219] width 6 height 6
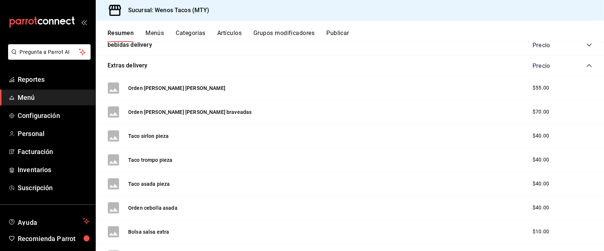
scroll to position [1650, 0]
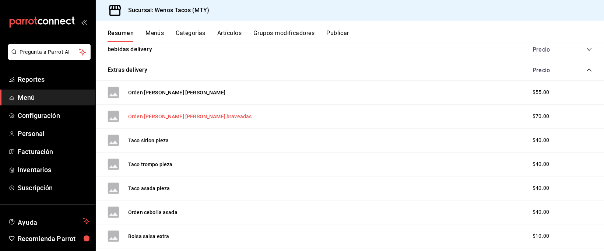
click at [188, 119] on button "Orden de papas galeana braveadas" at bounding box center [189, 116] width 123 height 7
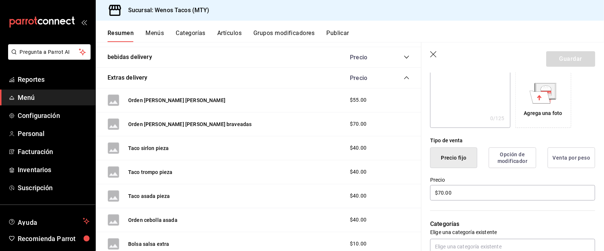
scroll to position [123, 0]
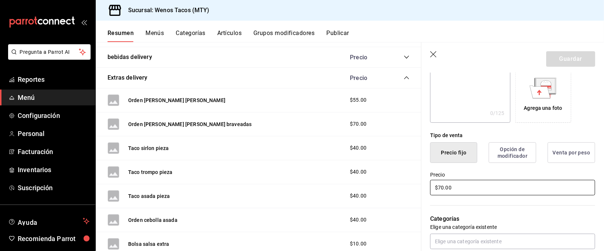
drag, startPoint x: 456, startPoint y: 185, endPoint x: 417, endPoint y: 189, distance: 40.0
click at [417, 189] on main "Resumen sucursal Si activas ‘Editar artículo por menú’, podrás personalizar los…" at bounding box center [350, 146] width 508 height 209
type input "$75.00"
click at [566, 59] on button "Guardar" at bounding box center [570, 58] width 49 height 15
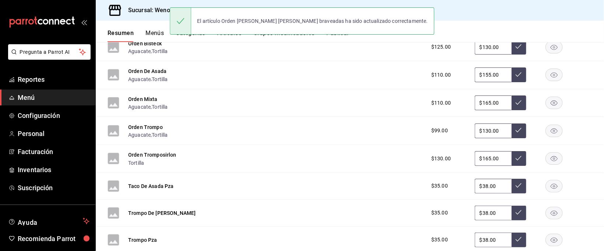
scroll to position [819, 0]
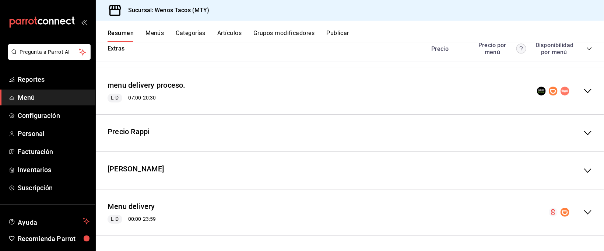
click at [584, 210] on icon "collapse-menu-row" at bounding box center [588, 212] width 9 height 9
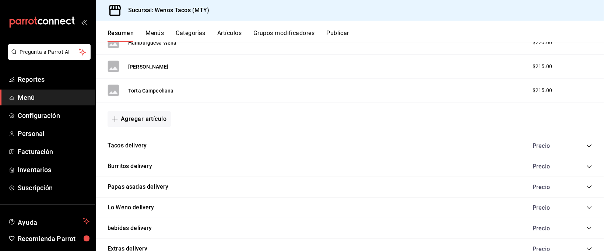
scroll to position [1504, 0]
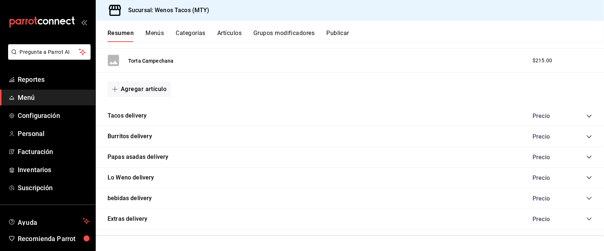
click at [586, 216] on icon "collapse-category-row" at bounding box center [589, 219] width 6 height 6
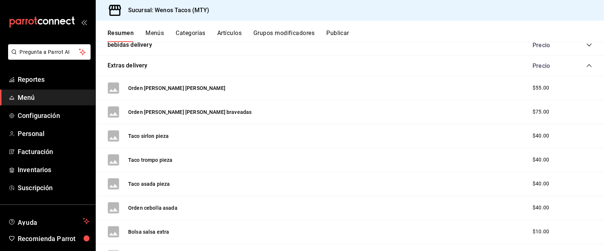
scroll to position [1650, 0]
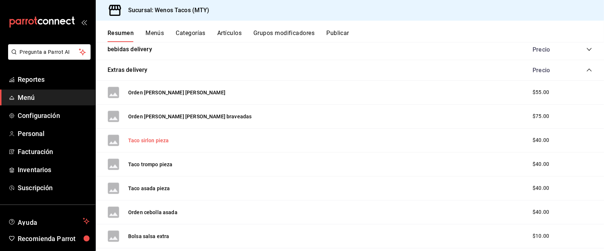
click at [155, 141] on button "Taco sirlon pieza" at bounding box center [148, 140] width 41 height 7
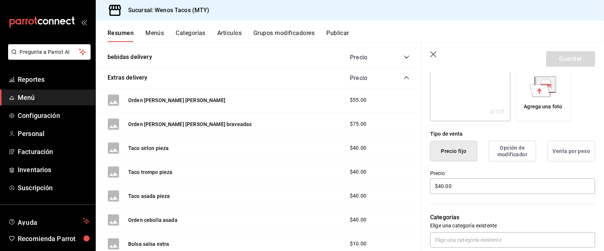
scroll to position [129, 0]
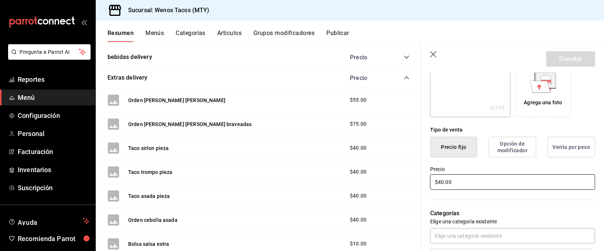
drag, startPoint x: 456, startPoint y: 183, endPoint x: 404, endPoint y: 181, distance: 52.4
click at [404, 181] on main "Resumen sucursal Si activas ‘Editar artículo por menú’, podrás personalizar los…" at bounding box center [350, 146] width 508 height 209
type input "$50.00"
click at [570, 58] on button "Guardar" at bounding box center [570, 58] width 49 height 15
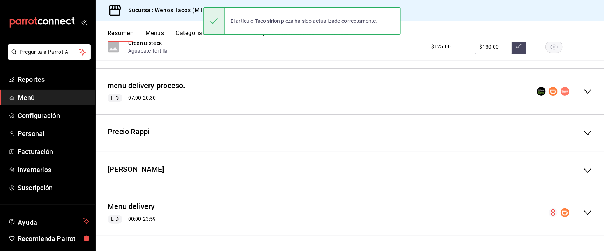
scroll to position [819, 0]
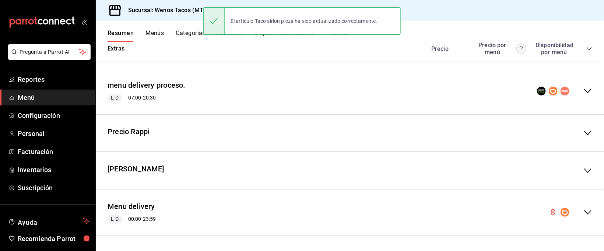
click at [584, 212] on icon "collapse-menu-row" at bounding box center [588, 212] width 9 height 9
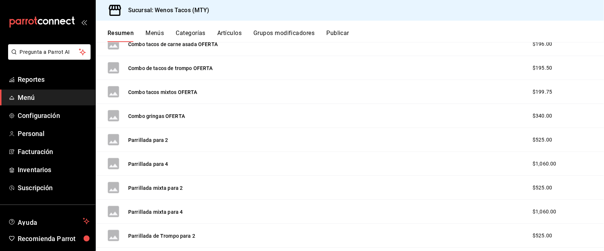
scroll to position [1504, 0]
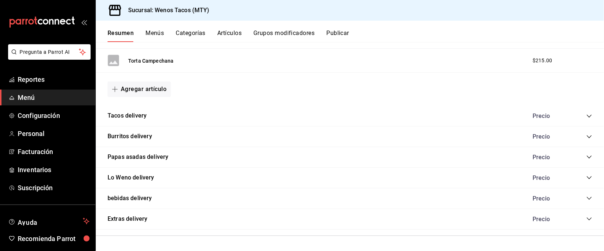
click at [586, 216] on icon "collapse-category-row" at bounding box center [589, 219] width 6 height 6
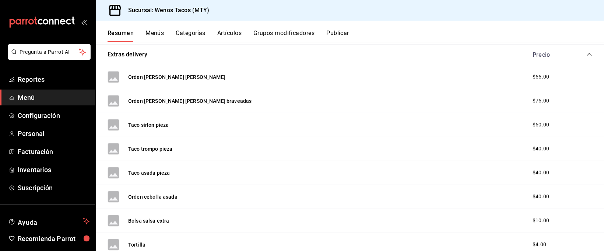
scroll to position [1712, 0]
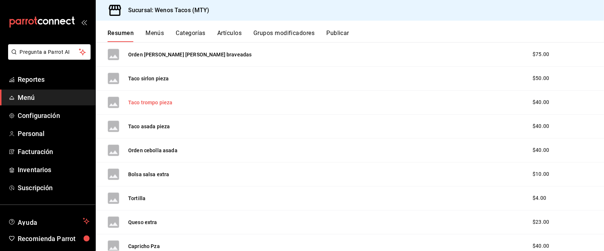
click at [152, 104] on button "Taco trompo pieza" at bounding box center [150, 102] width 45 height 7
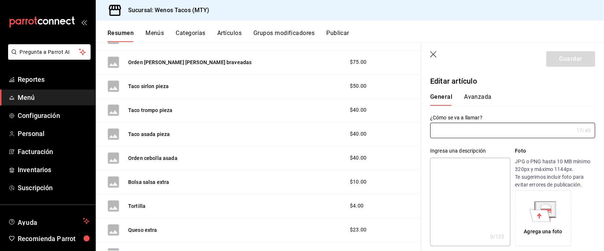
type input "Taco trompo pieza"
type input "AR-1712888460492"
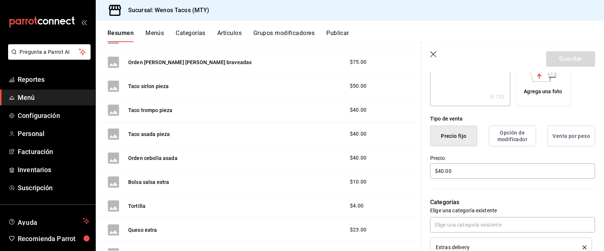
scroll to position [154, 0]
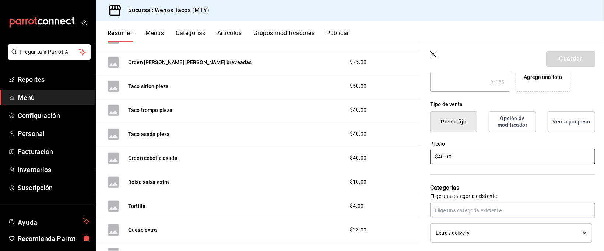
drag, startPoint x: 462, startPoint y: 154, endPoint x: 383, endPoint y: 145, distance: 79.7
click at [383, 145] on main "Resumen sucursal Si activas ‘Editar artículo por menú’, podrás personalizar los…" at bounding box center [350, 146] width 508 height 209
type input "$50.00"
click at [567, 56] on button "Guardar" at bounding box center [570, 58] width 49 height 15
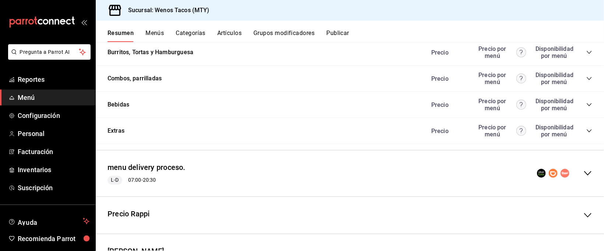
scroll to position [819, 0]
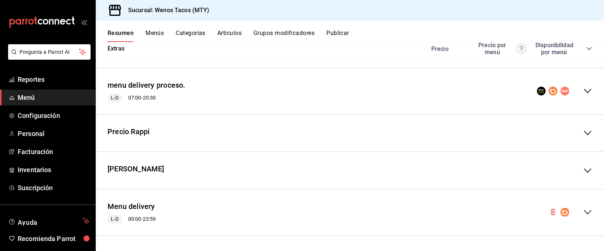
click at [584, 209] on icon "collapse-menu-row" at bounding box center [588, 212] width 9 height 9
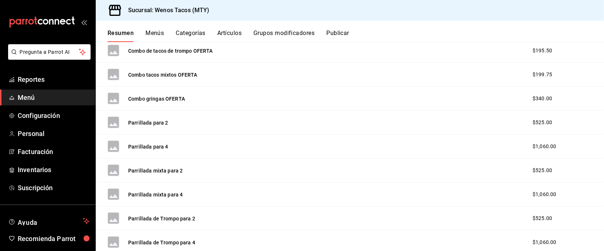
scroll to position [1504, 0]
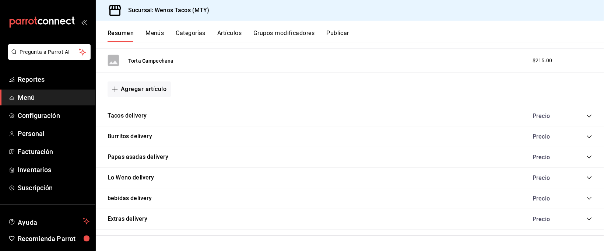
click at [580, 214] on div "Extras delivery Precio" at bounding box center [350, 219] width 508 height 21
click at [586, 217] on icon "collapse-category-row" at bounding box center [589, 219] width 6 height 6
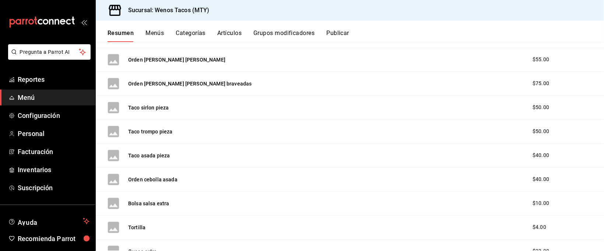
scroll to position [1659, 0]
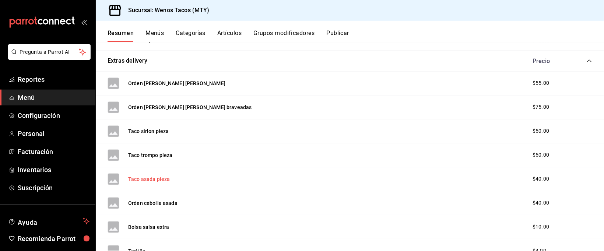
click at [149, 183] on button "Taco asada pieza" at bounding box center [149, 178] width 42 height 7
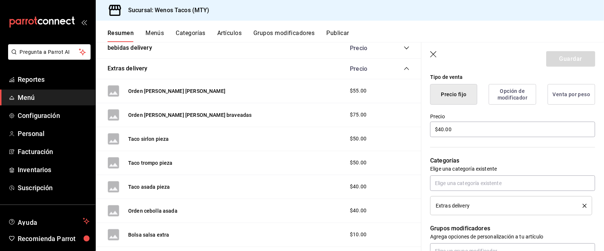
scroll to position [175, 0]
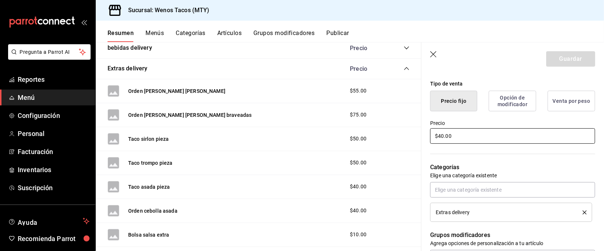
drag, startPoint x: 454, startPoint y: 137, endPoint x: 434, endPoint y: 136, distance: 19.9
click at [434, 136] on input "$40.00" at bounding box center [512, 135] width 165 height 15
type input "$50.00"
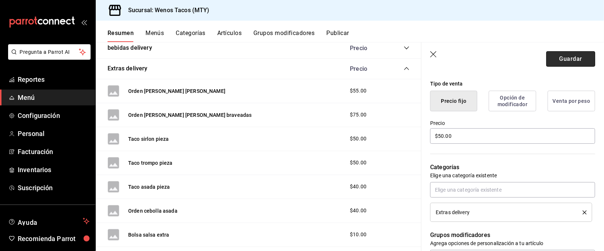
click at [575, 60] on button "Guardar" at bounding box center [570, 58] width 49 height 15
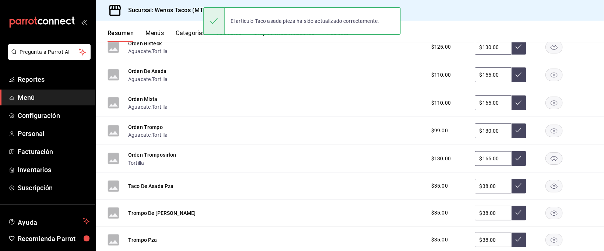
scroll to position [819, 0]
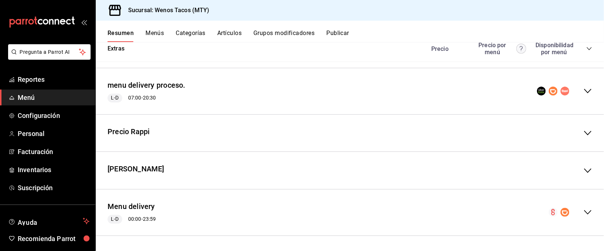
click at [584, 211] on icon "collapse-menu-row" at bounding box center [588, 212] width 9 height 9
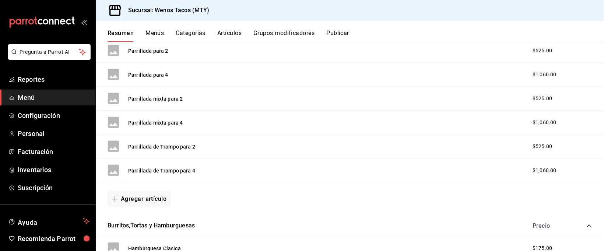
scroll to position [1504, 0]
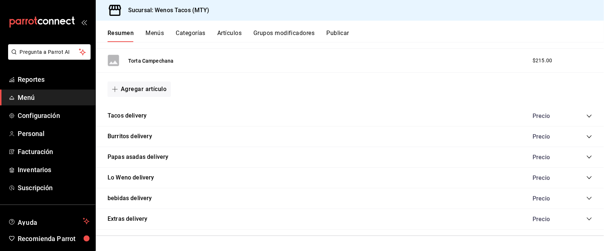
click at [586, 220] on icon "collapse-category-row" at bounding box center [589, 219] width 6 height 6
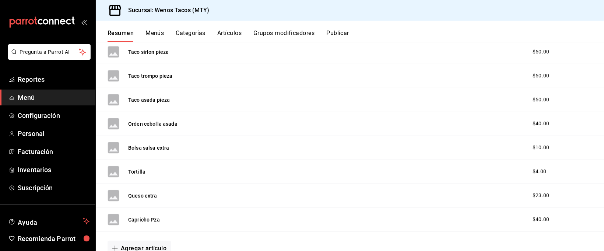
scroll to position [1734, 0]
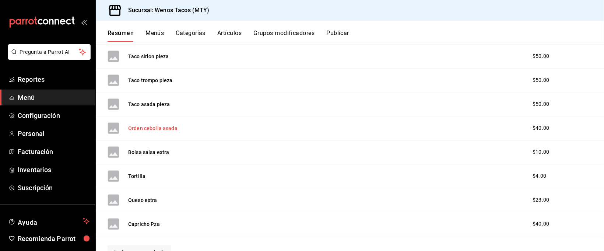
click at [161, 130] on button "Orden cebolla asada" at bounding box center [152, 128] width 49 height 7
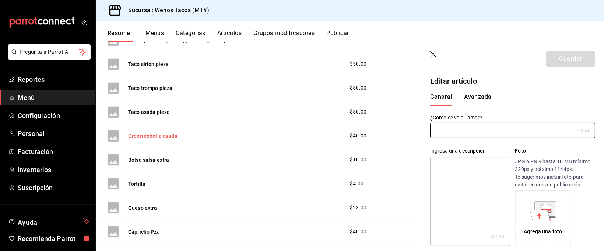
type input "Orden cebolla asada"
type input "AR-1712888642998"
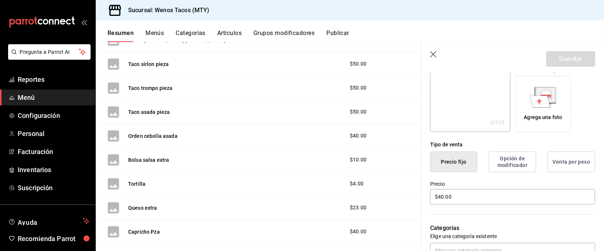
scroll to position [120, 0]
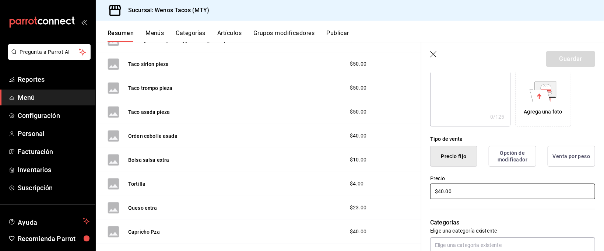
drag, startPoint x: 454, startPoint y: 187, endPoint x: 420, endPoint y: 188, distance: 33.9
click at [420, 188] on main "Resumen sucursal Si activas ‘Editar artículo por menú’, podrás personalizar los…" at bounding box center [350, 146] width 508 height 209
type input "$55.00"
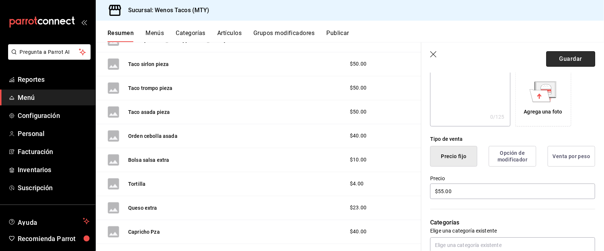
click at [562, 55] on button "Guardar" at bounding box center [570, 58] width 49 height 15
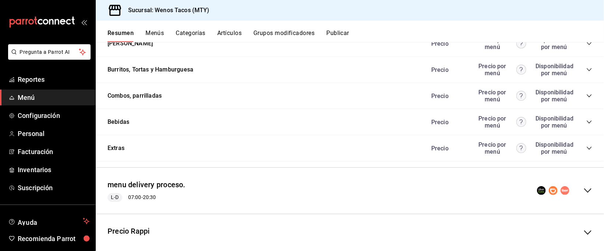
scroll to position [819, 0]
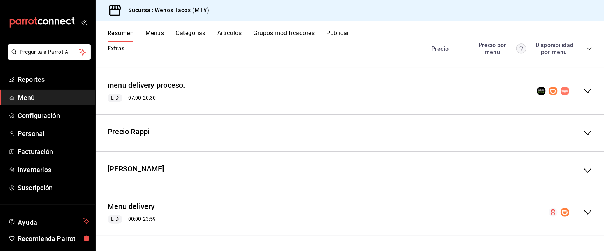
click at [584, 212] on icon "collapse-menu-row" at bounding box center [588, 212] width 9 height 9
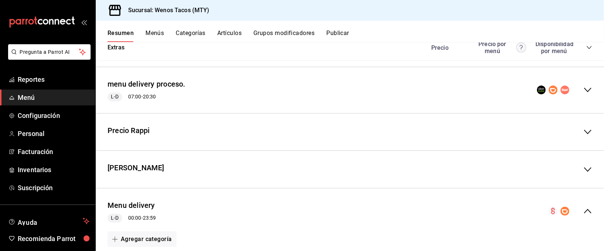
scroll to position [1504, 0]
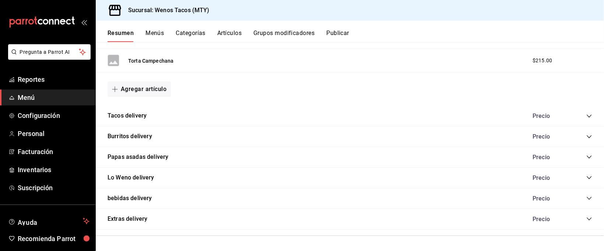
click at [586, 216] on icon "collapse-category-row" at bounding box center [589, 219] width 6 height 6
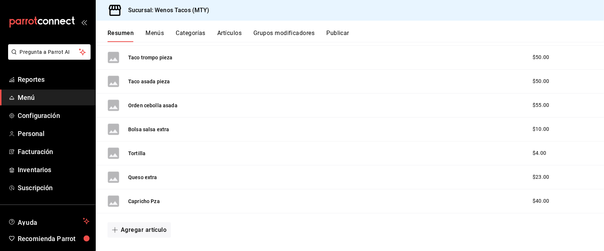
scroll to position [1762, 0]
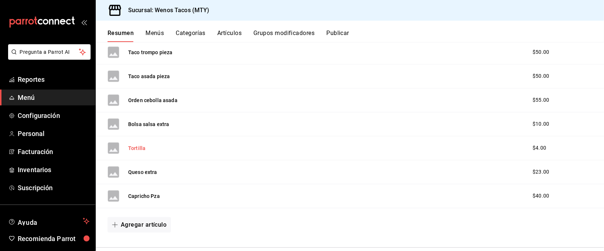
click at [141, 151] on button "Tortilla" at bounding box center [136, 147] width 17 height 7
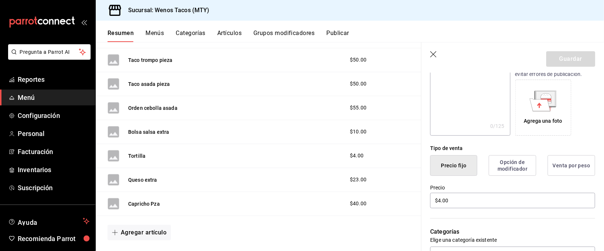
scroll to position [120, 0]
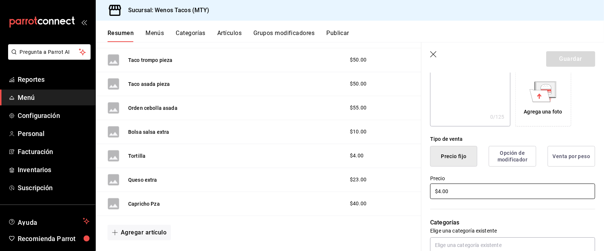
drag, startPoint x: 449, startPoint y: 190, endPoint x: 422, endPoint y: 190, distance: 27.6
click at [422, 190] on div "Precio $4.00" at bounding box center [508, 184] width 174 height 34
type input "$7.00"
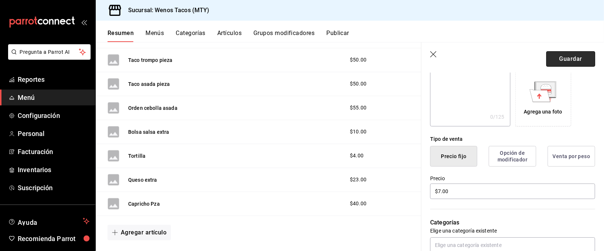
click at [560, 57] on button "Guardar" at bounding box center [570, 58] width 49 height 15
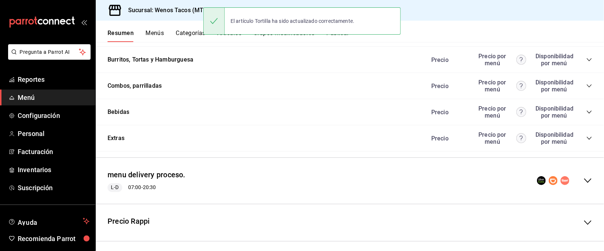
scroll to position [819, 0]
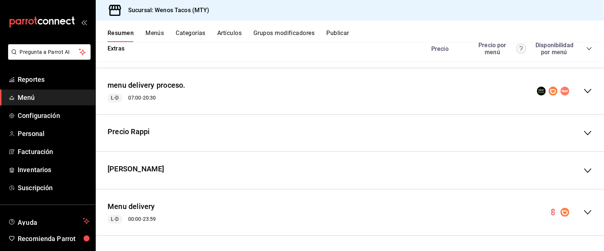
click at [584, 211] on icon "collapse-menu-row" at bounding box center [588, 212] width 9 height 9
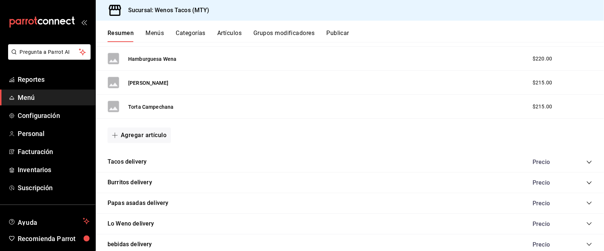
scroll to position [1504, 0]
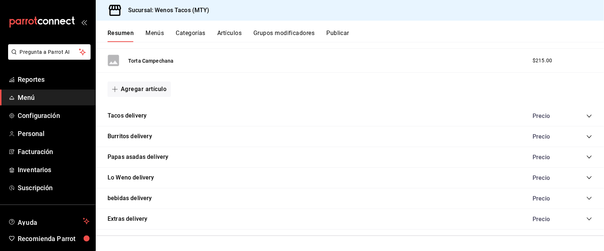
click at [586, 217] on icon "collapse-category-row" at bounding box center [589, 219] width 6 height 6
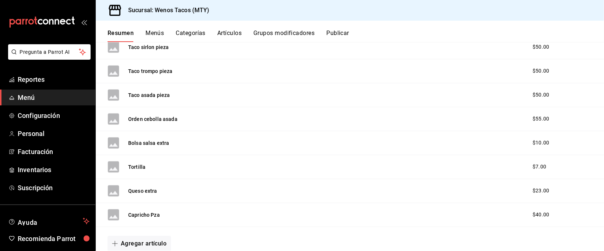
scroll to position [1777, 0]
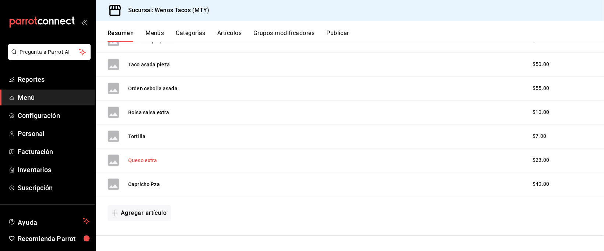
click at [145, 158] on button "Queso extra" at bounding box center [142, 160] width 29 height 7
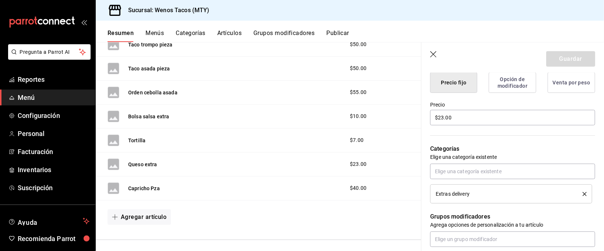
scroll to position [192, 0]
drag, startPoint x: 452, startPoint y: 116, endPoint x: 430, endPoint y: 116, distance: 21.7
click at [430, 116] on input "$23.00" at bounding box center [512, 118] width 165 height 15
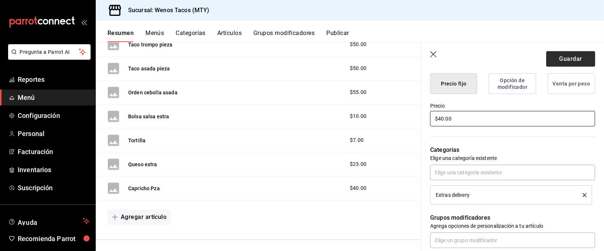
type input "$40.00"
click at [572, 55] on button "Guardar" at bounding box center [570, 58] width 49 height 15
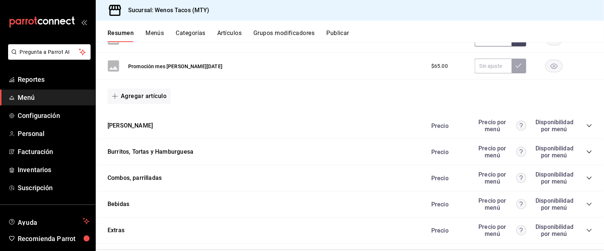
scroll to position [819, 0]
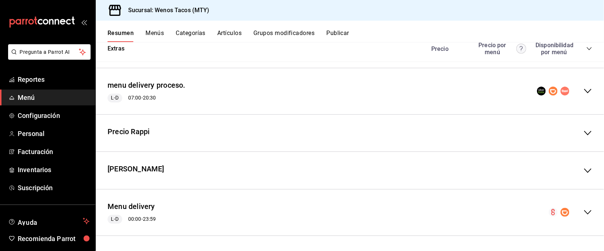
click at [584, 211] on icon "collapse-menu-row" at bounding box center [588, 212] width 9 height 9
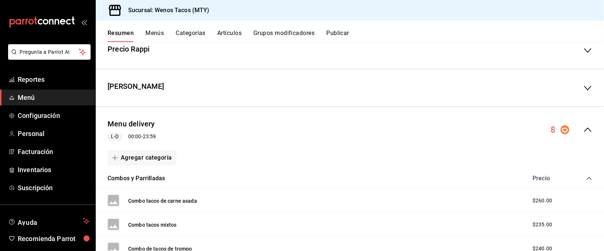
scroll to position [1504, 0]
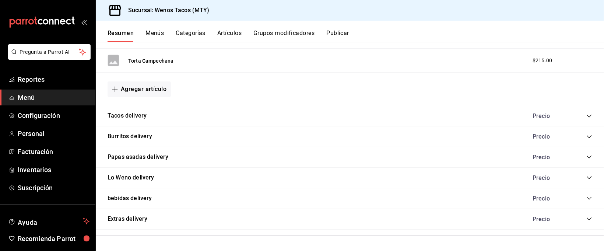
click at [586, 218] on icon "collapse-category-row" at bounding box center [589, 219] width 6 height 6
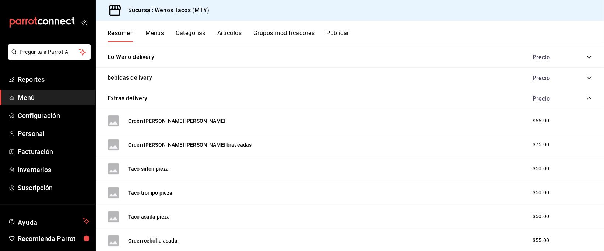
scroll to position [1777, 0]
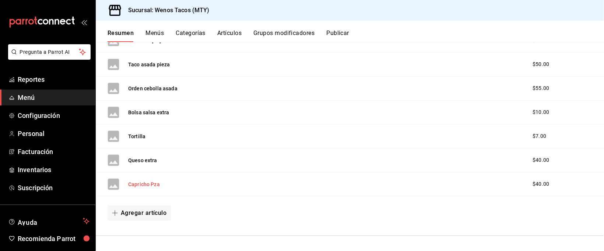
click at [144, 182] on button "Capricho Pza" at bounding box center [144, 184] width 32 height 7
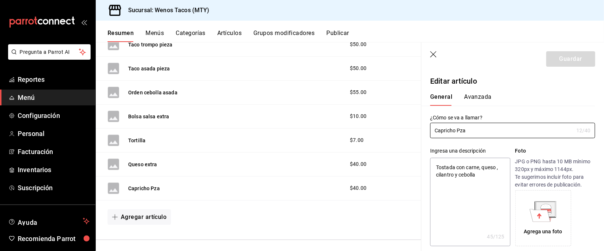
type textarea "x"
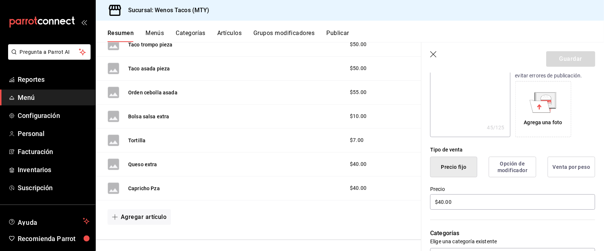
scroll to position [112, 0]
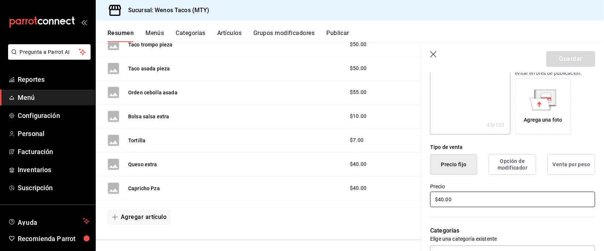
drag, startPoint x: 461, startPoint y: 199, endPoint x: 433, endPoint y: 199, distance: 28.0
click at [433, 199] on input "$40.00" at bounding box center [512, 199] width 165 height 15
type input "$6.00"
type textarea "x"
type input "$65.00"
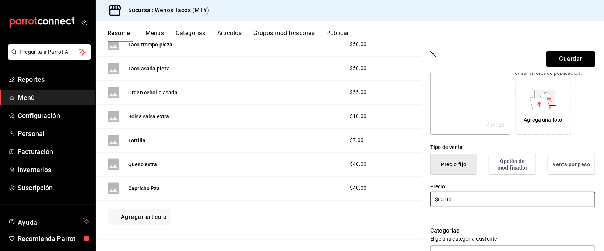
type textarea "x"
type input "$65.00"
click at [571, 55] on button "Guardar" at bounding box center [570, 58] width 49 height 15
type textarea "x"
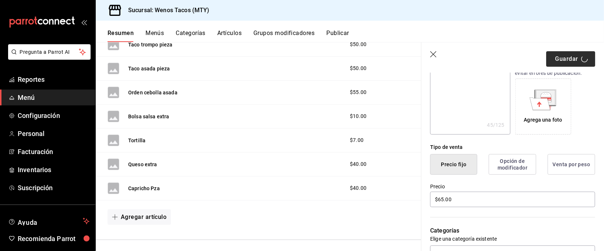
type input "AR-1758436031146"
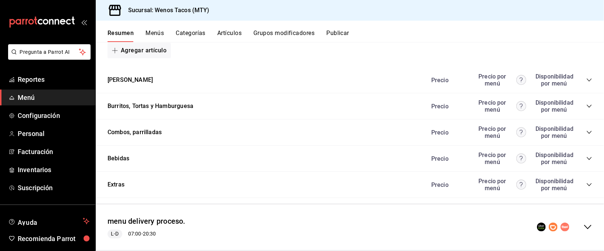
scroll to position [819, 0]
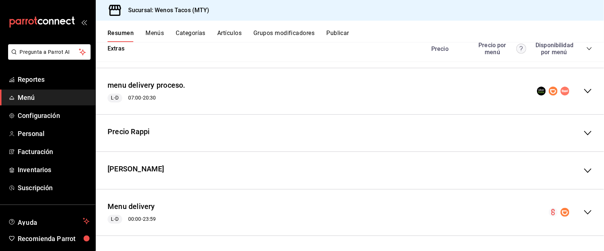
drag, startPoint x: 576, startPoint y: 163, endPoint x: 579, endPoint y: 169, distance: 6.6
click at [578, 167] on div "Precio Didi" at bounding box center [350, 170] width 508 height 25
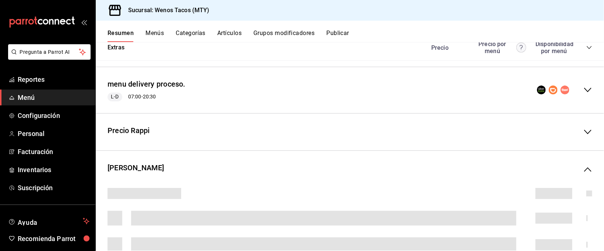
click at [584, 169] on icon "collapse-menu-row" at bounding box center [588, 169] width 9 height 9
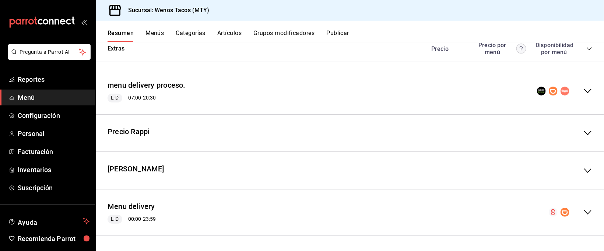
click at [584, 169] on icon "collapse-menu-row" at bounding box center [588, 170] width 9 height 9
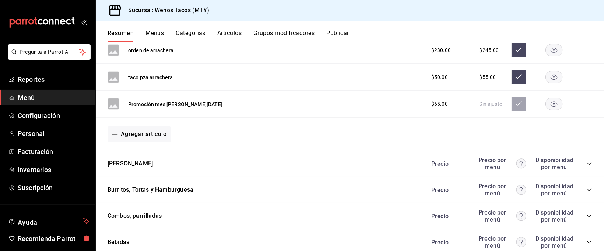
scroll to position [591, 0]
